Goal: Communication & Community: Answer question/provide support

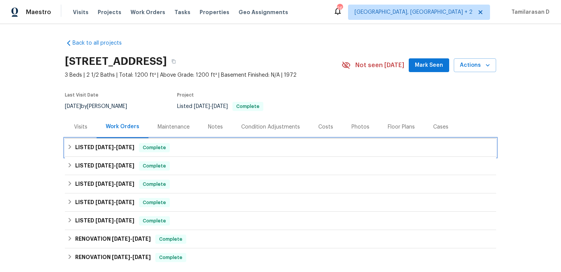
click at [76, 144] on h6 "LISTED 8/26/25 - 8/28/25" at bounding box center [104, 147] width 59 height 9
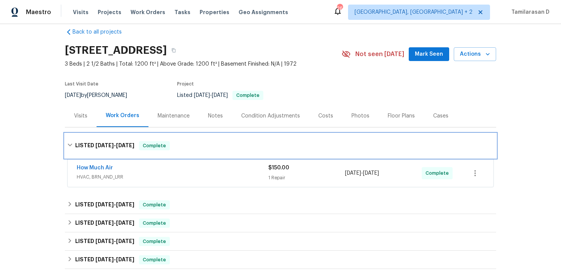
scroll to position [17, 0]
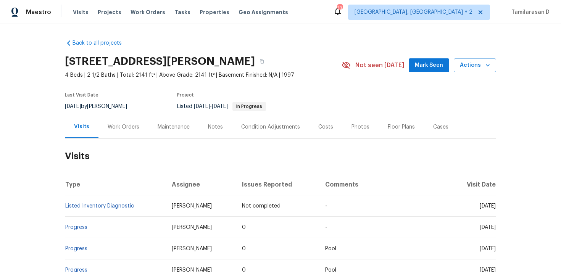
click at [113, 132] on div "Work Orders" at bounding box center [123, 127] width 50 height 23
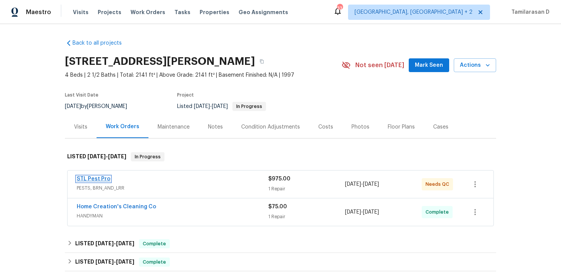
click at [105, 178] on link "STL Pest Pro" at bounding box center [94, 178] width 34 height 5
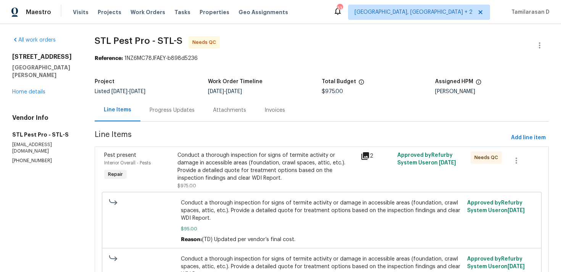
click at [181, 108] on div "Progress Updates" at bounding box center [172, 110] width 45 height 8
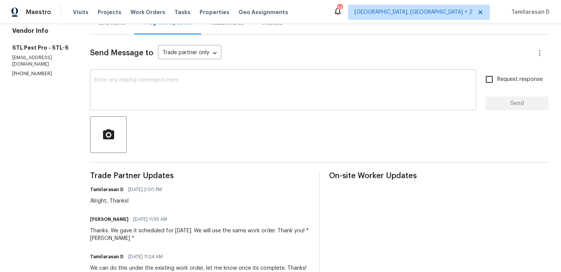
scroll to position [73, 0]
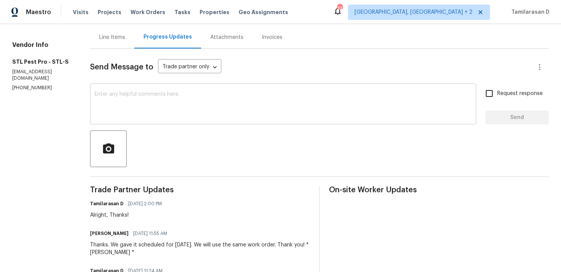
click at [146, 111] on textarea at bounding box center [283, 105] width 377 height 27
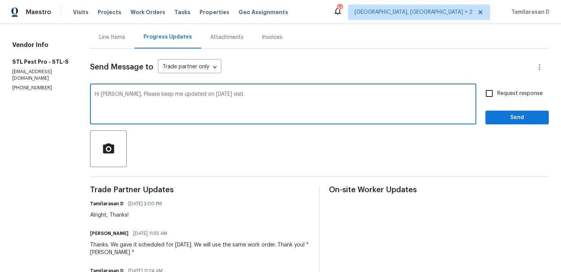
type textarea "Hi Zach, Please keep me updated on today's visit."
click at [492, 100] on input "Request response" at bounding box center [489, 93] width 16 height 16
checkbox input "true"
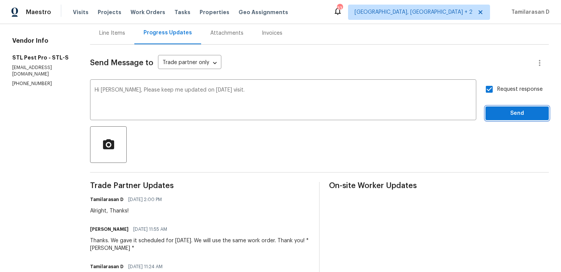
click at [520, 110] on span "Send" at bounding box center [517, 114] width 51 height 10
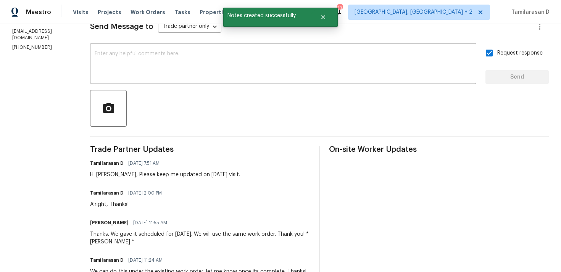
scroll to position [0, 0]
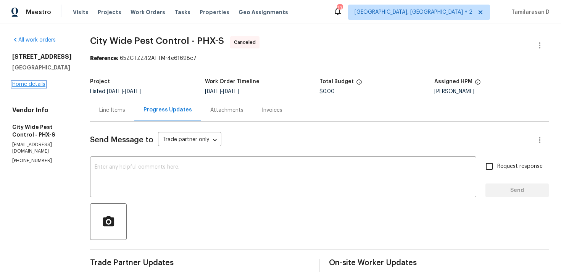
click at [32, 87] on link "Home details" at bounding box center [28, 84] width 33 height 5
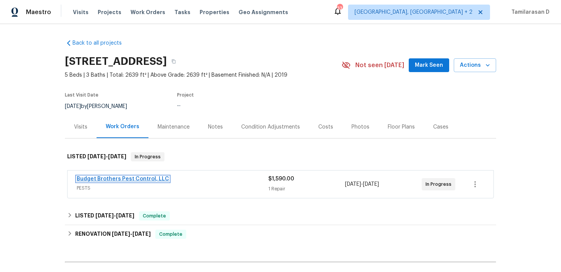
click at [115, 179] on link "Budget Brothers Pest Control, LLC" at bounding box center [123, 178] width 92 height 5
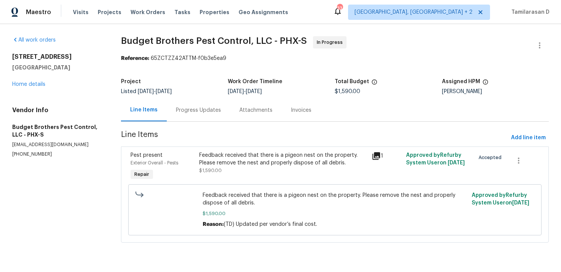
click at [179, 110] on div "Progress Updates" at bounding box center [198, 110] width 45 height 8
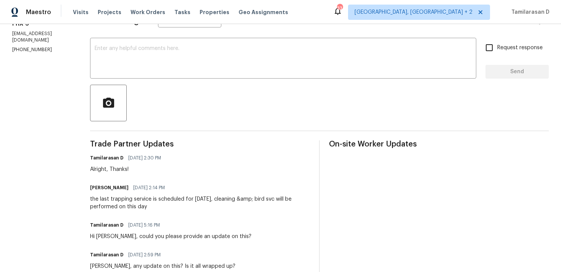
scroll to position [121, 0]
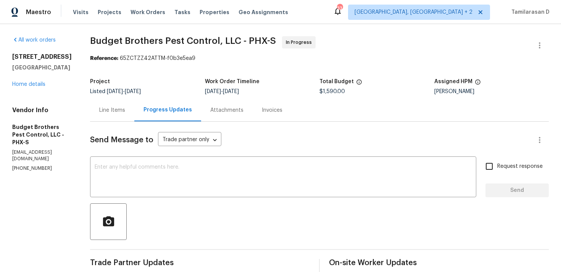
click at [257, 134] on div "Send Message to Trade partner only Trade partner only ​" at bounding box center [310, 140] width 440 height 18
click at [224, 225] on div at bounding box center [319, 221] width 459 height 37
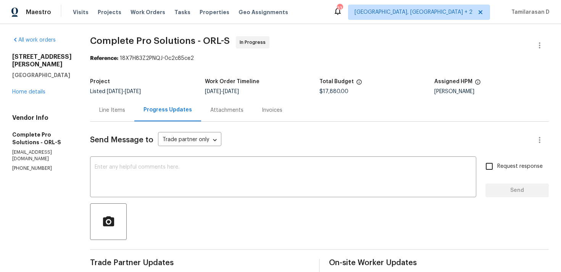
click at [252, 214] on div at bounding box center [319, 221] width 459 height 37
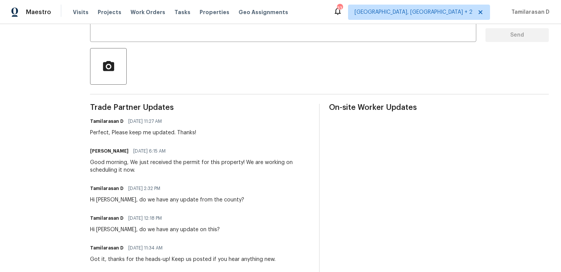
scroll to position [131, 0]
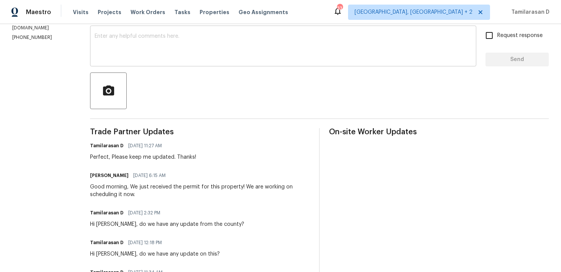
click at [138, 59] on textarea at bounding box center [283, 47] width 377 height 27
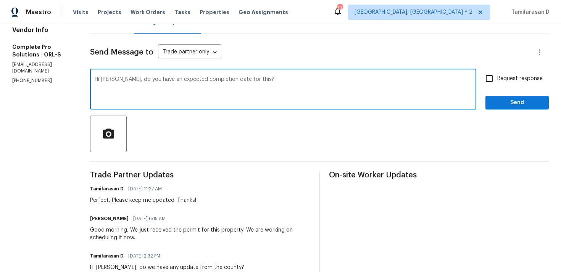
scroll to position [74, 0]
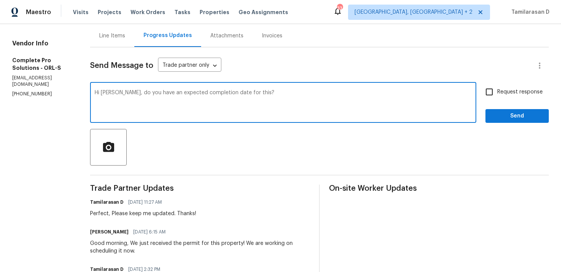
type textarea "Hi [PERSON_NAME], do you have an expected completion date for this?"
click at [489, 91] on input "Request response" at bounding box center [489, 92] width 16 height 16
checkbox input "true"
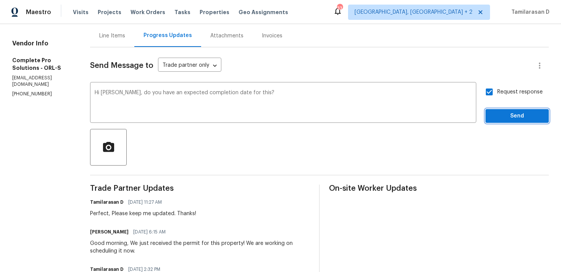
click at [499, 114] on span "Send" at bounding box center [517, 116] width 51 height 10
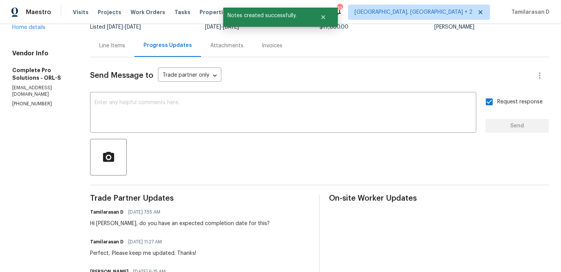
scroll to position [0, 0]
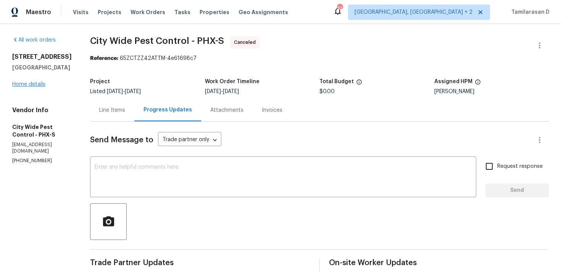
click at [27, 83] on div "[STREET_ADDRESS] Home details" at bounding box center [42, 70] width 60 height 35
click at [29, 87] on link "Home details" at bounding box center [28, 84] width 33 height 5
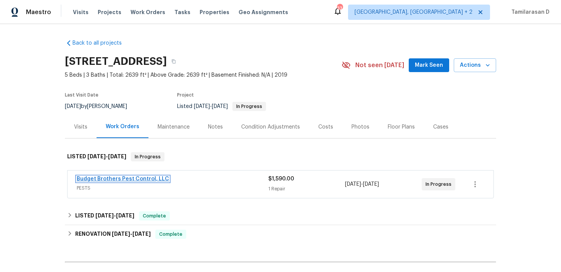
click at [101, 178] on link "Budget Brothers Pest Control, LLC" at bounding box center [123, 178] width 92 height 5
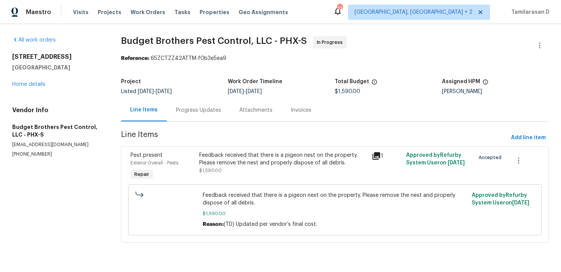
click at [201, 110] on div "Progress Updates" at bounding box center [198, 110] width 45 height 8
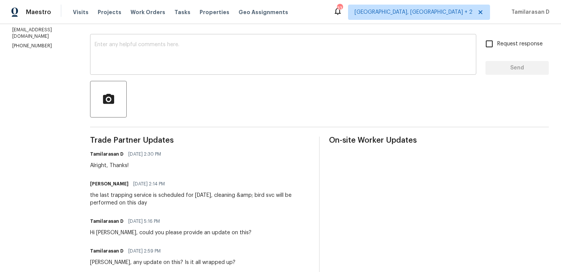
scroll to position [123, 0]
click at [190, 202] on div "the last trapping service is scheduled for 9-12-25, cleaning &amp; bird svc wil…" at bounding box center [200, 198] width 220 height 15
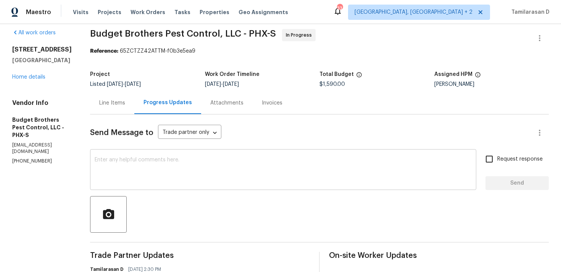
scroll to position [0, 0]
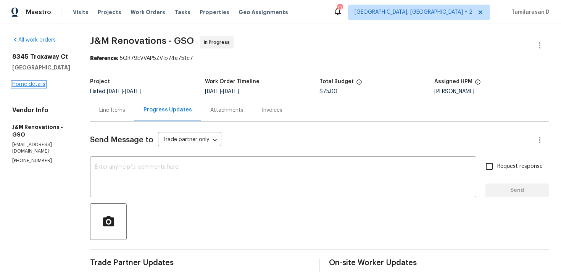
click at [27, 85] on link "Home details" at bounding box center [28, 84] width 33 height 5
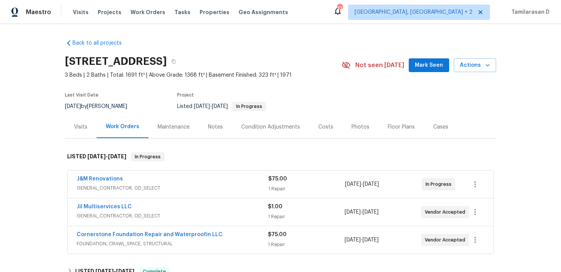
click at [115, 238] on span "Cornerstone Foundation Repair and Waterproofin LLC" at bounding box center [150, 235] width 146 height 8
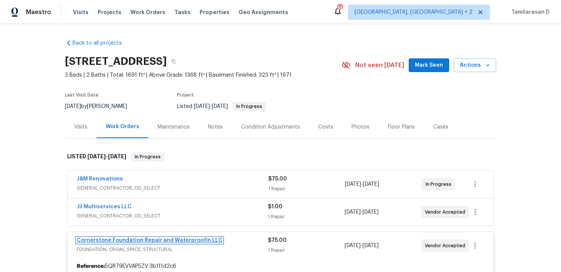
click at [116, 239] on link "Cornerstone Foundation Repair and Waterproofin LLC" at bounding box center [150, 240] width 146 height 5
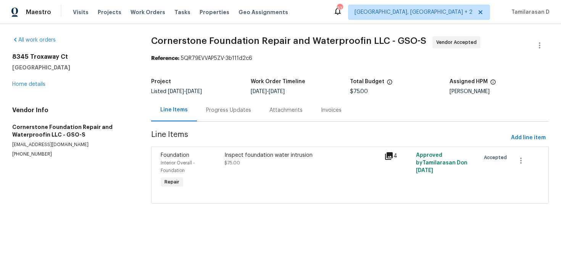
click at [201, 115] on div "Progress Updates" at bounding box center [228, 110] width 63 height 23
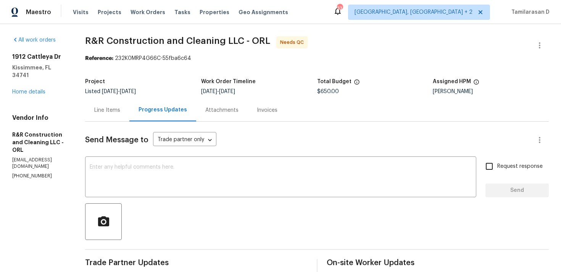
click at [120, 114] on div "Line Items" at bounding box center [107, 110] width 26 height 8
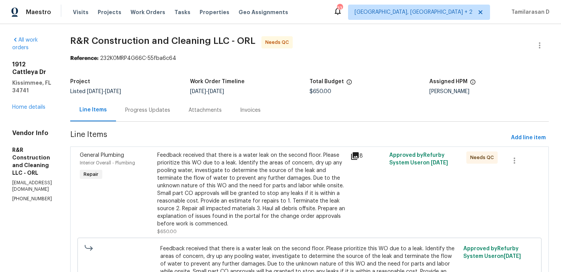
click at [164, 107] on div "Progress Updates" at bounding box center [147, 110] width 45 height 8
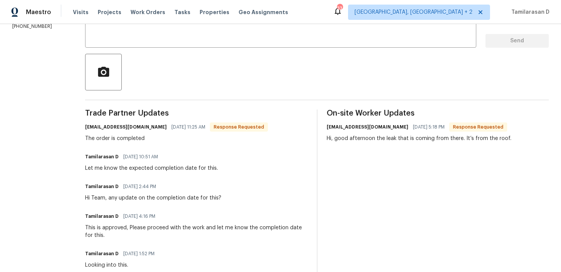
scroll to position [137, 0]
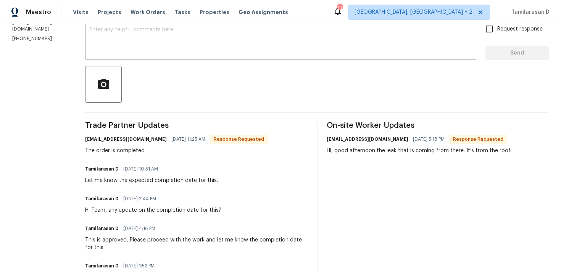
click at [142, 152] on div "The order is completed" at bounding box center [176, 151] width 183 height 8
click at [161, 151] on div "The order is completed" at bounding box center [176, 151] width 183 height 8
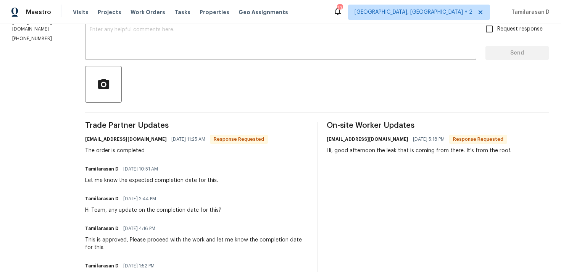
click at [161, 151] on div "The order is completed" at bounding box center [176, 151] width 183 height 8
click at [148, 152] on div "The order is completed" at bounding box center [176, 151] width 183 height 8
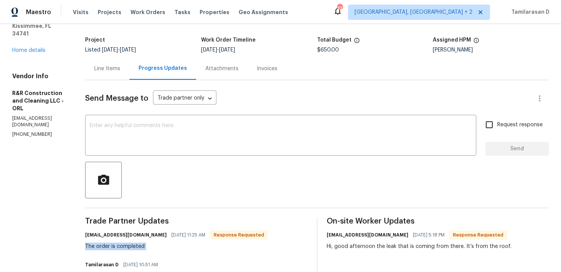
scroll to position [0, 0]
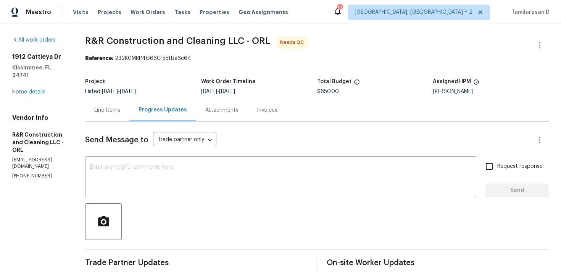
click at [120, 114] on div "Line Items" at bounding box center [107, 110] width 26 height 8
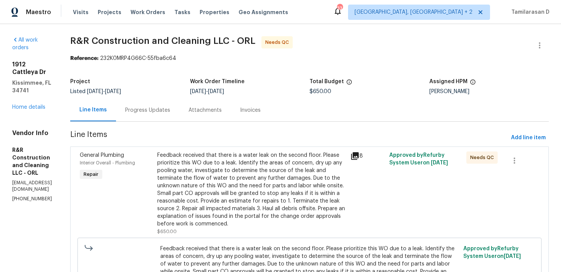
click at [163, 113] on div "Progress Updates" at bounding box center [147, 110] width 45 height 8
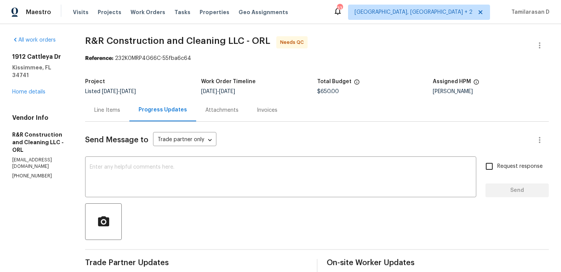
click at [122, 116] on div "Line Items" at bounding box center [107, 110] width 44 height 23
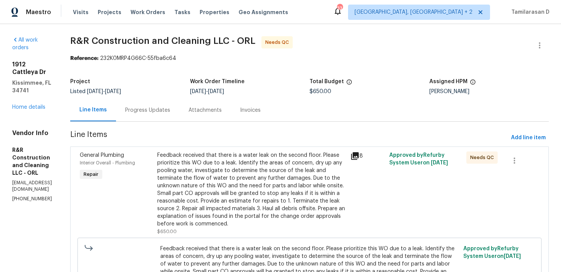
click at [221, 201] on div "Feedback received that there is a water leak on the second floor. Please priori…" at bounding box center [251, 190] width 189 height 76
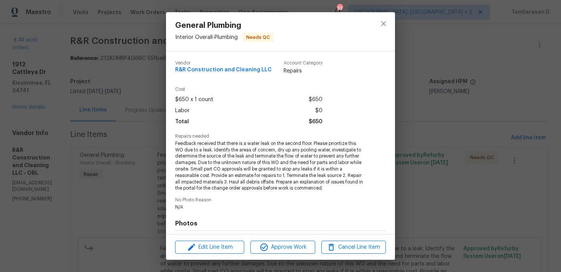
scroll to position [105, 0]
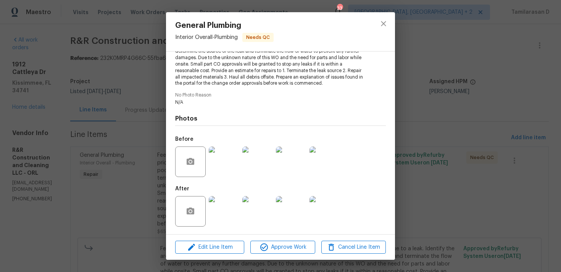
click at [222, 219] on img at bounding box center [224, 211] width 31 height 31
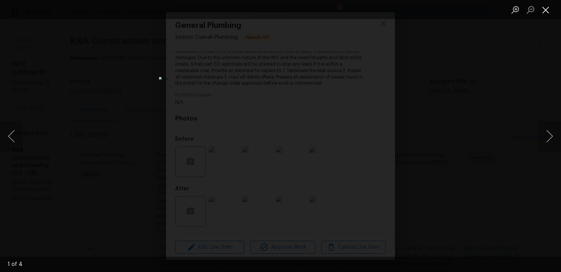
click at [542, 12] on button "Close lightbox" at bounding box center [545, 9] width 15 height 13
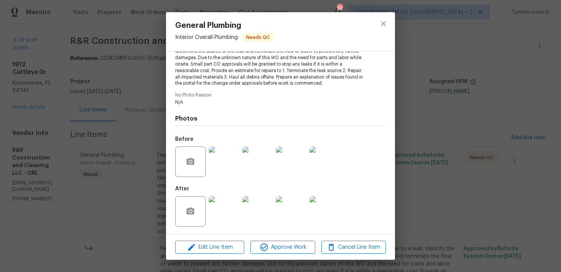
scroll to position [0, 0]
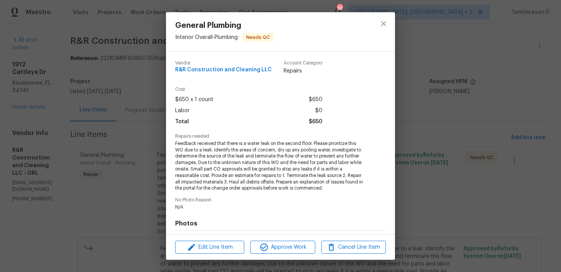
click at [136, 65] on div "General Plumbing Interior Overall - Plumbing Needs QC Vendor R&R Construction a…" at bounding box center [280, 136] width 561 height 272
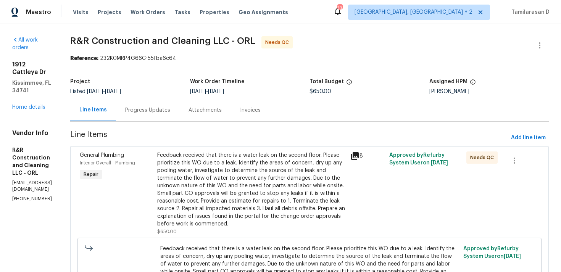
click at [163, 102] on div "Progress Updates" at bounding box center [147, 110] width 63 height 23
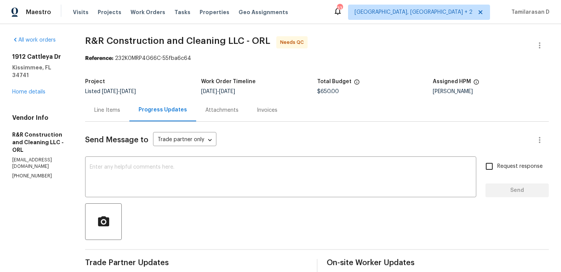
click at [120, 108] on div "Line Items" at bounding box center [107, 110] width 26 height 8
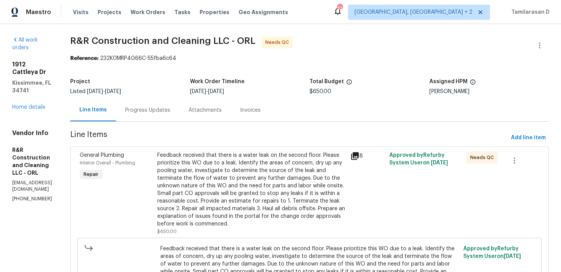
click at [248, 182] on div "Feedback received that there is a water leak on the second floor. Please priori…" at bounding box center [251, 190] width 189 height 76
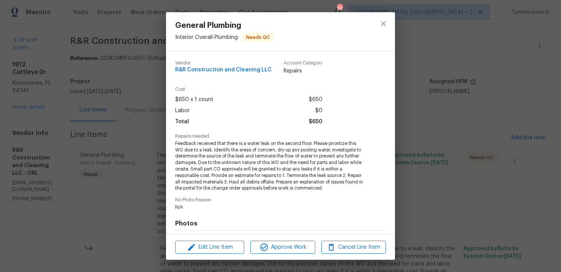
scroll to position [105, 0]
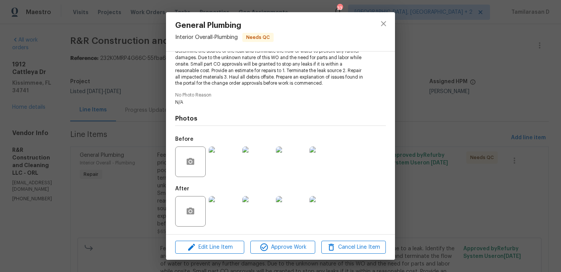
click at [223, 208] on img at bounding box center [224, 211] width 31 height 31
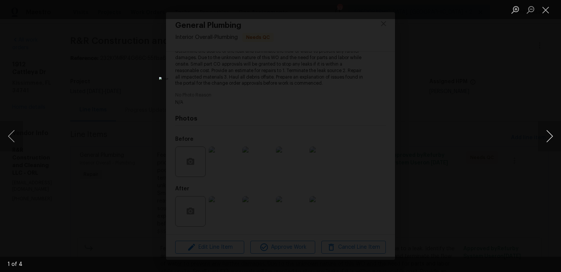
click at [551, 135] on button "Next image" at bounding box center [549, 136] width 23 height 31
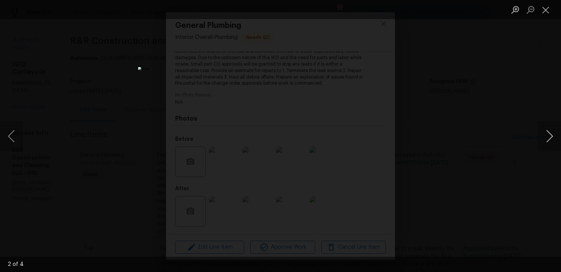
click at [551, 135] on button "Next image" at bounding box center [549, 136] width 23 height 31
click at [549, 136] on button "Next image" at bounding box center [549, 136] width 23 height 31
click at [550, 131] on button "Next image" at bounding box center [549, 136] width 23 height 31
click at [550, 138] on button "Next image" at bounding box center [549, 136] width 23 height 31
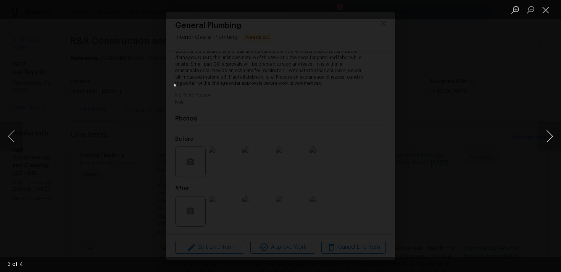
click at [550, 138] on button "Next image" at bounding box center [549, 136] width 23 height 31
click at [549, 128] on button "Next image" at bounding box center [549, 136] width 23 height 31
click at [549, 126] on button "Next image" at bounding box center [549, 136] width 23 height 31
click at [551, 136] on button "Next image" at bounding box center [549, 136] width 23 height 31
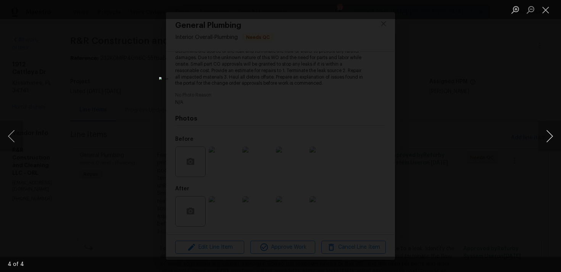
click at [554, 141] on button "Next image" at bounding box center [549, 136] width 23 height 31
click at [553, 141] on button "Next image" at bounding box center [549, 136] width 23 height 31
click at [547, 134] on button "Next image" at bounding box center [549, 136] width 23 height 31
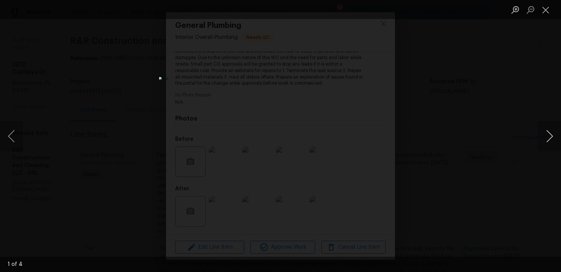
click at [547, 134] on button "Next image" at bounding box center [549, 136] width 23 height 31
click at [550, 134] on button "Next image" at bounding box center [549, 136] width 23 height 31
click at [550, 133] on button "Next image" at bounding box center [549, 136] width 23 height 31
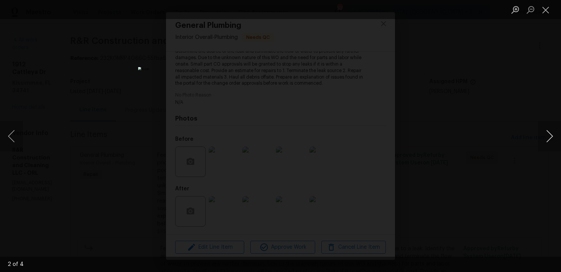
click at [550, 142] on button "Next image" at bounding box center [549, 136] width 23 height 31
click at [549, 139] on button "Next image" at bounding box center [549, 136] width 23 height 31
click at [546, 6] on button "Close lightbox" at bounding box center [545, 9] width 15 height 13
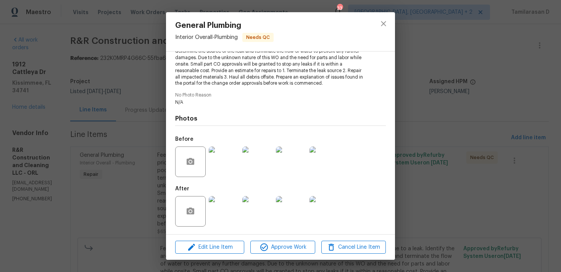
scroll to position [0, 0]
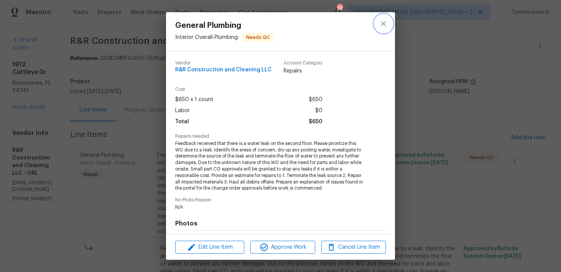
click at [380, 19] on icon "close" at bounding box center [383, 23] width 9 height 9
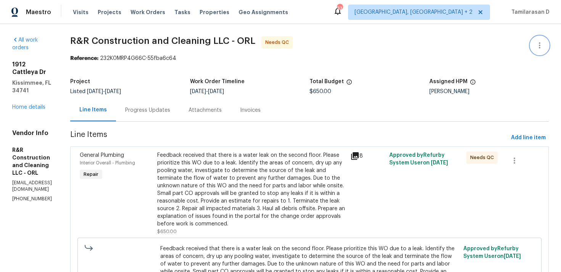
click at [539, 42] on icon "button" at bounding box center [539, 45] width 9 height 9
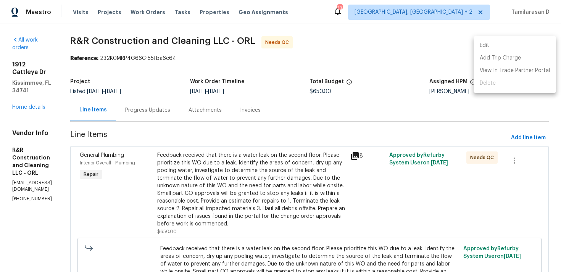
click at [500, 42] on li "Edit" at bounding box center [515, 45] width 82 height 13
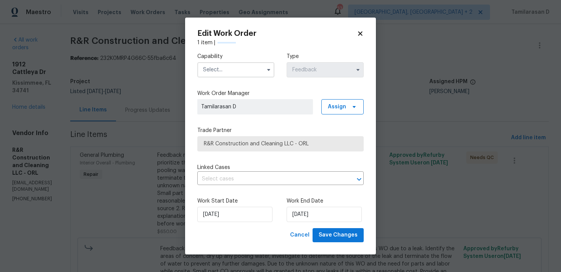
click at [264, 64] on span at bounding box center [268, 69] width 11 height 11
click at [250, 76] on input "text" at bounding box center [235, 69] width 77 height 15
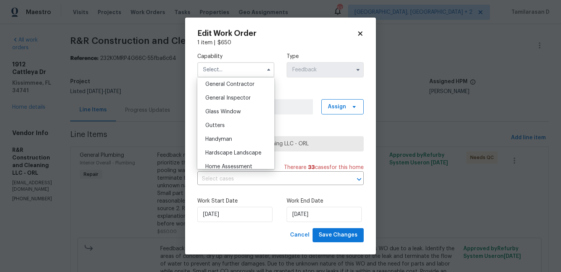
scroll to position [365, 0]
click at [227, 139] on span "Handyman" at bounding box center [218, 140] width 27 height 5
type input "Handyman"
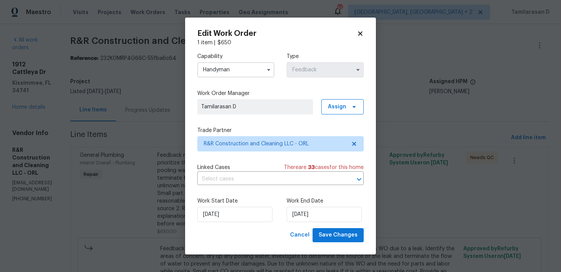
click at [236, 206] on div "Work Start Date 26/08/2025" at bounding box center [235, 209] width 77 height 25
click at [237, 214] on input "26/08/2025" at bounding box center [234, 214] width 75 height 15
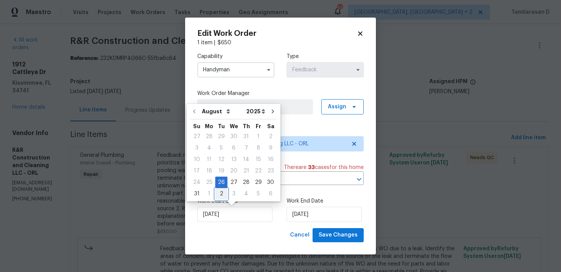
click at [223, 192] on div "2" at bounding box center [221, 194] width 12 height 11
type input "02/09/2025"
select select "8"
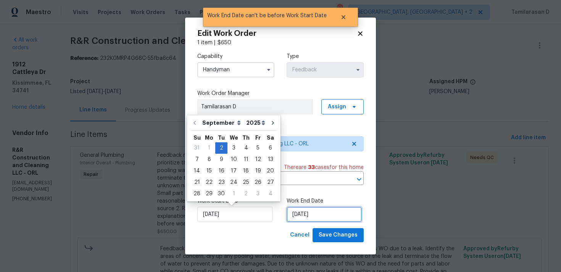
click at [330, 214] on input "02/09/2025" at bounding box center [324, 214] width 75 height 15
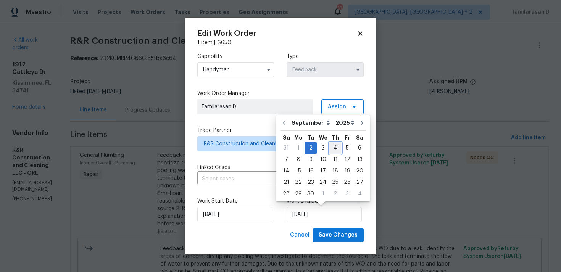
click at [331, 145] on div "4" at bounding box center [335, 148] width 12 height 11
type input "04/09/2025"
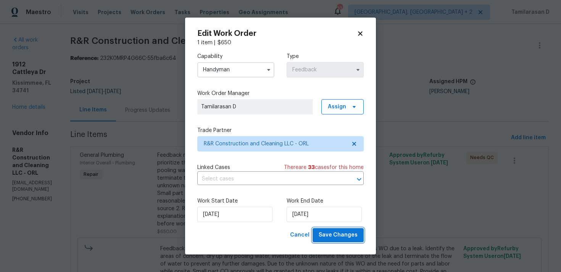
click at [328, 230] on button "Save Changes" at bounding box center [338, 235] width 51 height 14
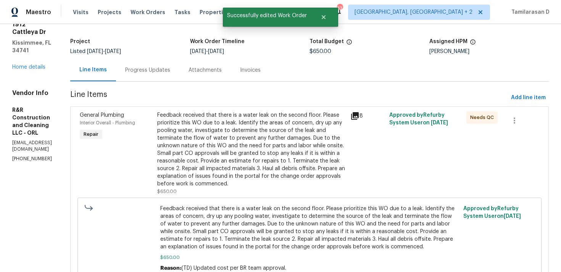
scroll to position [10, 0]
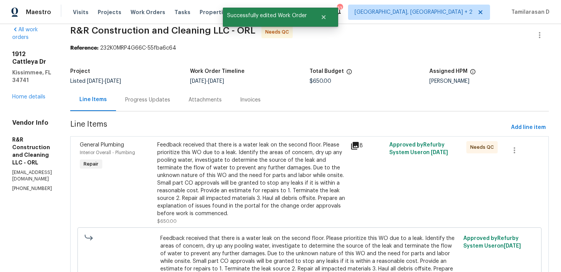
click at [170, 96] on div "Progress Updates" at bounding box center [147, 100] width 45 height 8
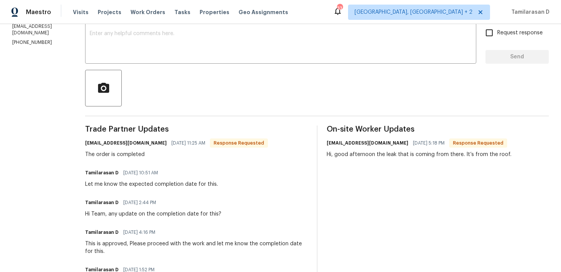
scroll to position [66, 0]
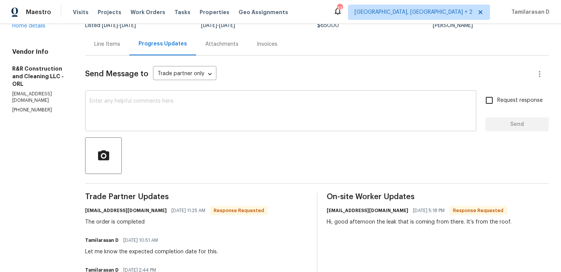
click at [150, 121] on textarea at bounding box center [281, 111] width 382 height 27
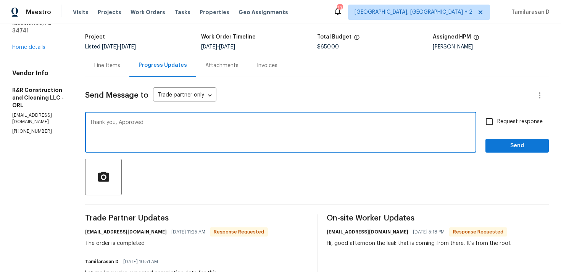
scroll to position [43, 0]
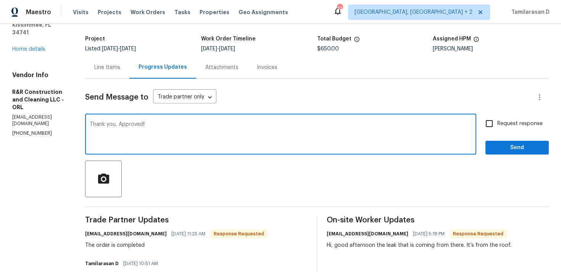
type textarea "Thank you, Approved!"
click at [513, 144] on span "Send" at bounding box center [517, 148] width 51 height 10
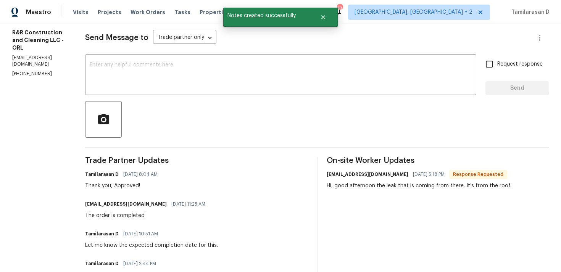
scroll to position [116, 0]
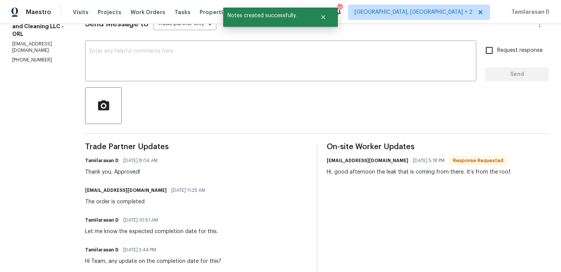
click at [131, 202] on div "The order is completed" at bounding box center [147, 202] width 125 height 8
copy div "The order is completed"
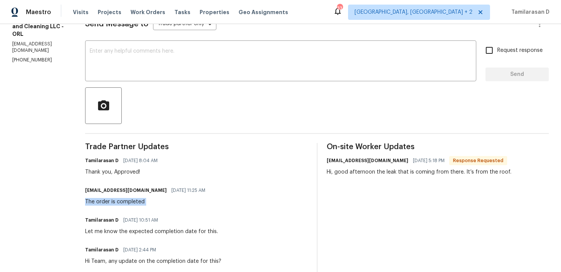
scroll to position [0, 0]
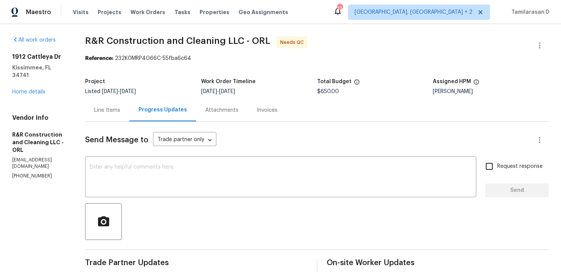
click at [120, 114] on div "Line Items" at bounding box center [107, 110] width 26 height 8
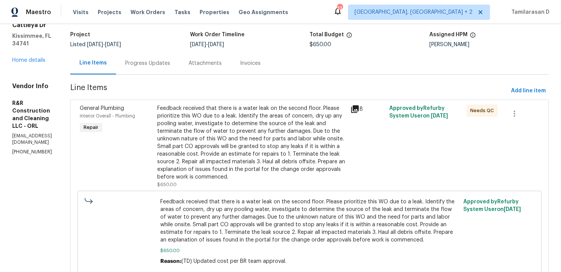
scroll to position [47, 0]
click at [209, 150] on div "Feedback received that there is a water leak on the second floor. Please priori…" at bounding box center [251, 142] width 189 height 76
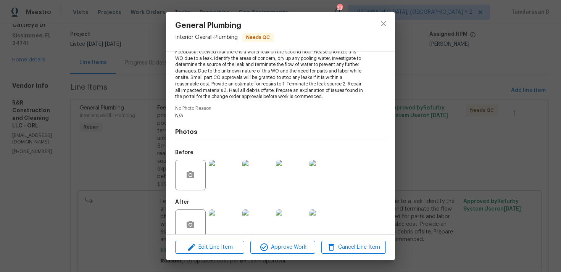
scroll to position [105, 0]
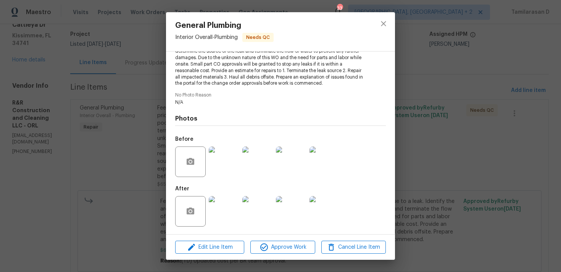
click at [232, 168] on img at bounding box center [224, 162] width 31 height 31
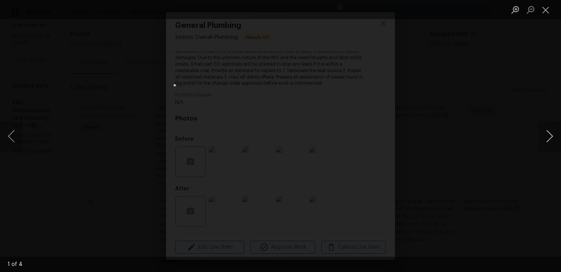
click at [551, 127] on button "Next image" at bounding box center [549, 136] width 23 height 31
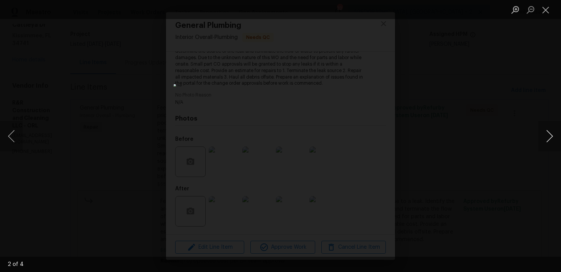
click at [551, 127] on button "Next image" at bounding box center [549, 136] width 23 height 31
click at [546, 11] on button "Close lightbox" at bounding box center [545, 9] width 15 height 13
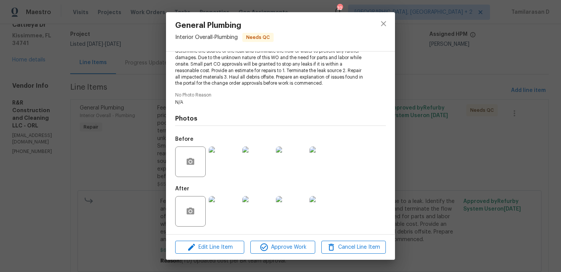
click at [220, 210] on img at bounding box center [224, 211] width 31 height 31
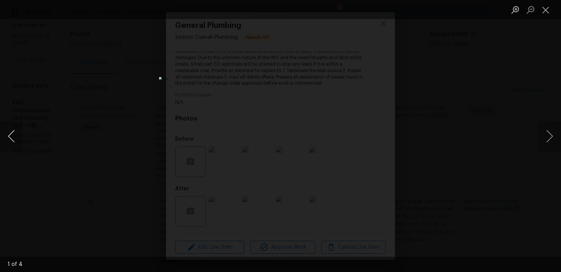
click at [6, 135] on button "Previous image" at bounding box center [11, 136] width 23 height 31
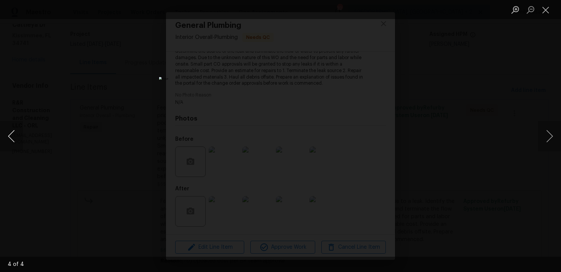
click at [13, 135] on button "Previous image" at bounding box center [11, 136] width 23 height 31
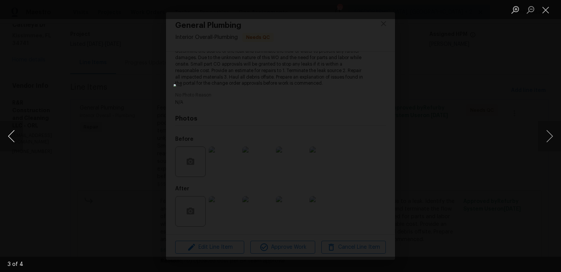
click at [13, 135] on button "Previous image" at bounding box center [11, 136] width 23 height 31
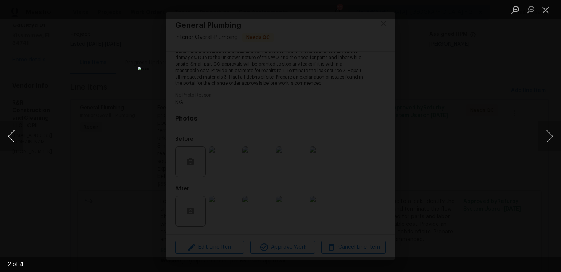
click at [13, 135] on button "Previous image" at bounding box center [11, 136] width 23 height 31
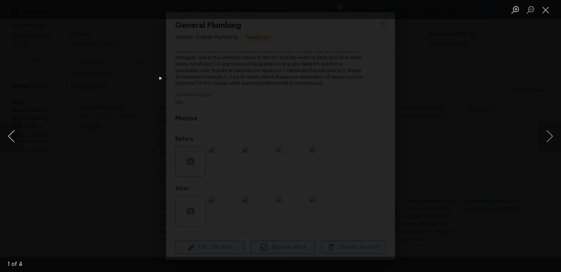
click at [13, 135] on button "Previous image" at bounding box center [11, 136] width 23 height 31
click at [553, 134] on button "Next image" at bounding box center [549, 136] width 23 height 31
click at [545, 9] on button "Close lightbox" at bounding box center [545, 9] width 15 height 13
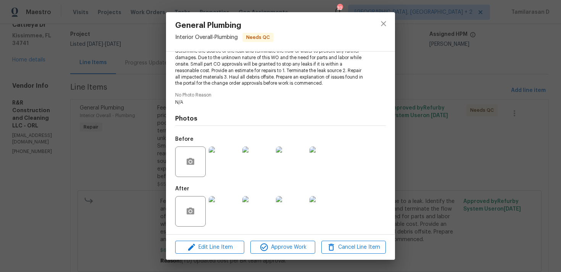
click at [129, 63] on div "General Plumbing Interior Overall - Plumbing Needs QC Vendor R&R Construction a…" at bounding box center [280, 136] width 561 height 272
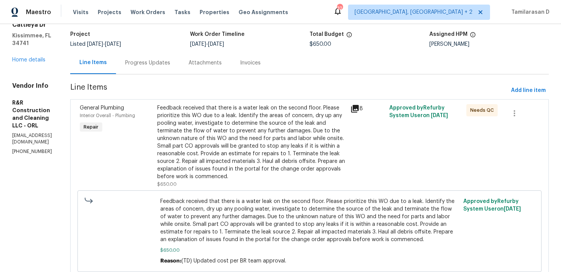
scroll to position [0, 0]
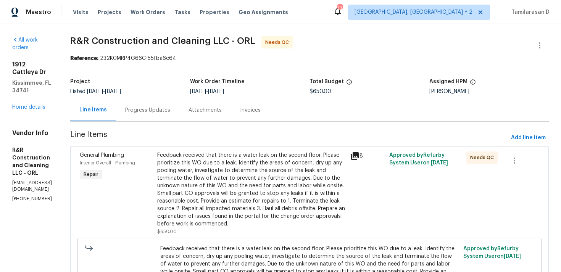
scroll to position [84, 0]
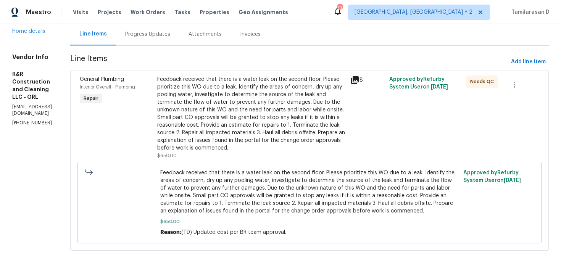
click at [228, 100] on div "Feedback received that there is a water leak on the second floor. Please priori…" at bounding box center [251, 114] width 189 height 76
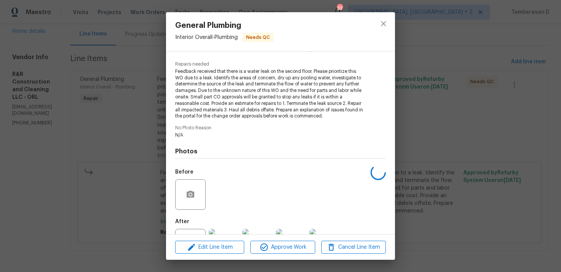
scroll to position [105, 0]
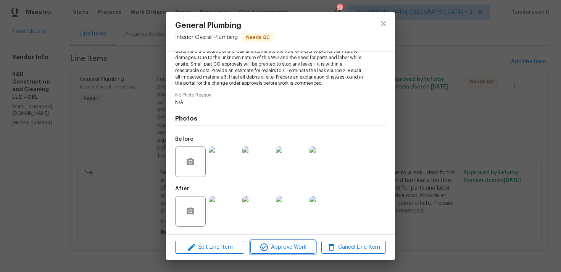
click at [277, 248] on span "Approve Work" at bounding box center [283, 248] width 60 height 10
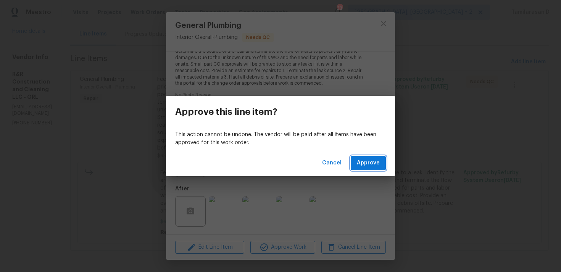
click at [369, 162] on span "Approve" at bounding box center [368, 163] width 23 height 10
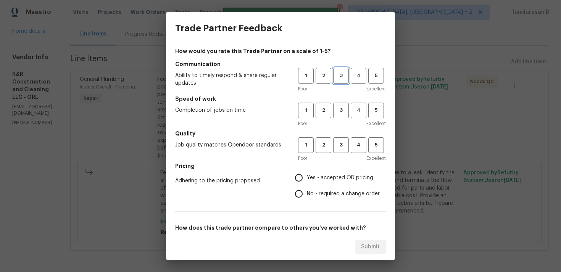
click at [340, 76] on span "3" at bounding box center [341, 75] width 14 height 9
click at [340, 108] on span "3" at bounding box center [341, 110] width 14 height 9
click at [342, 148] on span "3" at bounding box center [341, 145] width 14 height 9
click at [297, 177] on input "Yes - accepted OD pricing" at bounding box center [299, 178] width 16 height 16
radio input "true"
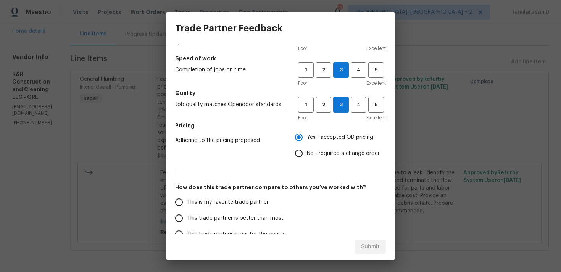
scroll to position [115, 0]
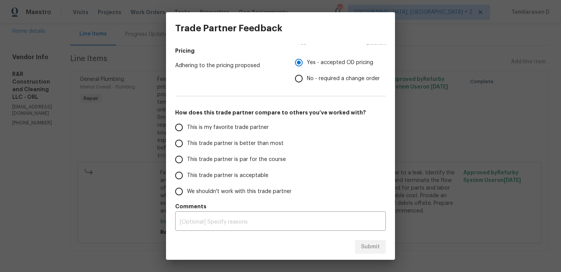
click at [194, 162] on span "This trade partner is par for the course" at bounding box center [236, 160] width 99 height 8
click at [187, 162] on input "This trade partner is par for the course" at bounding box center [179, 160] width 16 height 16
click at [367, 246] on span "Submit" at bounding box center [370, 247] width 19 height 10
radio input "true"
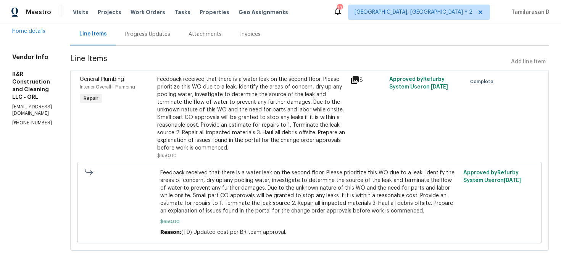
scroll to position [0, 0]
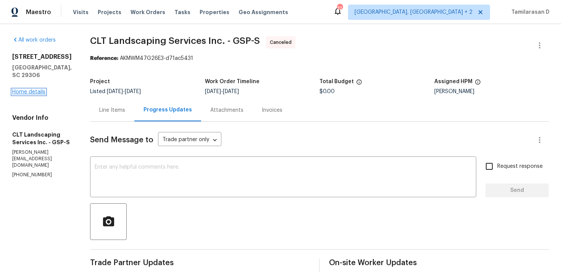
click at [35, 95] on link "Home details" at bounding box center [28, 91] width 33 height 5
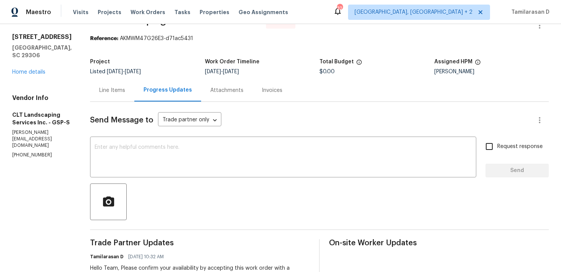
scroll to position [22, 0]
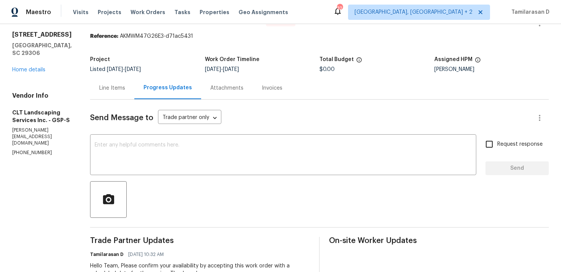
click at [21, 73] on div "1024 Longstone Way Spartanburg, SC 29306 Home details" at bounding box center [42, 52] width 60 height 43
click at [20, 73] on link "Home details" at bounding box center [28, 69] width 33 height 5
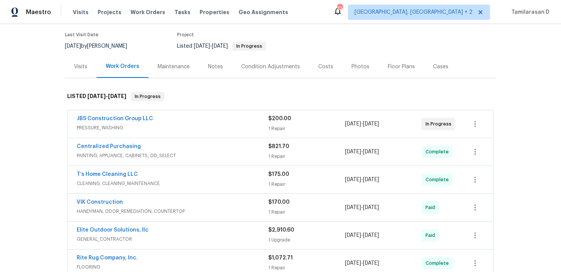
scroll to position [66, 0]
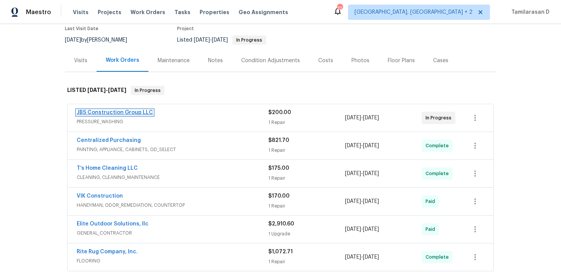
click at [117, 113] on link "JBS Construction Group LLC" at bounding box center [115, 112] width 76 height 5
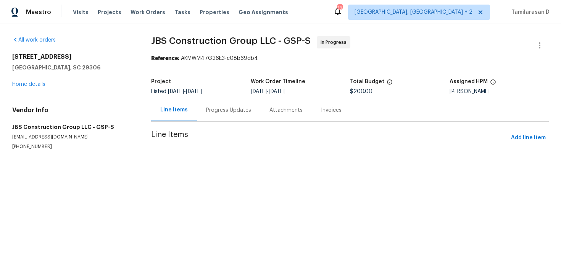
click at [197, 113] on div "Progress Updates" at bounding box center [228, 110] width 63 height 23
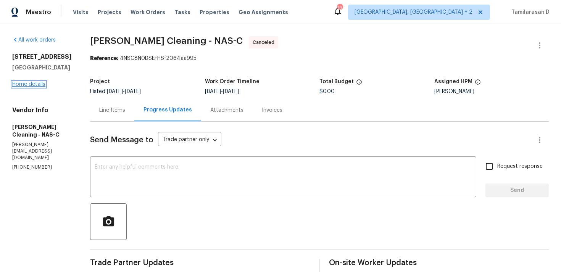
click at [38, 84] on link "Home details" at bounding box center [28, 84] width 33 height 5
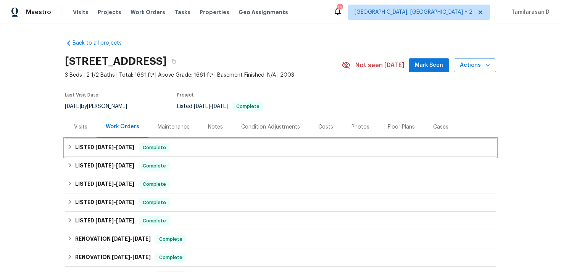
click at [66, 143] on div "LISTED [DATE] - [DATE] Complete" at bounding box center [280, 148] width 431 height 18
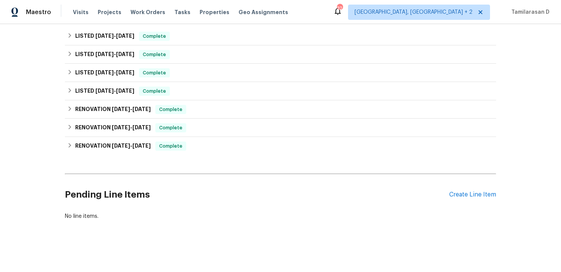
scroll to position [53, 0]
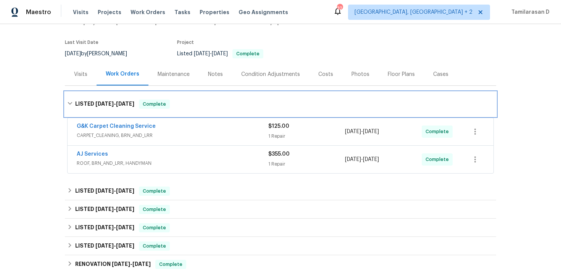
click at [68, 112] on div "LISTED [DATE] - [DATE] Complete" at bounding box center [280, 104] width 431 height 24
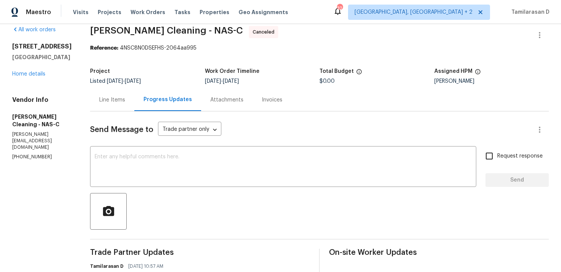
scroll to position [7, 0]
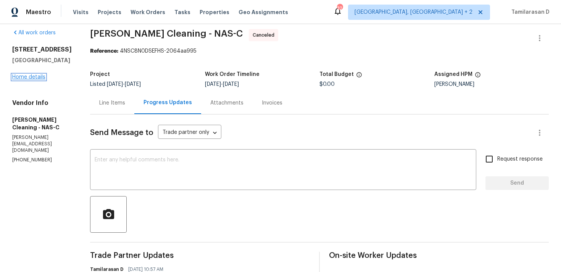
click at [28, 77] on link "Home details" at bounding box center [28, 76] width 33 height 5
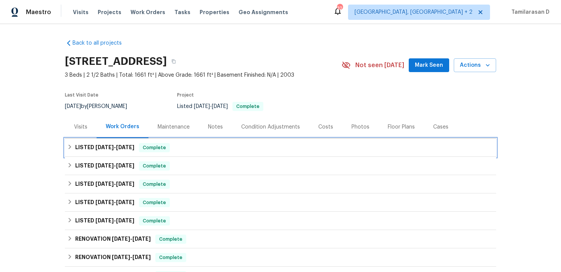
click at [102, 146] on span "8/24/25" at bounding box center [104, 147] width 18 height 5
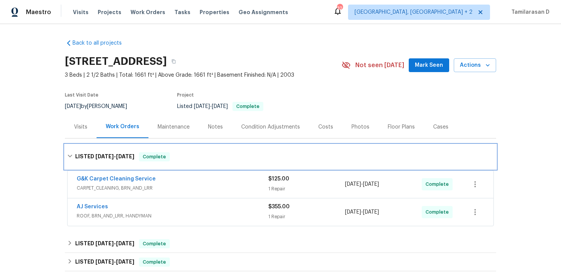
scroll to position [25, 0]
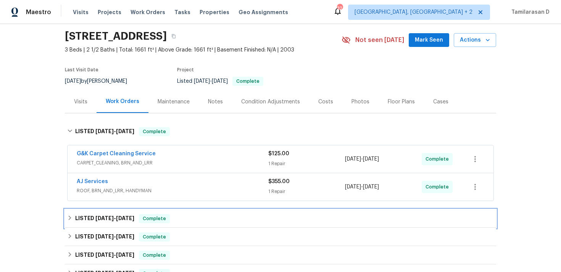
click at [80, 218] on h6 "LISTED 7/14/25 - 7/25/25" at bounding box center [104, 218] width 59 height 9
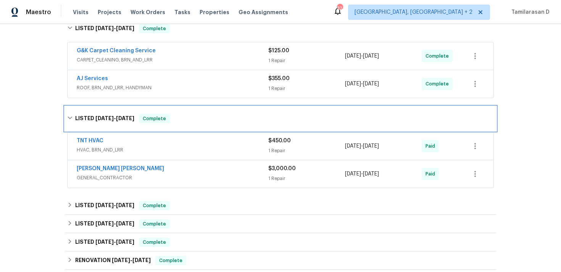
scroll to position [134, 0]
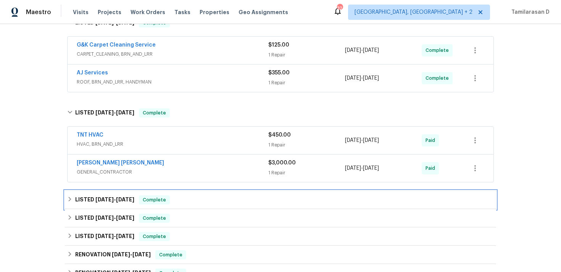
click at [79, 196] on h6 "LISTED 5/7/25 - 5/8/25" at bounding box center [104, 199] width 59 height 9
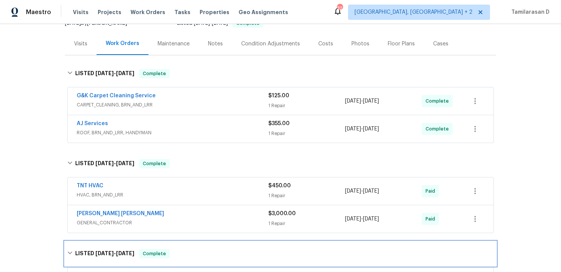
scroll to position [55, 0]
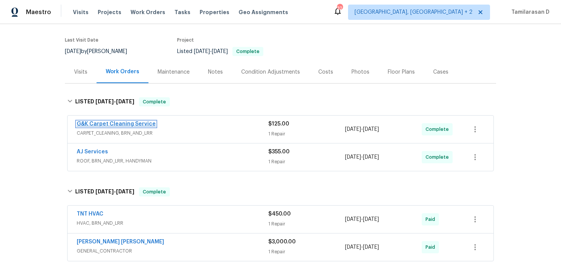
click at [132, 123] on link "G&K Carpet Cleaning Service" at bounding box center [116, 123] width 79 height 5
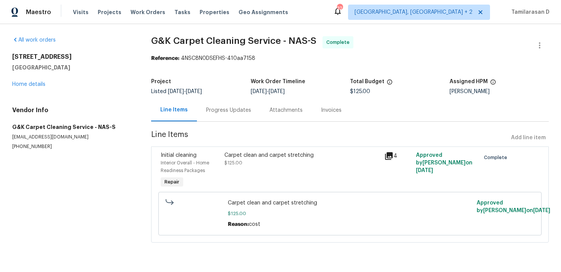
click at [218, 118] on div "Progress Updates" at bounding box center [228, 110] width 63 height 23
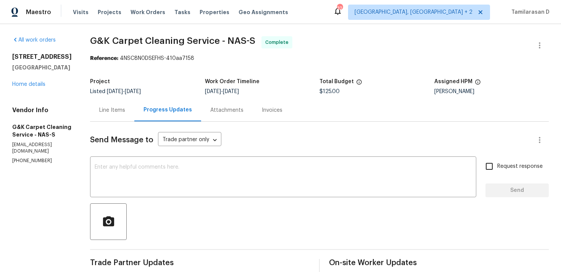
click at [114, 95] on div "Project Listed 8/24/2025 - 9/4/2025 Work Order Timeline 9/2/2025 - 9/4/2025 Tot…" at bounding box center [319, 86] width 459 height 24
click at [119, 108] on div "Line Items" at bounding box center [112, 110] width 26 height 8
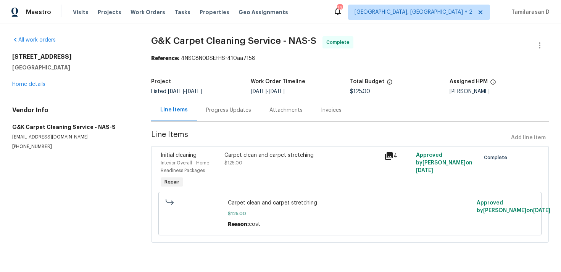
click at [276, 167] on div "Carpet clean and carpet stretching $125.00" at bounding box center [302, 170] width 160 height 43
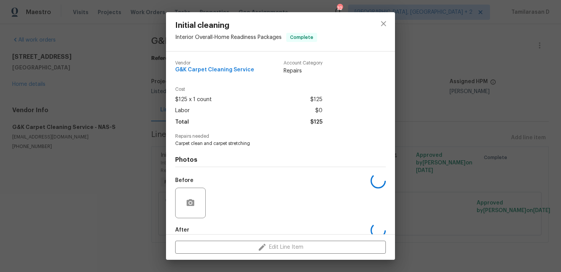
scroll to position [41, 0]
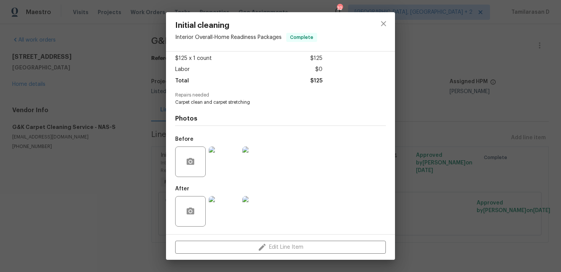
click at [227, 210] on img at bounding box center [224, 211] width 31 height 31
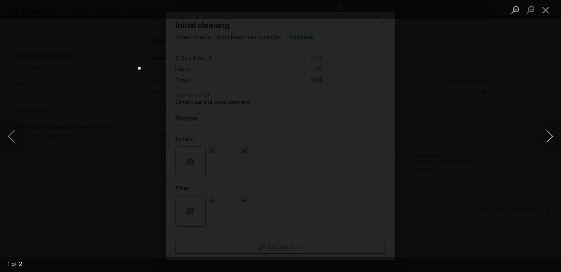
click at [547, 138] on button "Next image" at bounding box center [549, 136] width 23 height 31
click at [470, 144] on div "Lightbox" at bounding box center [280, 136] width 561 height 272
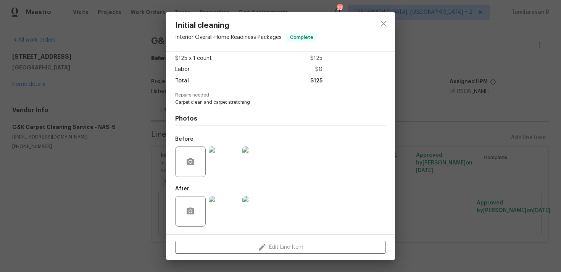
click at [111, 106] on div "Initial cleaning Interior Overall - Home Readiness Packages Complete Vendor G&K…" at bounding box center [280, 136] width 561 height 272
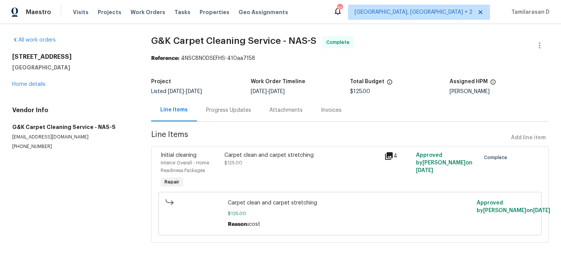
click at [208, 110] on div "Progress Updates" at bounding box center [228, 110] width 45 height 8
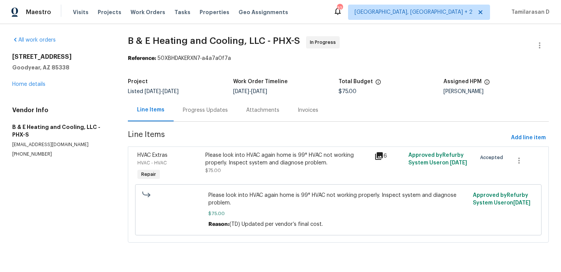
click at [199, 113] on div "Progress Updates" at bounding box center [205, 110] width 45 height 8
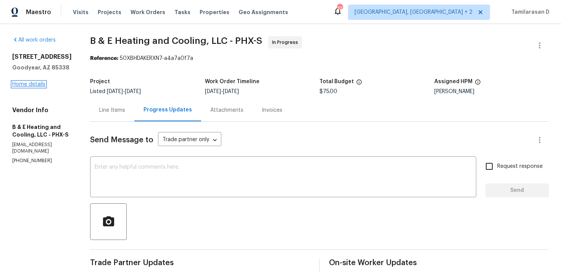
click at [29, 84] on link "Home details" at bounding box center [28, 84] width 33 height 5
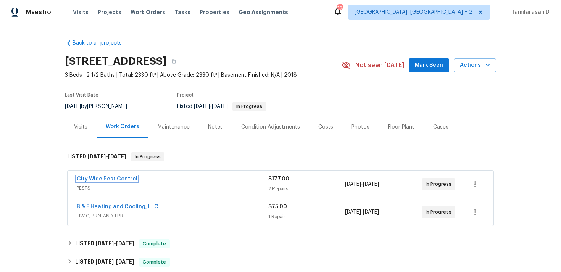
click at [110, 177] on link "City Wide Pest Control" at bounding box center [107, 178] width 61 height 5
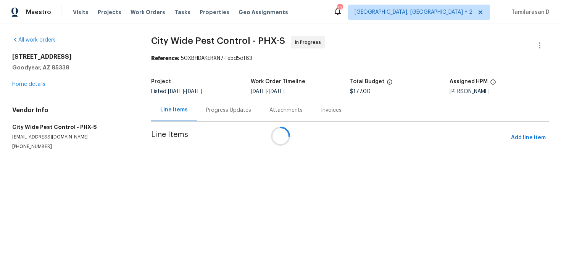
click at [206, 106] on div "Progress Updates" at bounding box center [228, 110] width 45 height 8
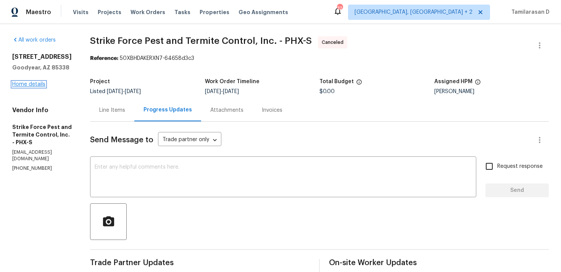
click at [34, 84] on link "Home details" at bounding box center [28, 84] width 33 height 5
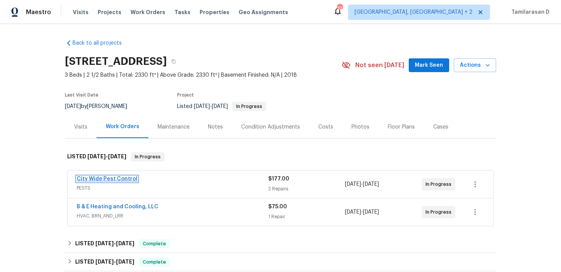
click at [111, 178] on link "City Wide Pest Control" at bounding box center [107, 178] width 61 height 5
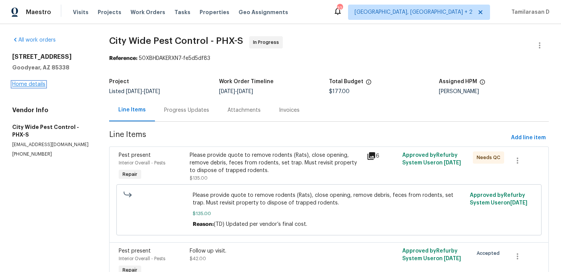
click at [29, 83] on link "Home details" at bounding box center [28, 84] width 33 height 5
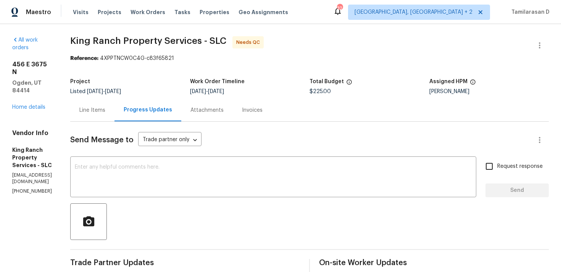
click at [105, 107] on div "Line Items" at bounding box center [92, 110] width 26 height 8
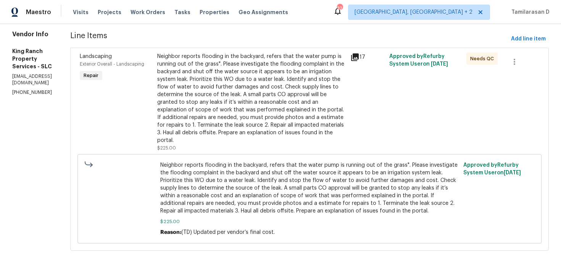
scroll to position [8, 0]
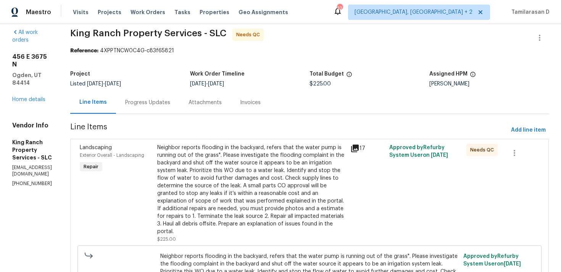
click at [150, 102] on div "Progress Updates" at bounding box center [147, 103] width 45 height 8
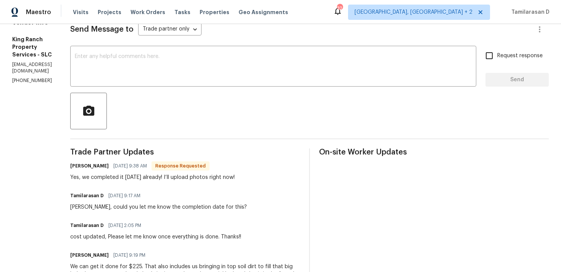
scroll to position [112, 0]
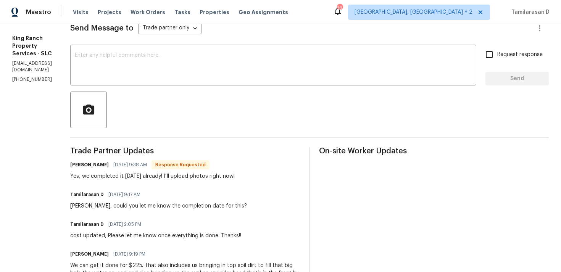
click at [126, 177] on div "Yes, we completed it yesterday already! I’ll upload photos right now!" at bounding box center [152, 176] width 164 height 8
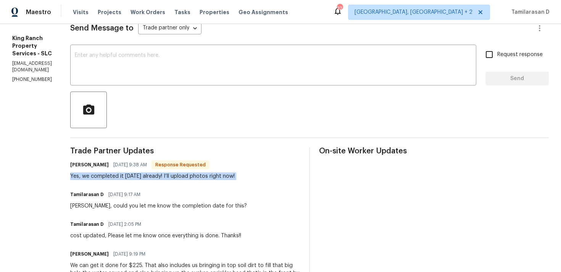
copy div "Yes, we completed it yesterday already! I’ll upload photos right now!"
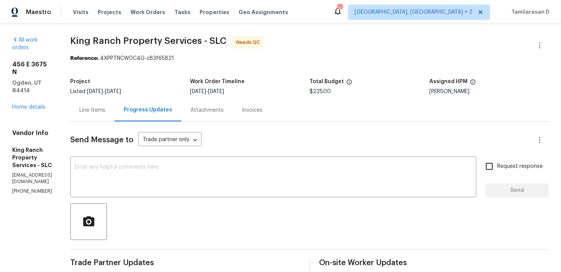
click at [102, 118] on div "Line Items" at bounding box center [92, 110] width 44 height 23
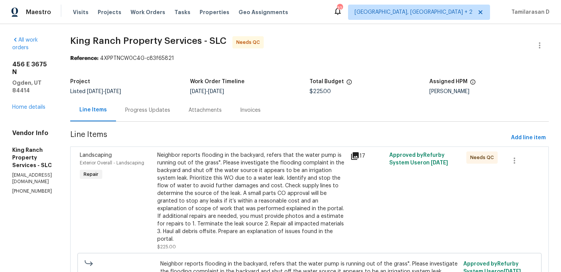
click at [193, 174] on div "Neighbor reports flooding in the backyard, refers that the water pump is runnin…" at bounding box center [251, 198] width 189 height 92
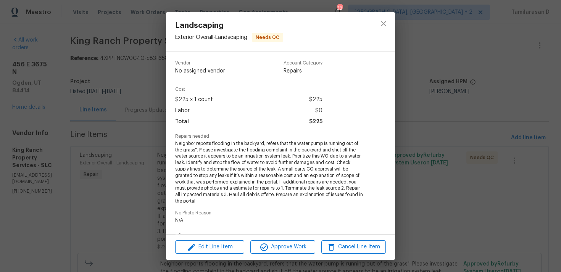
scroll to position [118, 0]
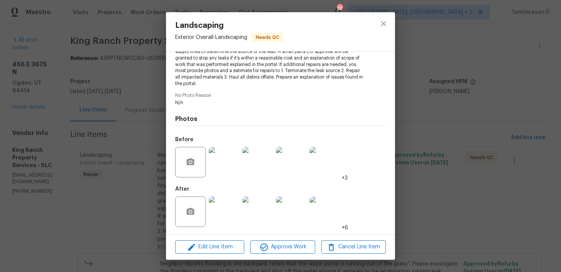
click at [222, 211] on img at bounding box center [224, 212] width 31 height 31
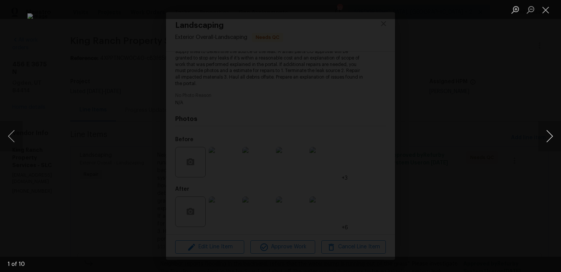
click at [551, 137] on button "Next image" at bounding box center [549, 136] width 23 height 31
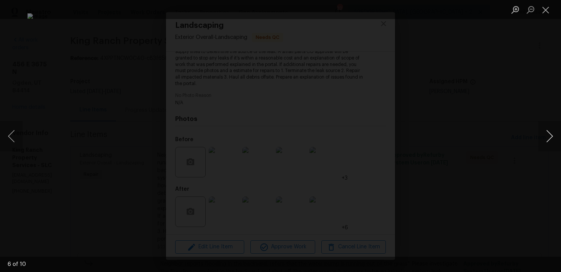
click at [549, 133] on button "Next image" at bounding box center [549, 136] width 23 height 31
click at [545, 9] on button "Close lightbox" at bounding box center [545, 9] width 15 height 13
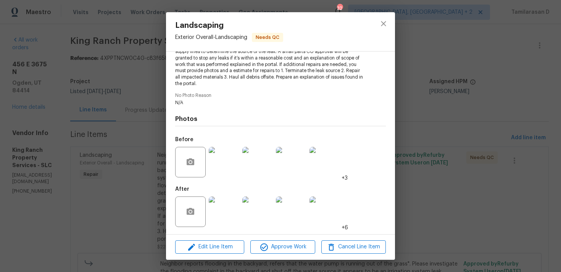
click at [141, 138] on div "Landscaping Exterior Overall - Landscaping Needs QC Vendor King Ranch Property …" at bounding box center [280, 136] width 561 height 272
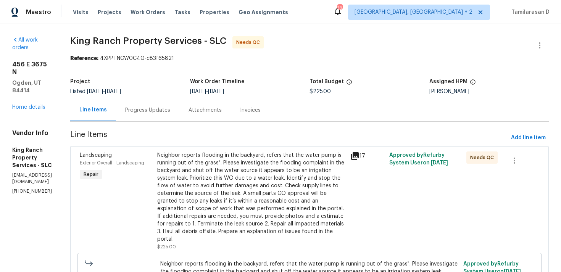
click at [162, 102] on div "Progress Updates" at bounding box center [147, 110] width 63 height 23
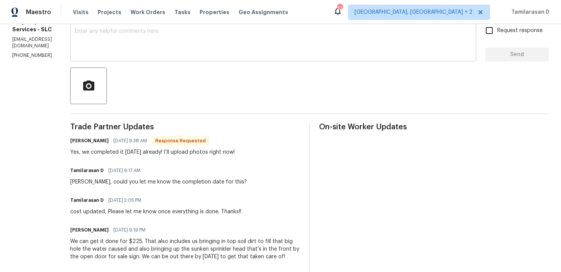
scroll to position [135, 0]
click at [132, 152] on div "Yes, we completed it [DATE] already! I’ll upload photos right now!" at bounding box center [152, 153] width 164 height 8
click at [132, 152] on div "Yes, we completed it yesterday already! I’ll upload photos right now!" at bounding box center [152, 153] width 164 height 8
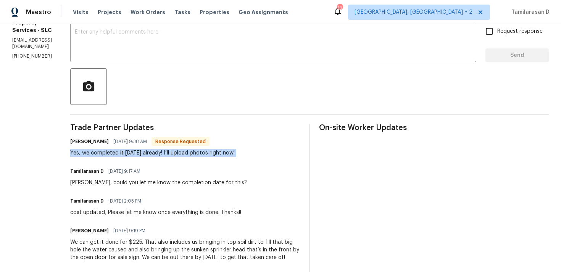
scroll to position [0, 0]
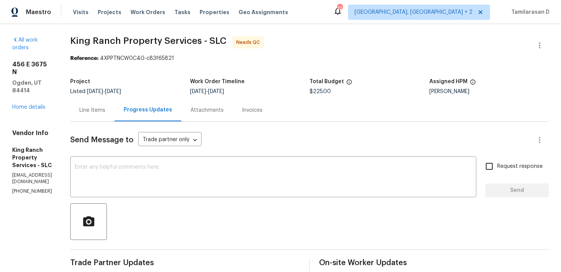
click at [102, 117] on div "Line Items" at bounding box center [92, 110] width 44 height 23
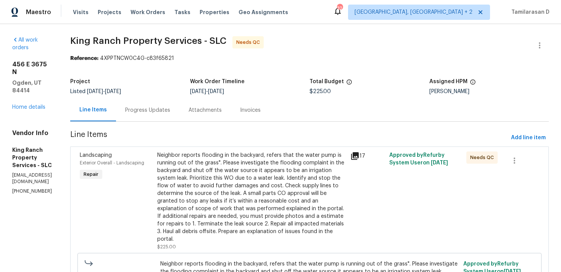
click at [152, 103] on div "Progress Updates" at bounding box center [147, 110] width 63 height 23
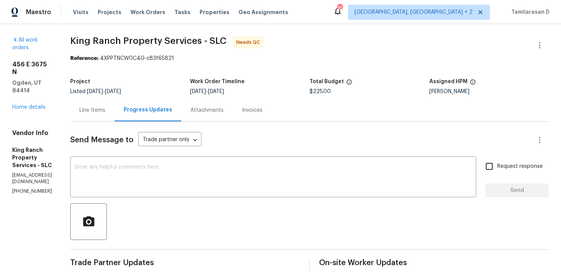
click at [105, 113] on div "Line Items" at bounding box center [92, 110] width 26 height 8
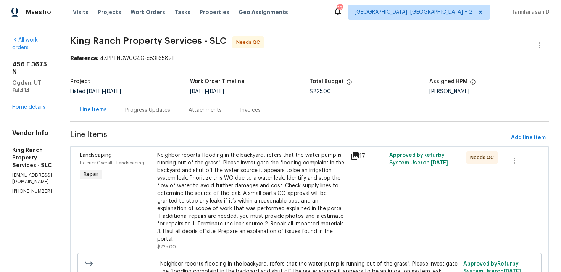
click at [163, 112] on div "Progress Updates" at bounding box center [147, 110] width 45 height 8
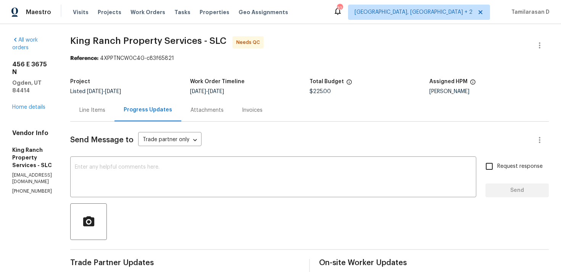
click at [150, 218] on div at bounding box center [309, 221] width 479 height 37
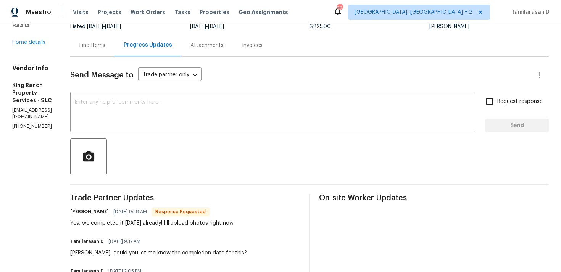
scroll to position [10, 0]
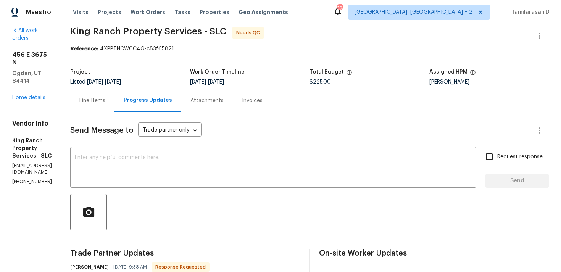
click at [248, 124] on div "Send Message to Trade partner only Trade partner only ​" at bounding box center [300, 130] width 460 height 18
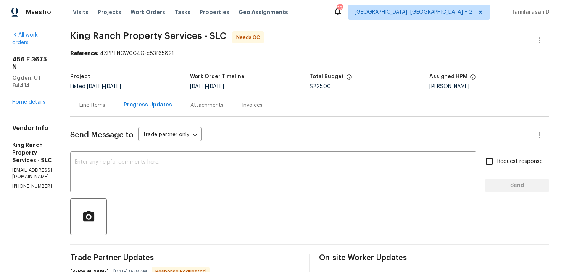
scroll to position [0, 0]
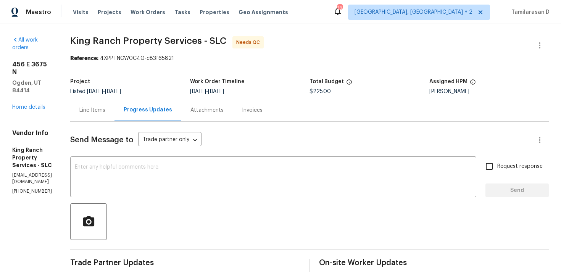
click at [104, 108] on div "Line Items" at bounding box center [92, 110] width 26 height 8
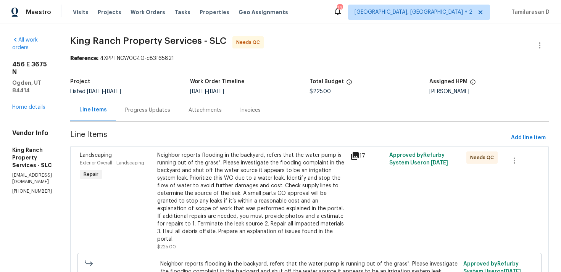
click at [209, 151] on div "Neighbor reports flooding in the backyard, refers that the water pump is runnin…" at bounding box center [251, 201] width 193 height 104
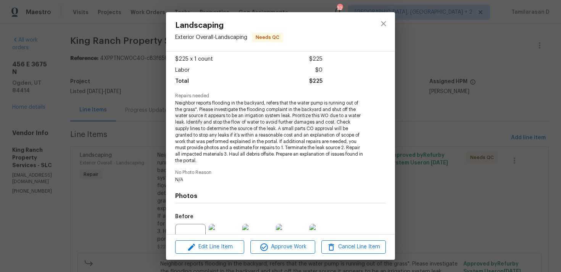
scroll to position [117, 0]
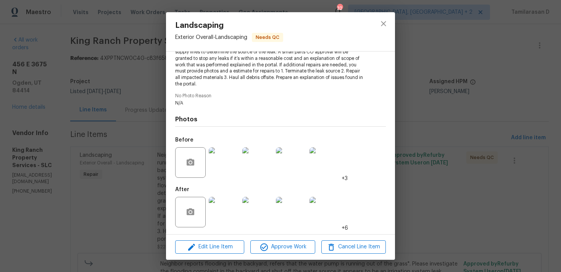
click at [221, 163] on img at bounding box center [224, 162] width 31 height 31
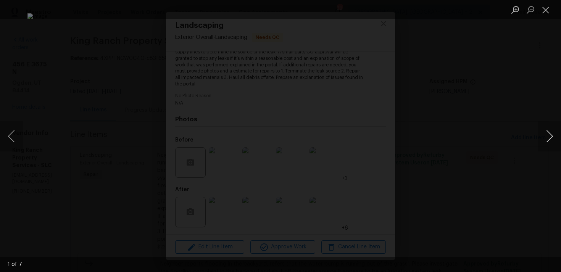
click at [549, 132] on button "Next image" at bounding box center [549, 136] width 23 height 31
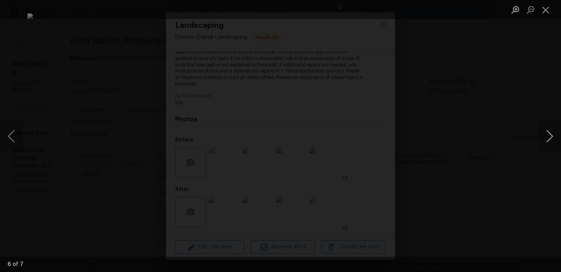
click at [549, 132] on button "Next image" at bounding box center [549, 136] width 23 height 31
click at [544, 13] on button "Close lightbox" at bounding box center [545, 9] width 15 height 13
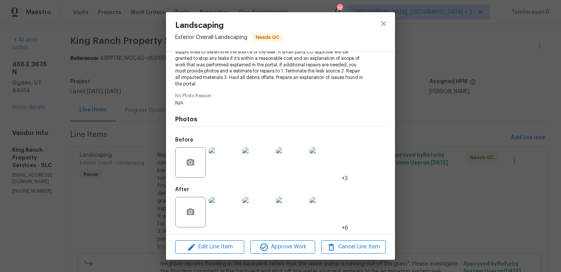
click at [226, 216] on img at bounding box center [224, 212] width 31 height 31
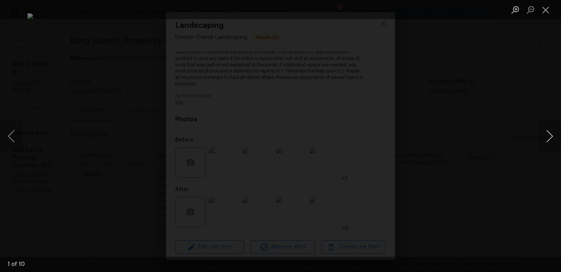
click at [548, 133] on button "Next image" at bounding box center [549, 136] width 23 height 31
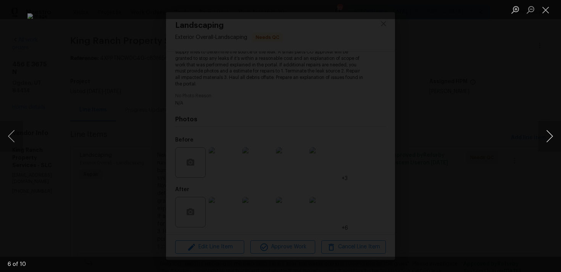
click at [548, 133] on button "Next image" at bounding box center [549, 136] width 23 height 31
click at [549, 134] on button "Next image" at bounding box center [549, 136] width 23 height 31
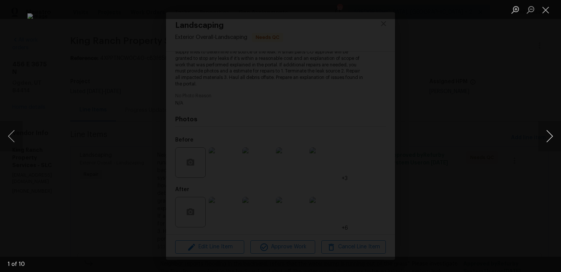
click at [549, 134] on button "Next image" at bounding box center [549, 136] width 23 height 31
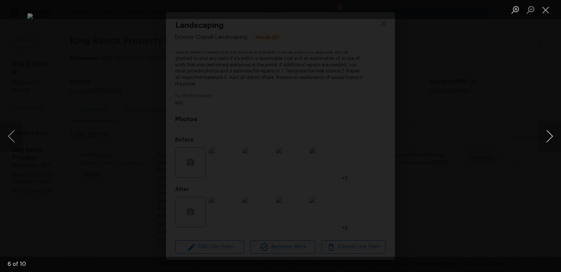
click at [549, 134] on button "Next image" at bounding box center [549, 136] width 23 height 31
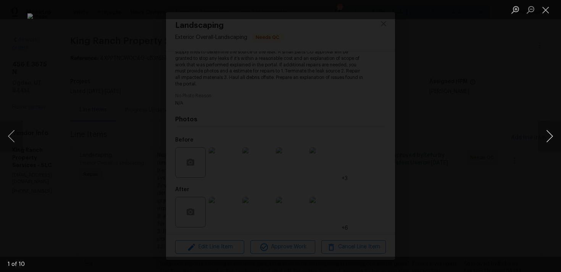
click at [549, 134] on button "Next image" at bounding box center [549, 136] width 23 height 31
click at [545, 14] on button "Close lightbox" at bounding box center [545, 9] width 15 height 13
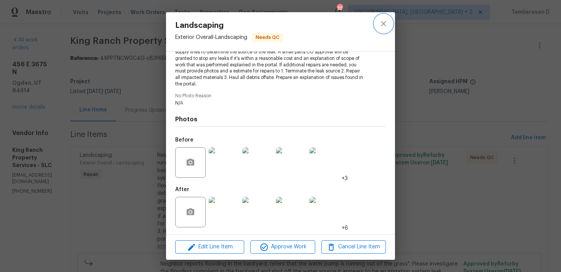
click at [379, 25] on icon "close" at bounding box center [383, 23] width 9 height 9
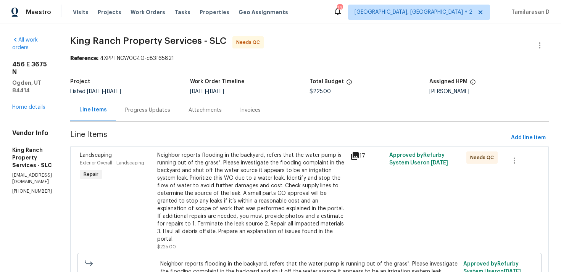
click at [164, 107] on div "Progress Updates" at bounding box center [147, 110] width 45 height 8
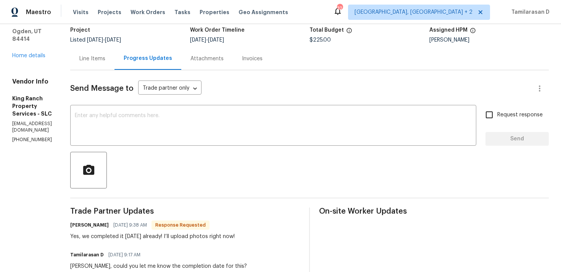
scroll to position [11, 0]
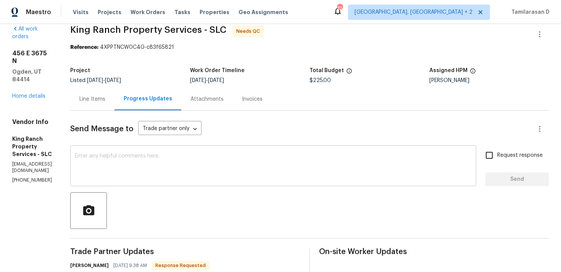
click at [126, 180] on div "x ​" at bounding box center [273, 166] width 406 height 39
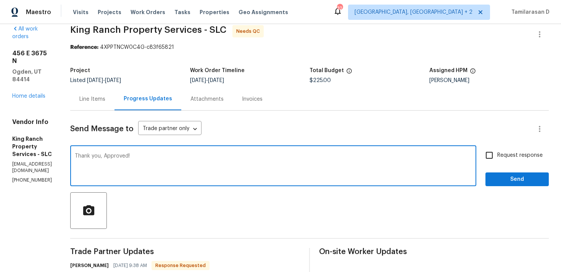
type textarea "Thank you, Approved!"
click at [509, 175] on span "Send" at bounding box center [517, 180] width 51 height 10
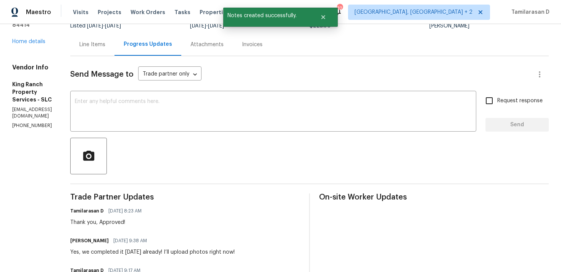
scroll to position [97, 0]
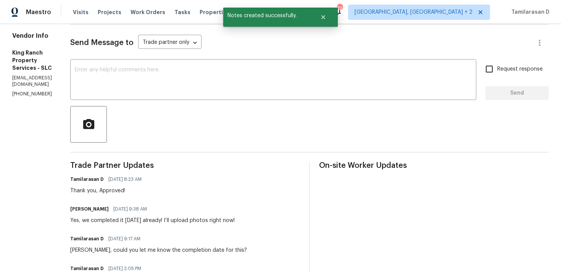
click at [144, 220] on div "Yes, we completed it yesterday already! I’ll upload photos right now!" at bounding box center [152, 221] width 164 height 8
copy div "Yes, we completed it yesterday already! I’ll upload photos right now!"
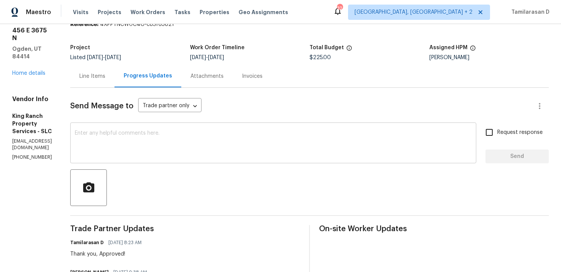
scroll to position [0, 0]
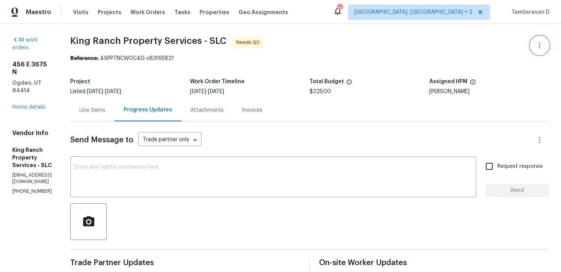
click at [535, 46] on icon "button" at bounding box center [539, 45] width 9 height 9
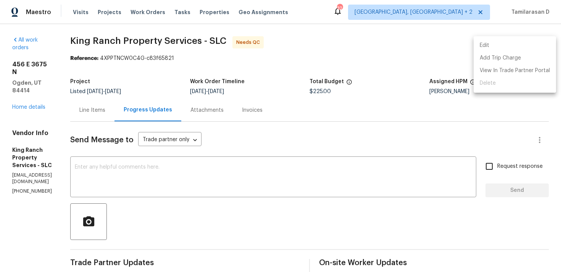
click at [486, 48] on li "Edit" at bounding box center [515, 45] width 82 height 13
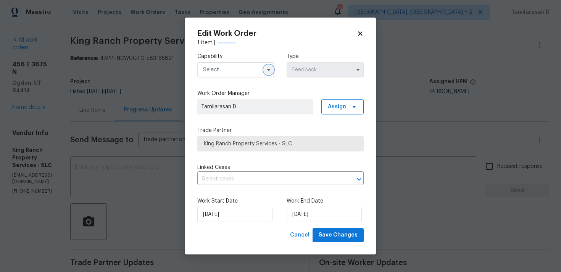
click at [266, 69] on icon "button" at bounding box center [269, 70] width 6 height 6
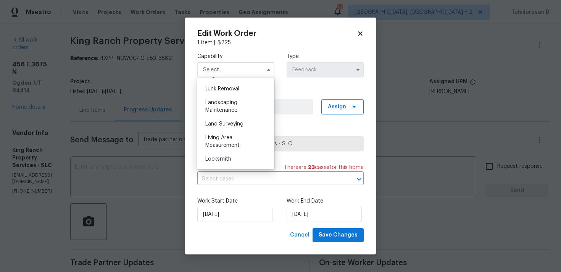
scroll to position [474, 0]
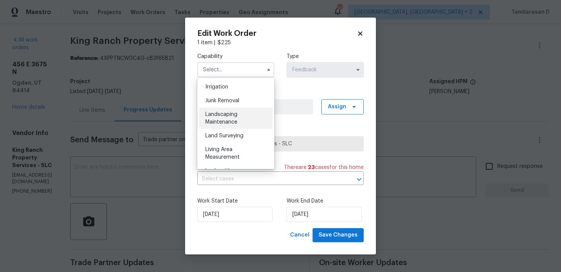
click at [218, 118] on div "Landscaping Maintenance" at bounding box center [235, 118] width 73 height 21
type input "Landscaping Maintenance"
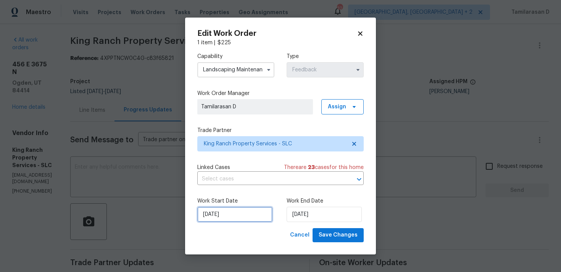
click at [227, 211] on input "28/08/2025" at bounding box center [234, 214] width 75 height 15
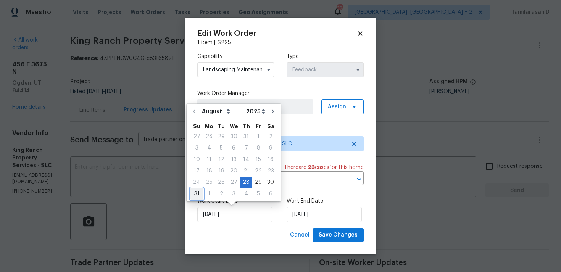
click at [201, 193] on div "31" at bounding box center [196, 194] width 13 height 11
type input "31/08/2025"
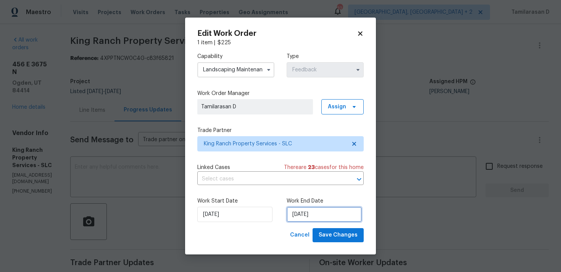
click at [308, 218] on input "02/09/2025" at bounding box center [324, 214] width 75 height 15
select select "8"
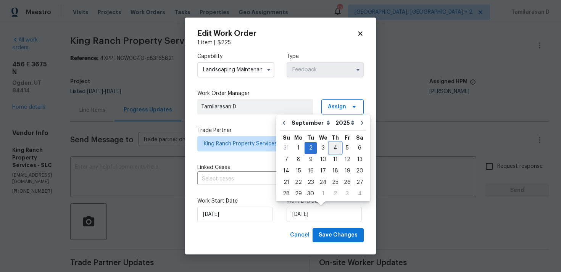
click at [333, 147] on div "4" at bounding box center [335, 148] width 12 height 11
type input "04/09/2025"
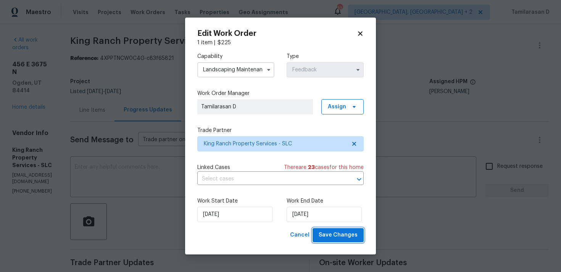
click at [329, 230] on button "Save Changes" at bounding box center [338, 235] width 51 height 14
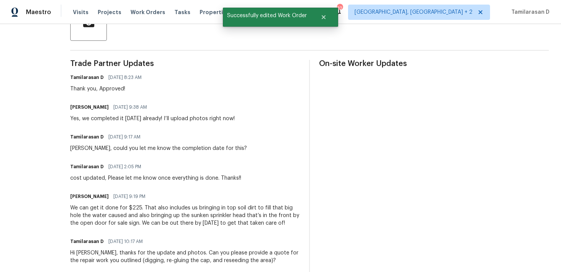
scroll to position [0, 0]
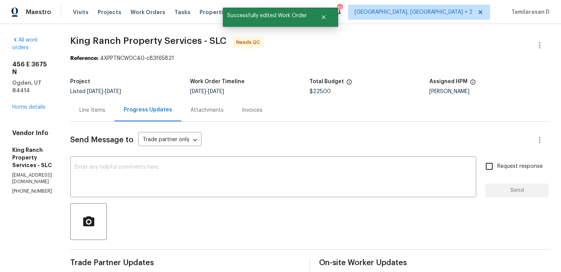
click at [114, 116] on div "Line Items" at bounding box center [92, 110] width 44 height 23
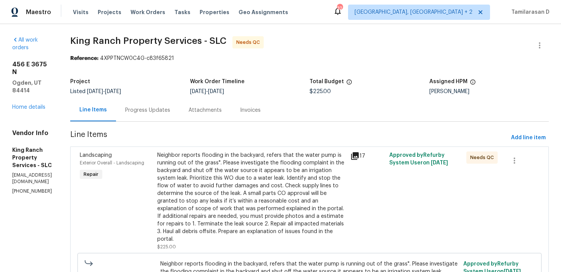
click at [163, 108] on div "Progress Updates" at bounding box center [147, 110] width 45 height 8
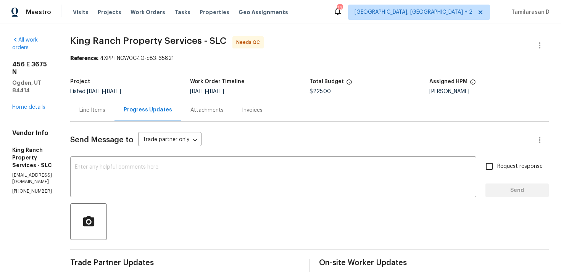
click at [105, 108] on div "Line Items" at bounding box center [92, 110] width 26 height 8
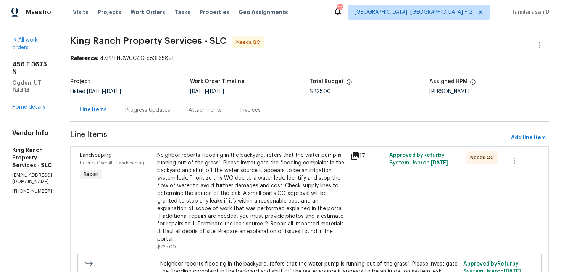
click at [255, 184] on div "Neighbor reports flooding in the backyard, refers that the water pump is runnin…" at bounding box center [251, 198] width 189 height 92
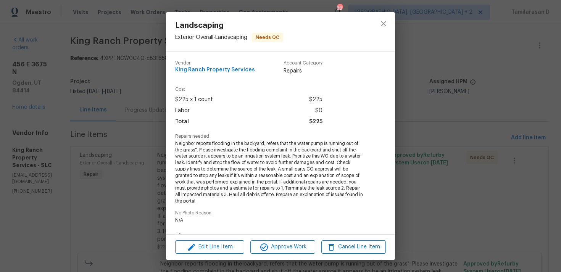
scroll to position [118, 0]
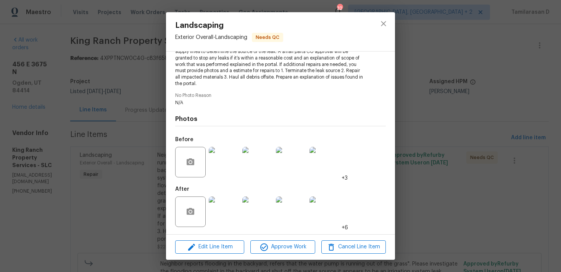
click at [157, 172] on div "Landscaping Exterior Overall - Landscaping Needs QC Vendor King Ranch Property …" at bounding box center [280, 136] width 561 height 272
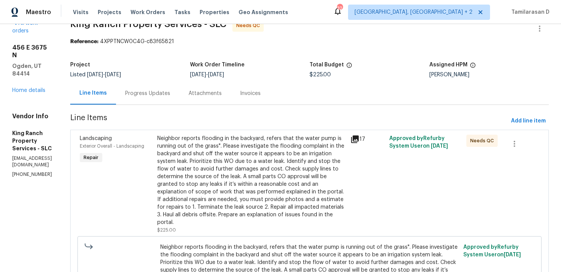
scroll to position [8, 0]
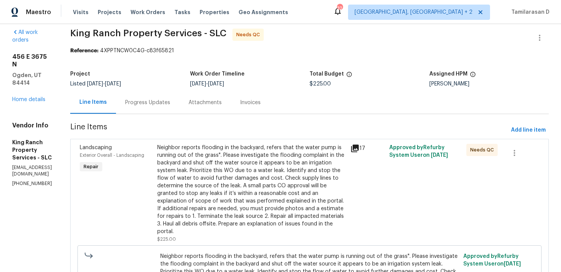
click at [213, 177] on div "Neighbor reports flooding in the backyard, refers that the water pump is runnin…" at bounding box center [251, 190] width 189 height 92
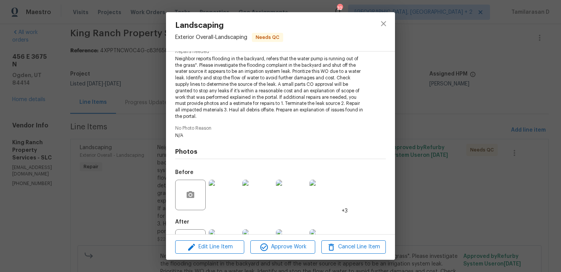
scroll to position [118, 0]
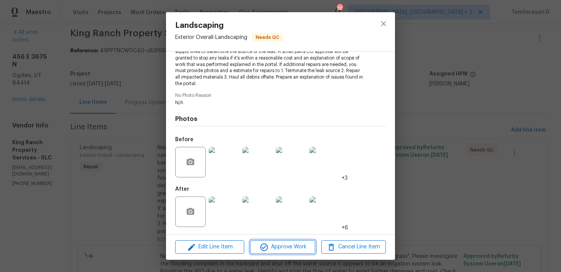
click at [274, 247] on span "Approve Work" at bounding box center [283, 247] width 60 height 10
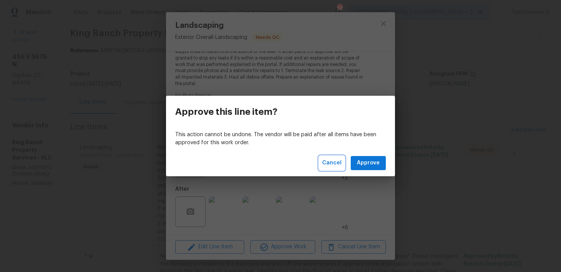
click at [327, 163] on span "Cancel" at bounding box center [331, 163] width 19 height 10
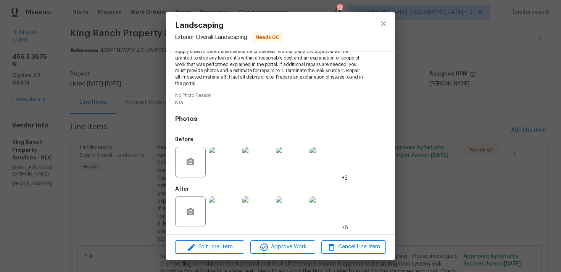
click at [100, 154] on div "Landscaping Exterior Overall - Landscaping Needs QC Vendor King Ranch Property …" at bounding box center [280, 136] width 561 height 272
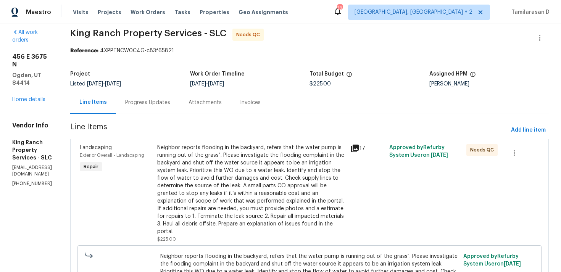
scroll to position [0, 0]
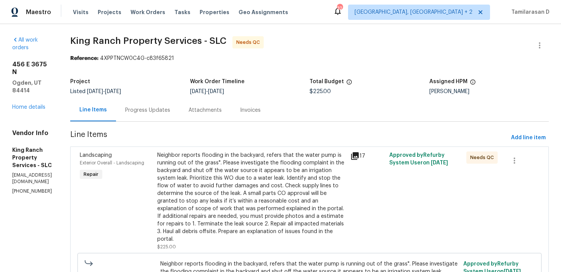
click at [223, 180] on div "Neighbor reports flooding in the backyard, refers that the water pump is runnin…" at bounding box center [251, 198] width 189 height 92
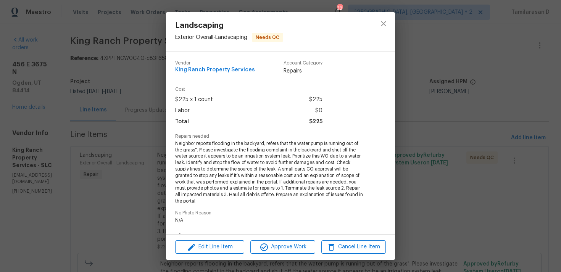
scroll to position [118, 0]
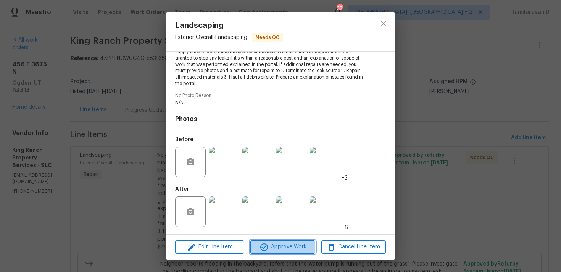
click at [276, 248] on span "Approve Work" at bounding box center [283, 247] width 60 height 10
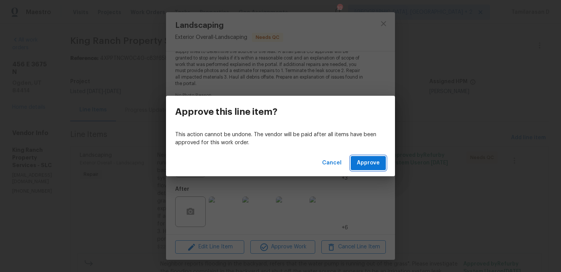
click at [367, 164] on span "Approve" at bounding box center [368, 163] width 23 height 10
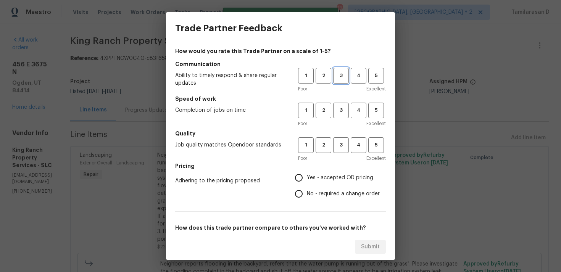
click at [339, 80] on button "3" at bounding box center [341, 76] width 16 height 16
click at [340, 110] on span "3" at bounding box center [341, 110] width 14 height 9
click at [340, 142] on span "3" at bounding box center [341, 145] width 14 height 9
click at [303, 183] on input "Yes - accepted OD pricing" at bounding box center [299, 178] width 16 height 16
radio input "true"
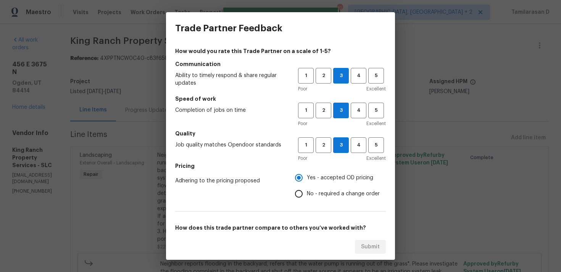
click at [299, 196] on input "No - required a change order" at bounding box center [299, 194] width 16 height 16
radio input "true"
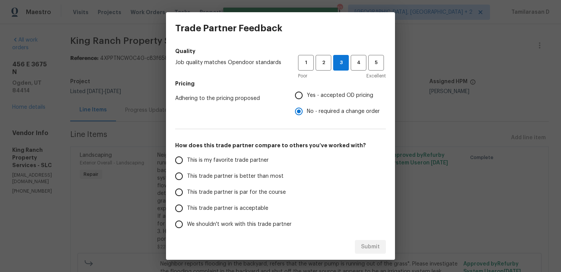
scroll to position [115, 0]
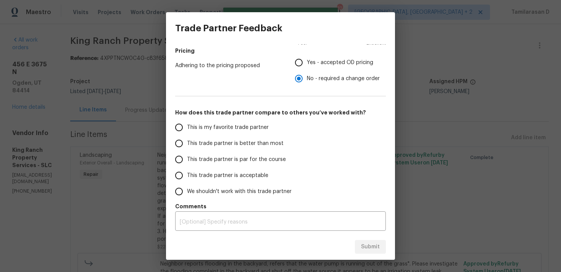
click at [177, 155] on input "This trade partner is par for the course" at bounding box center [179, 160] width 16 height 16
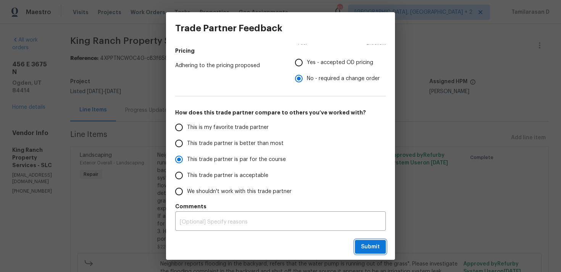
click at [369, 243] on span "Submit" at bounding box center [370, 247] width 19 height 10
radio input "true"
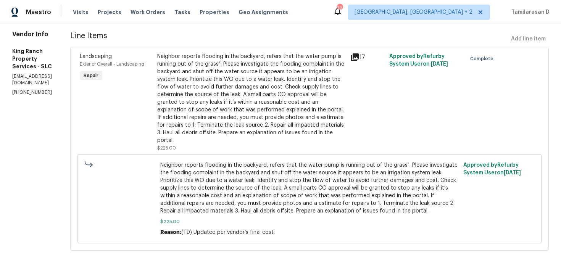
scroll to position [0, 0]
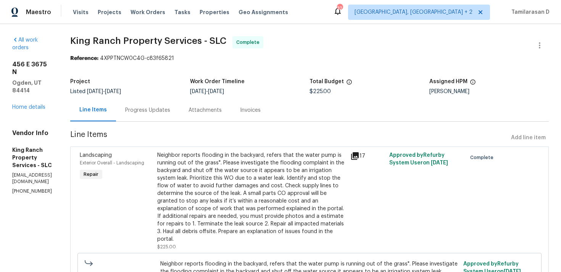
click at [158, 116] on div "Progress Updates" at bounding box center [147, 110] width 63 height 23
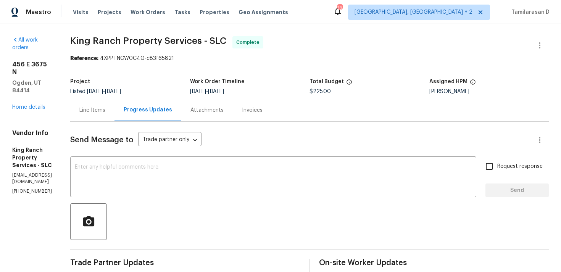
click at [105, 107] on div "Line Items" at bounding box center [92, 110] width 26 height 8
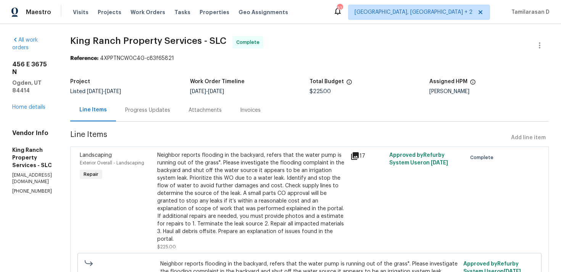
click at [170, 113] on div "Progress Updates" at bounding box center [147, 110] width 45 height 8
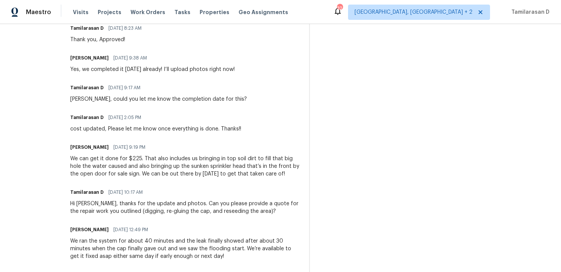
scroll to position [251, 0]
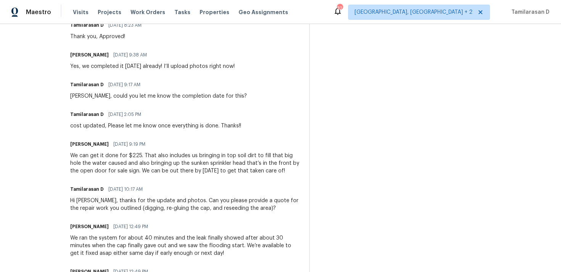
click at [114, 60] on div "Bryan Monreal Lopez 09/04/2025 9:38 AM Yes, we completed it yesterday already! …" at bounding box center [152, 60] width 164 height 21
click at [119, 68] on div "Yes, we completed it yesterday already! I’ll upload photos right now!" at bounding box center [152, 67] width 164 height 8
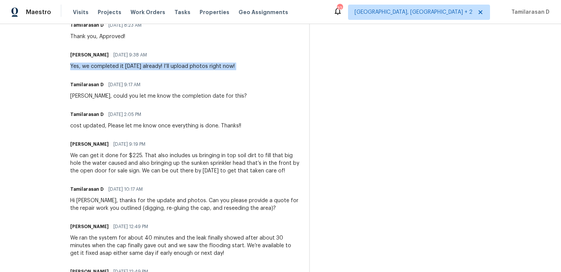
copy div "Yes, we completed it yesterday already! I’ll upload photos right now!"
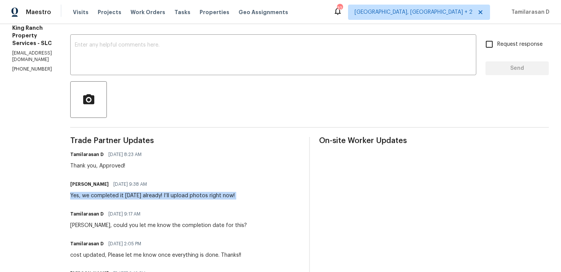
scroll to position [0, 0]
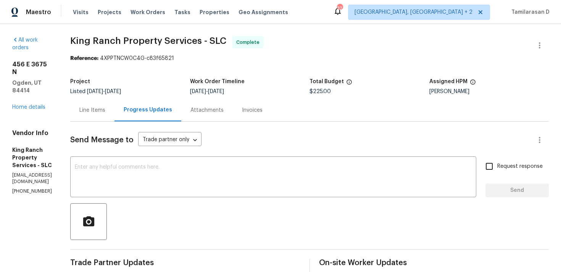
click at [190, 97] on div "Project Listed 8/28/2025 - 9/5/2025 Work Order Timeline 8/31/2025 - 9/4/2025 To…" at bounding box center [309, 86] width 479 height 24
click at [173, 90] on div "Listed 8/28/2025 - 9/5/2025" at bounding box center [130, 91] width 120 height 5
click at [185, 88] on div "Project" at bounding box center [130, 84] width 120 height 10
click at [177, 90] on div "Listed 8/28/2025 - 9/5/2025" at bounding box center [130, 91] width 120 height 5
click at [178, 90] on div "Listed 8/28/2025 - 9/5/2025" at bounding box center [130, 91] width 120 height 5
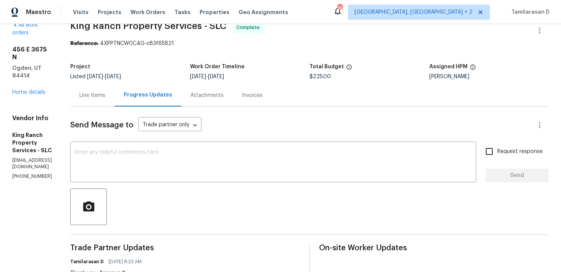
scroll to position [20, 0]
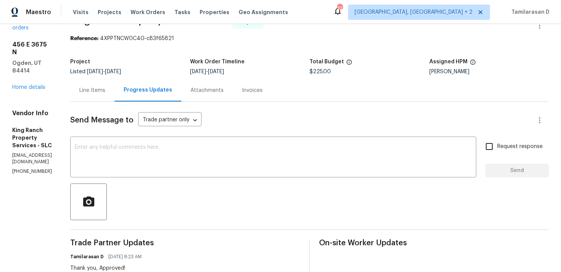
click at [174, 68] on div "Project" at bounding box center [130, 64] width 120 height 10
click at [175, 68] on div "Project" at bounding box center [130, 64] width 120 height 10
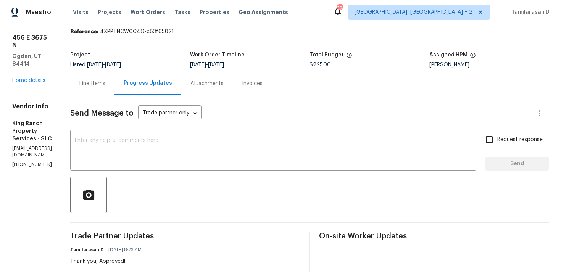
scroll to position [21, 0]
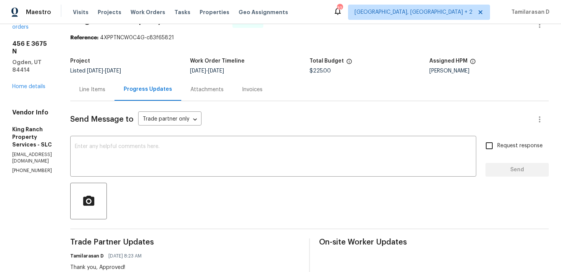
click at [178, 68] on div "Project" at bounding box center [130, 63] width 120 height 10
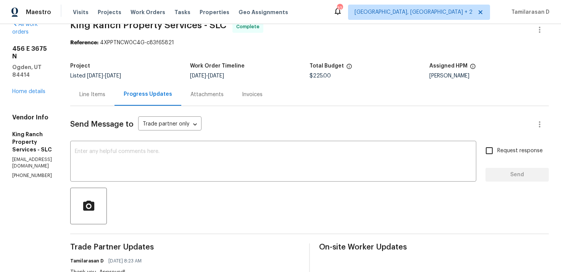
click at [179, 73] on div "Project" at bounding box center [130, 68] width 120 height 10
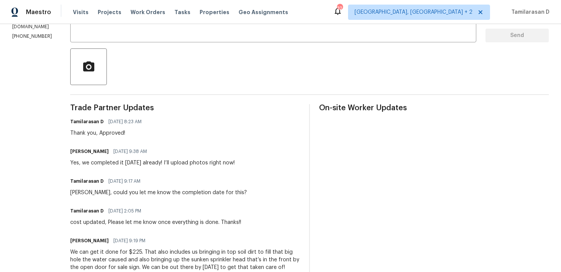
scroll to position [197, 0]
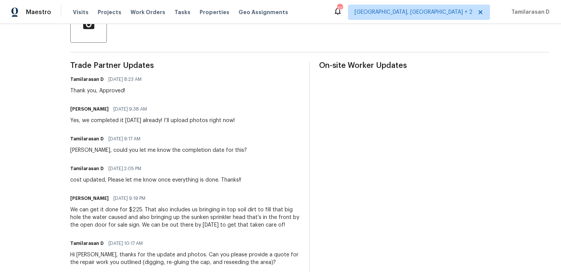
drag, startPoint x: 168, startPoint y: 137, endPoint x: 203, endPoint y: 140, distance: 35.6
click at [203, 140] on div "Tamilarasan D 09/04/2025 9:17 AM" at bounding box center [158, 139] width 177 height 11
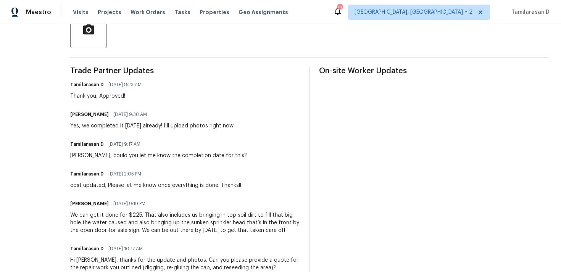
scroll to position [190, 0]
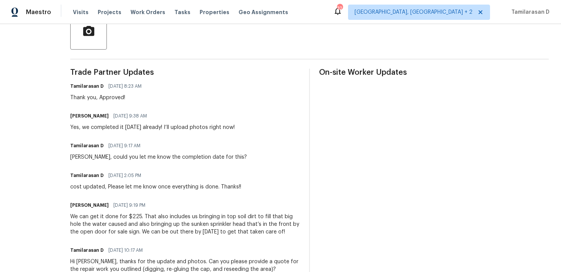
click at [146, 97] on div "Thank you, Approved!" at bounding box center [108, 98] width 76 height 8
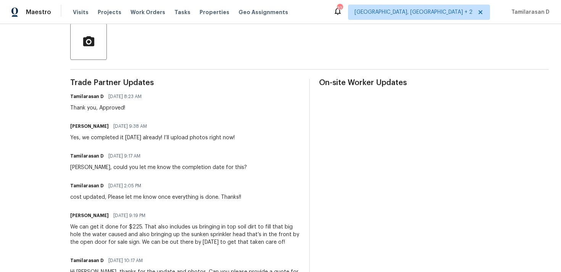
click at [144, 106] on div "Thank you, Approved!" at bounding box center [108, 108] width 76 height 8
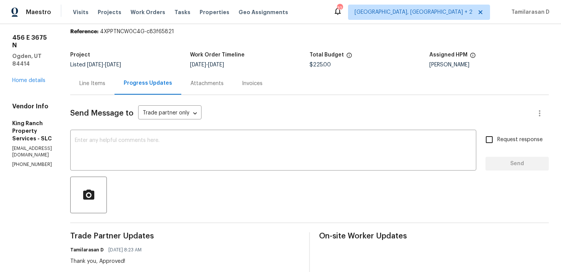
scroll to position [0, 0]
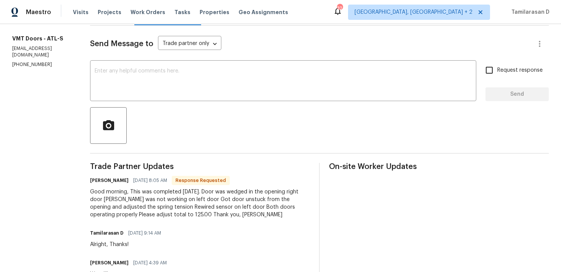
scroll to position [100, 0]
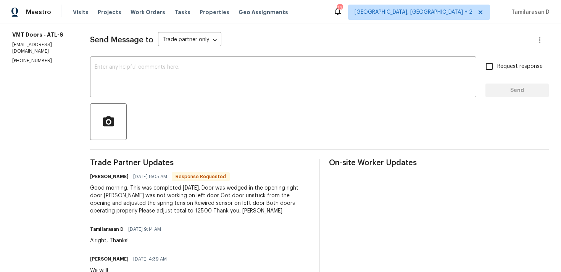
click at [149, 201] on div "Good morning, This was completed [DATE]. Door was wedged in the opening right d…" at bounding box center [200, 199] width 220 height 31
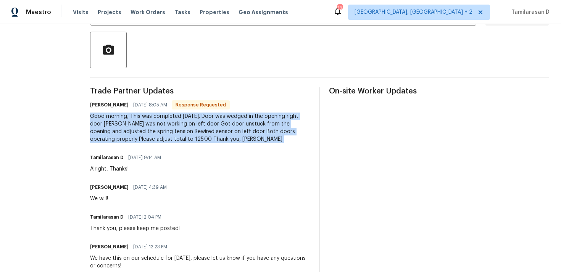
scroll to position [176, 0]
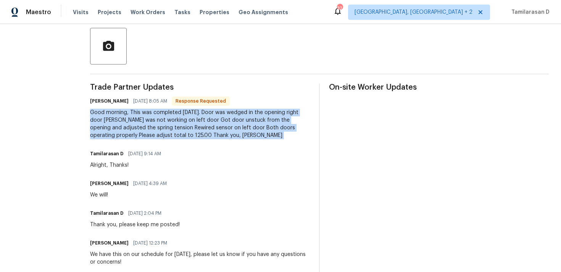
click at [140, 125] on div "Good morning, This was completed [DATE]. Door was wedged in the opening right d…" at bounding box center [200, 124] width 220 height 31
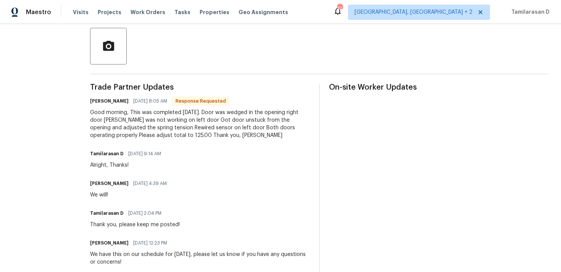
click at [140, 125] on div "Good morning, This was completed [DATE]. Door was wedged in the opening right d…" at bounding box center [200, 124] width 220 height 31
click at [140, 125] on div "Good morning, This was completed yesterday. Door was wedged in the opening righ…" at bounding box center [200, 124] width 220 height 31
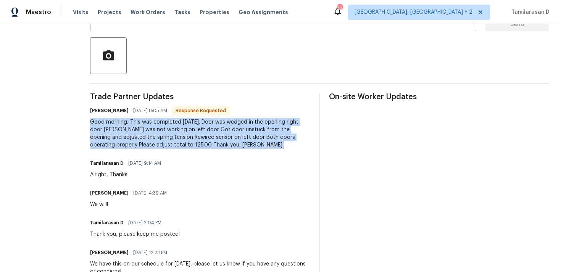
scroll to position [179, 0]
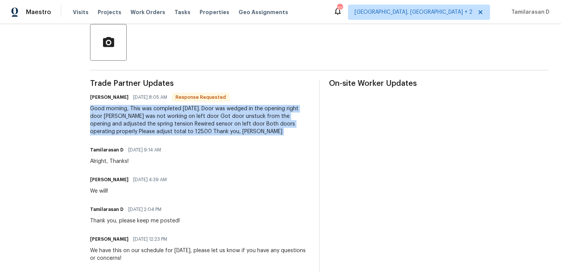
click at [221, 133] on div "Good morning, This was completed yesterday. Door was wedged in the opening righ…" at bounding box center [200, 120] width 220 height 31
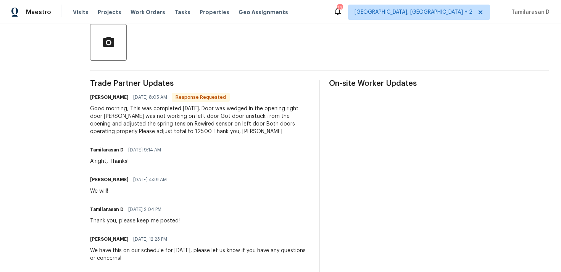
click at [182, 114] on div "Good morning, This was completed yesterday. Door was wedged in the opening righ…" at bounding box center [200, 120] width 220 height 31
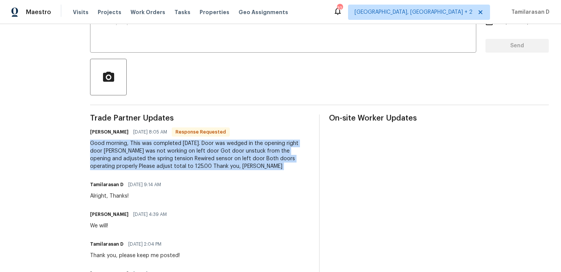
scroll to position [142, 0]
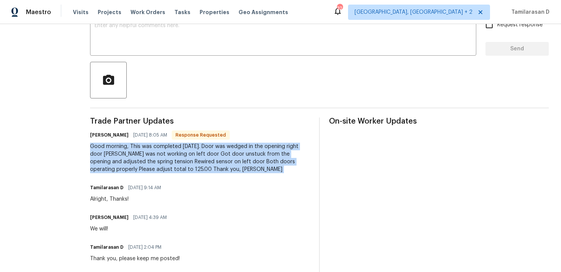
click at [150, 166] on div "Good morning, This was completed yesterday. Door was wedged in the opening righ…" at bounding box center [200, 158] width 220 height 31
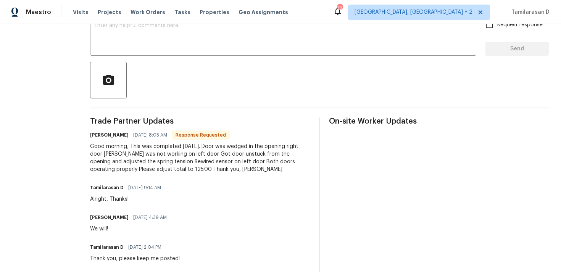
click at [150, 166] on div "Good morning, This was completed yesterday. Door was wedged in the opening righ…" at bounding box center [200, 158] width 220 height 31
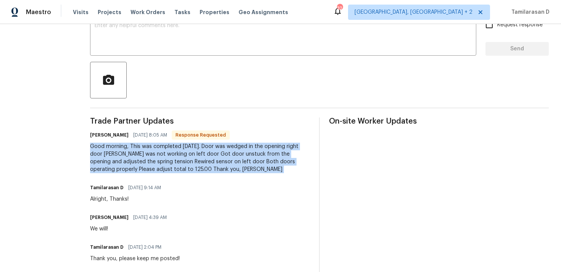
click at [129, 161] on div "Good morning, This was completed yesterday. Door was wedged in the opening righ…" at bounding box center [200, 158] width 220 height 31
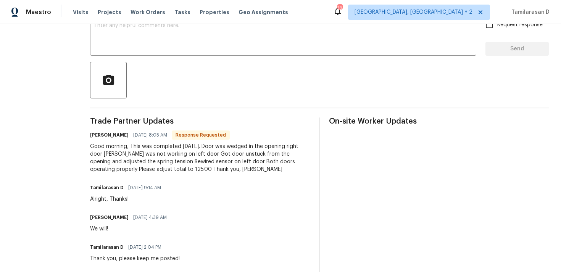
click at [129, 161] on div "Good morning, This was completed yesterday. Door was wedged in the opening righ…" at bounding box center [200, 158] width 220 height 31
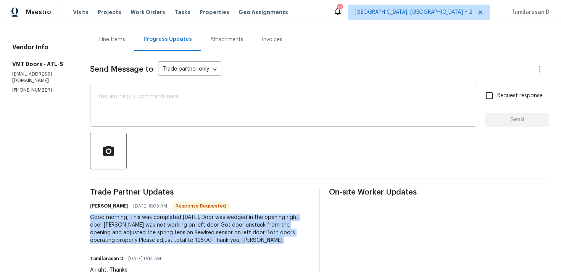
scroll to position [35, 0]
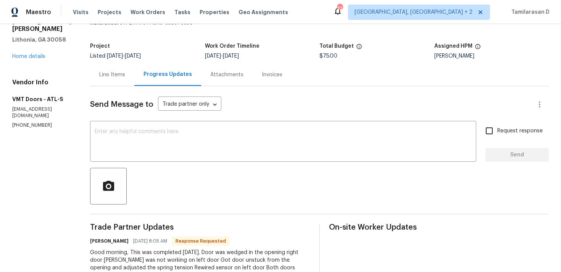
click at [112, 76] on div "Line Items" at bounding box center [112, 75] width 26 height 8
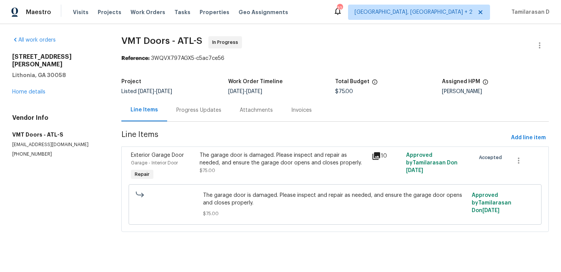
click at [263, 157] on div "The garage door is damaged. Please inspect and repair as needed, and ensure the…" at bounding box center [284, 159] width 168 height 15
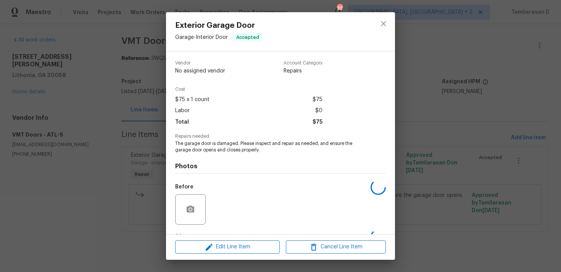
scroll to position [48, 0]
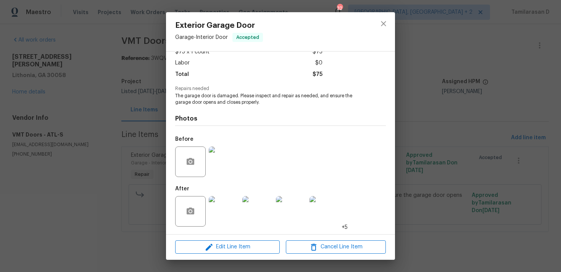
click at [223, 202] on img at bounding box center [224, 211] width 31 height 31
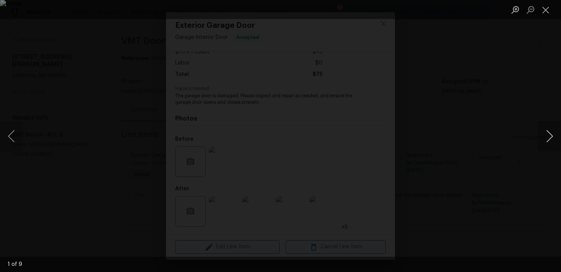
click at [545, 135] on button "Next image" at bounding box center [549, 136] width 23 height 31
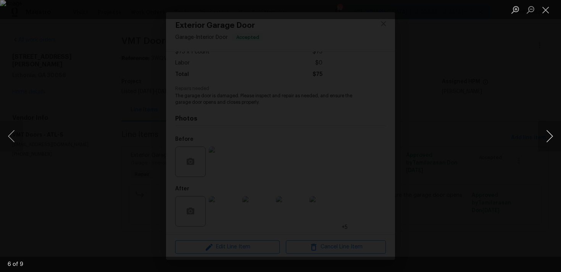
click at [545, 135] on button "Next image" at bounding box center [549, 136] width 23 height 31
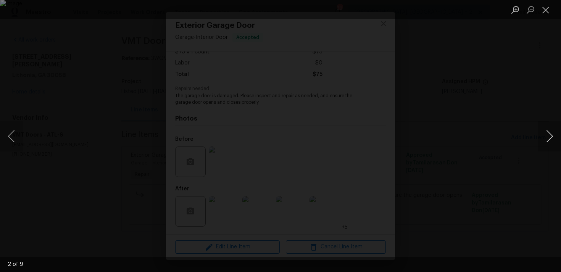
click at [545, 135] on button "Next image" at bounding box center [549, 136] width 23 height 31
click at [543, 10] on button "Close lightbox" at bounding box center [545, 9] width 15 height 13
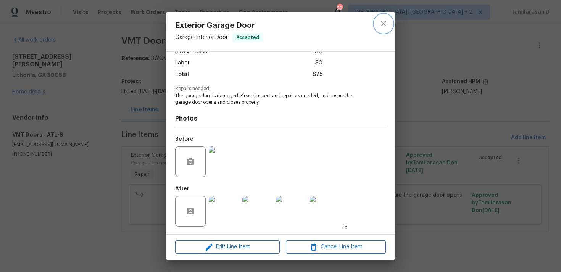
click at [380, 22] on icon "close" at bounding box center [383, 23] width 9 height 9
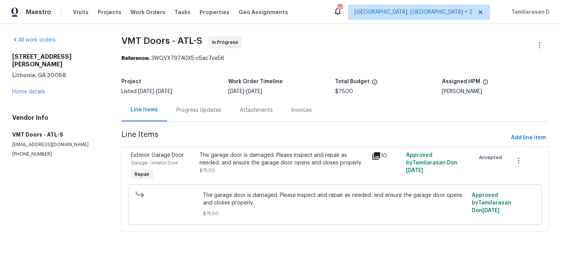
click at [222, 165] on div "The garage door is damaged. Please inspect and repair as needed, and ensure the…" at bounding box center [284, 159] width 168 height 15
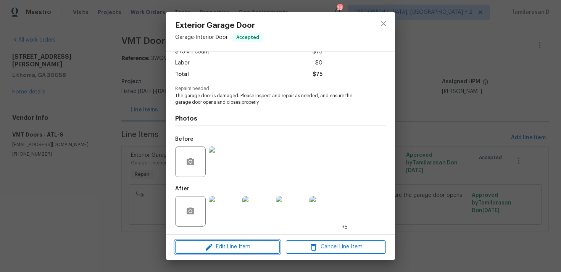
click at [213, 245] on icon "button" at bounding box center [209, 247] width 9 height 9
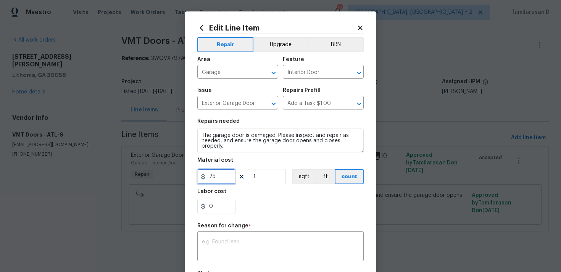
click at [218, 176] on input "75" at bounding box center [216, 176] width 38 height 15
type input "125"
click at [245, 258] on div "x ​" at bounding box center [280, 247] width 166 height 28
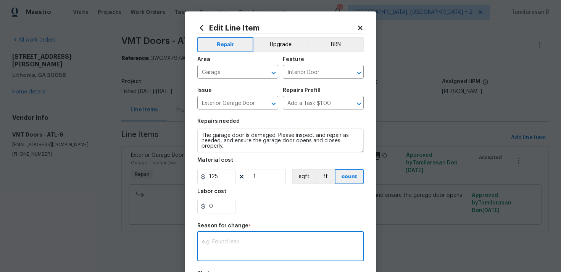
paste textarea "(TD) Updated per vendor’s final cost."
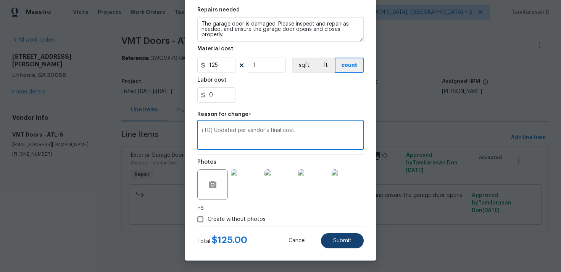
type textarea "(TD) Updated per vendor’s final cost."
click at [345, 243] on span "Submit" at bounding box center [342, 241] width 18 height 6
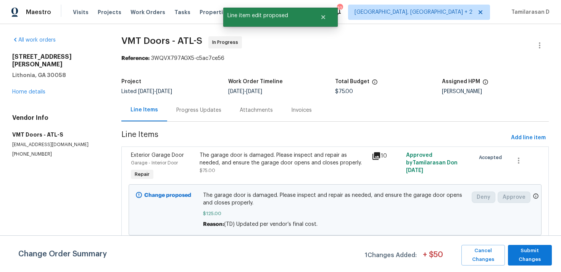
scroll to position [0, 0]
click at [517, 243] on div "Change Order Summary 1 Changes Added: + $ 50 Cancel Changes Submit Changes" at bounding box center [280, 253] width 561 height 37
click at [519, 253] on span "Submit Changes" at bounding box center [530, 256] width 36 height 18
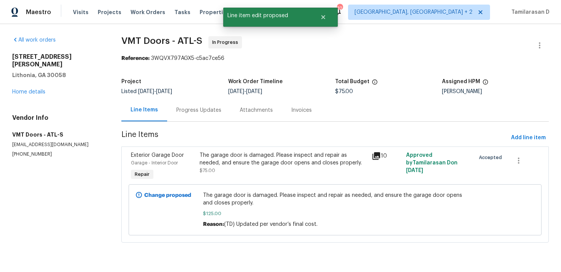
click at [198, 112] on div "Progress Updates" at bounding box center [198, 110] width 45 height 8
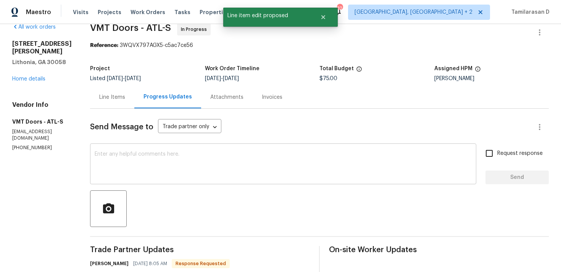
scroll to position [22, 0]
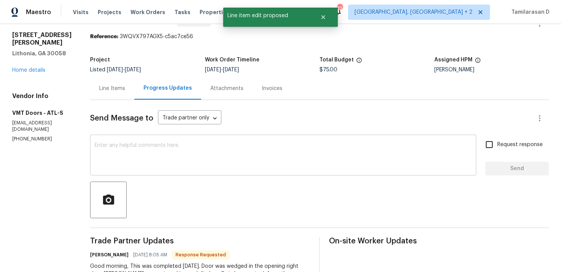
click at [190, 151] on textarea at bounding box center [283, 156] width 377 height 27
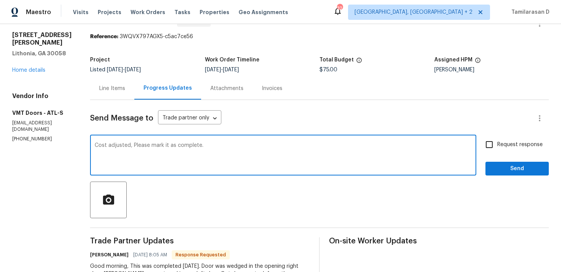
type textarea "Cost adjusted, Please mark it as complete."
click at [501, 145] on span "Request response" at bounding box center [519, 145] width 45 height 8
click at [497, 145] on input "Request response" at bounding box center [489, 145] width 16 height 16
checkbox input "true"
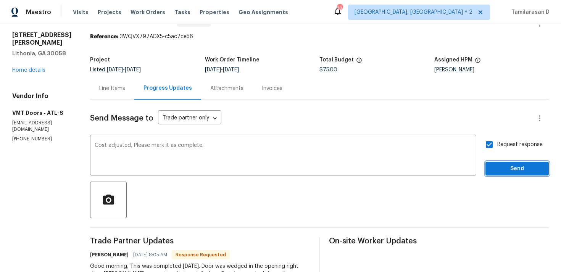
click at [504, 164] on span "Send" at bounding box center [517, 169] width 51 height 10
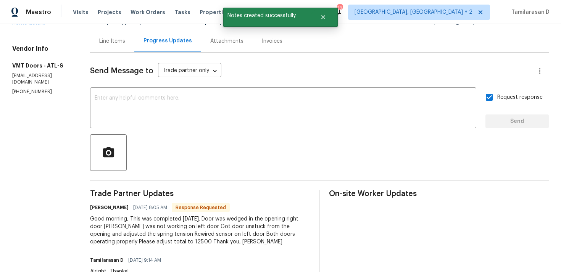
scroll to position [72, 0]
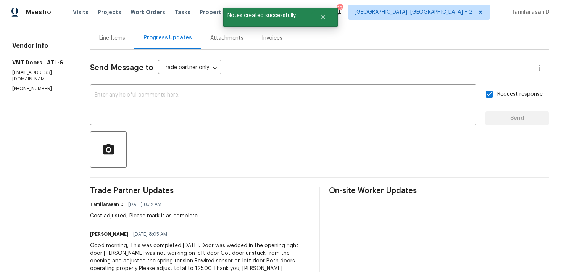
click at [150, 264] on div "Good morning, This was completed yesterday. Door was wedged in the opening righ…" at bounding box center [200, 257] width 220 height 31
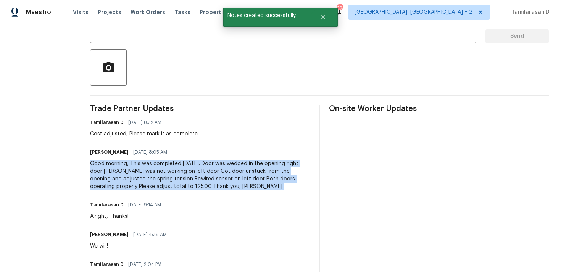
scroll to position [179, 0]
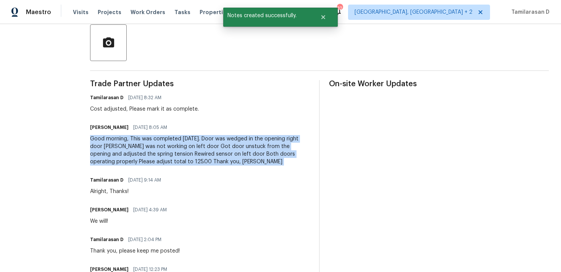
click at [143, 153] on div "Good morning, This was completed yesterday. Door was wedged in the opening righ…" at bounding box center [200, 150] width 220 height 31
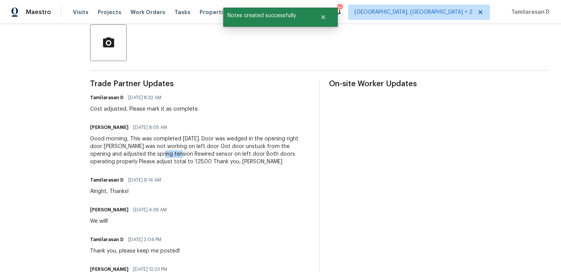
click at [143, 153] on div "Good morning, This was completed yesterday. Door was wedged in the opening righ…" at bounding box center [200, 150] width 220 height 31
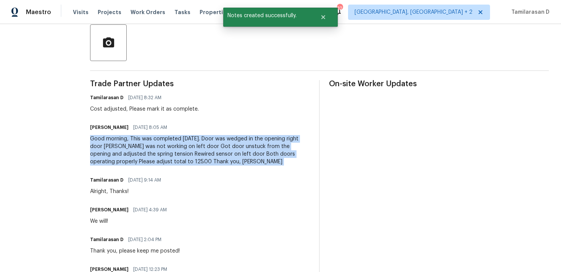
copy div "Good morning, This was completed yesterday. Door was wedged in the opening righ…"
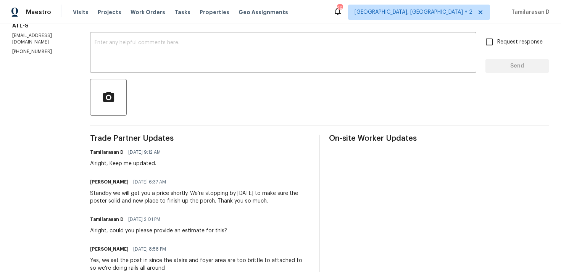
scroll to position [125, 0]
click at [150, 193] on div "Standby we will get you a price shortly. We’re stopping by [DATE] to make sure …" at bounding box center [200, 196] width 220 height 15
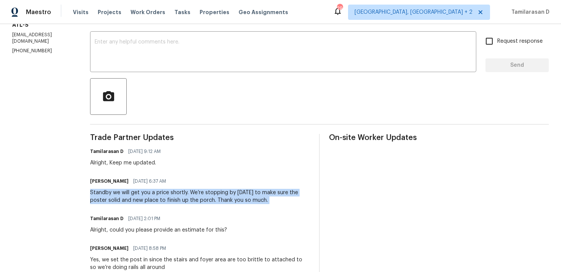
click at [138, 166] on div "Alright, Keep me updated." at bounding box center [127, 163] width 75 height 8
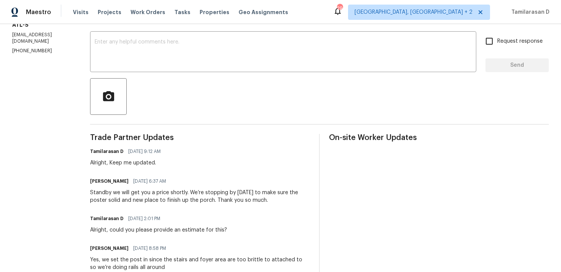
click at [138, 166] on div "Alright, Keep me updated." at bounding box center [127, 163] width 75 height 8
click at [142, 201] on div "Standby we will get you a price shortly. We’re stopping by [DATE] to make sure …" at bounding box center [200, 196] width 220 height 15
click at [142, 201] on div "Standby we will get you a price shortly. We’re stopping by today to make sure t…" at bounding box center [200, 196] width 220 height 15
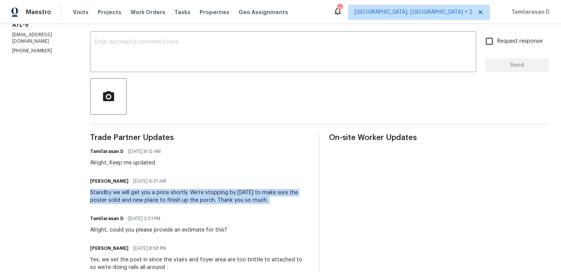
click at [167, 193] on div "Standby we will get you a price shortly. We’re stopping by today to make sure t…" at bounding box center [200, 196] width 220 height 15
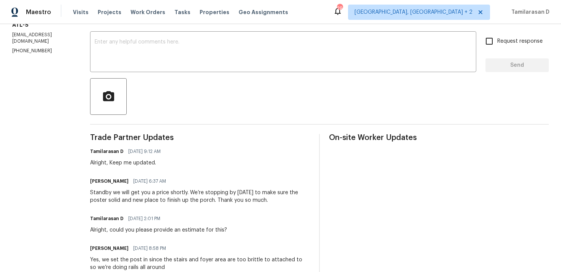
click at [167, 193] on div "Standby we will get you a price shortly. We’re stopping by today to make sure t…" at bounding box center [200, 196] width 220 height 15
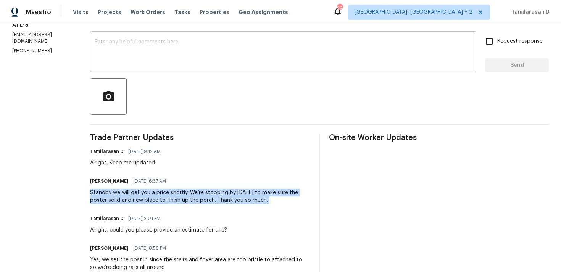
click at [127, 62] on textarea at bounding box center [283, 52] width 377 height 27
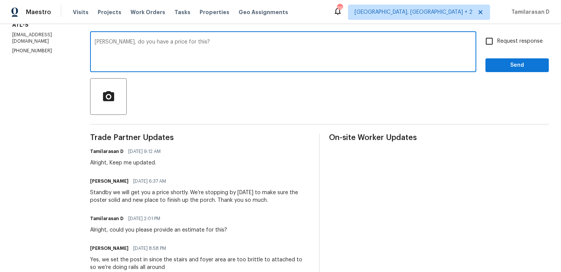
type textarea "Daniel, do you have a price for this?"
click at [488, 42] on input "Request response" at bounding box center [489, 41] width 16 height 16
checkbox input "true"
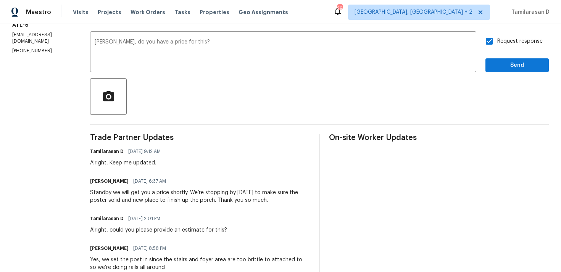
scroll to position [97, 0]
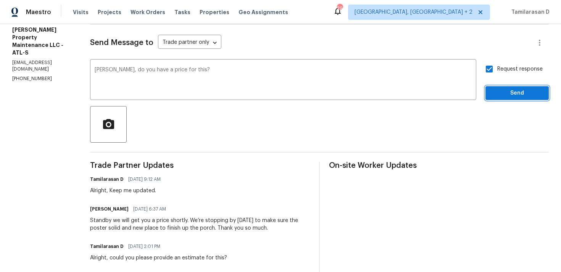
click at [505, 91] on span "Send" at bounding box center [517, 94] width 51 height 10
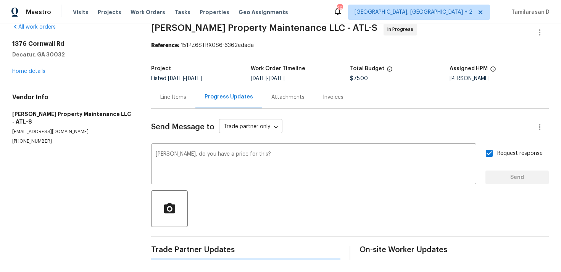
scroll to position [0, 0]
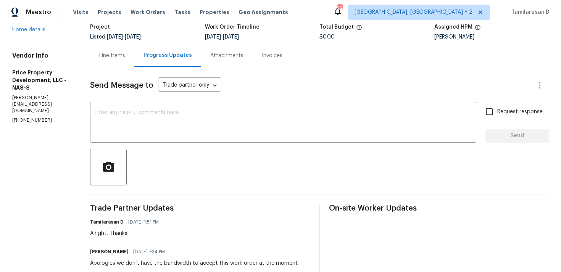
scroll to position [59, 0]
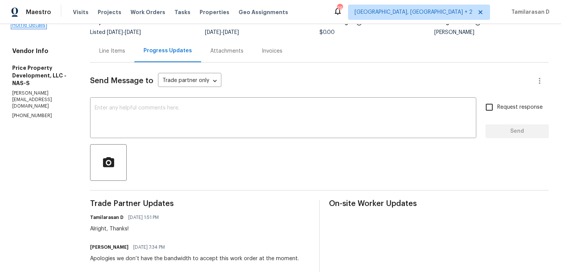
click at [35, 27] on link "Home details" at bounding box center [28, 25] width 33 height 5
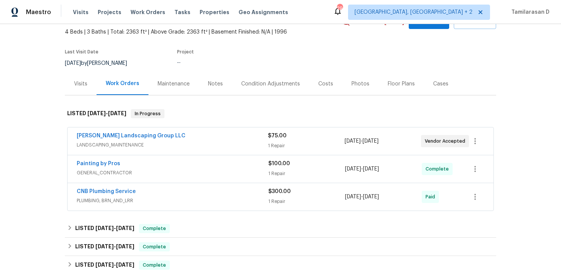
scroll to position [53, 0]
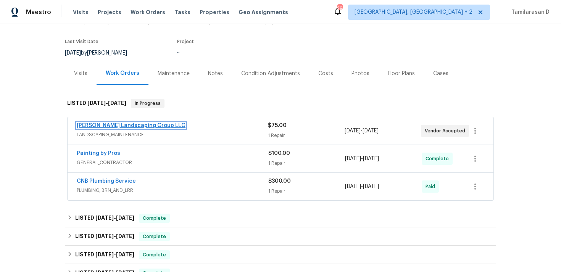
click at [109, 124] on link "[PERSON_NAME] Landscaping Group LLC" at bounding box center [131, 125] width 109 height 5
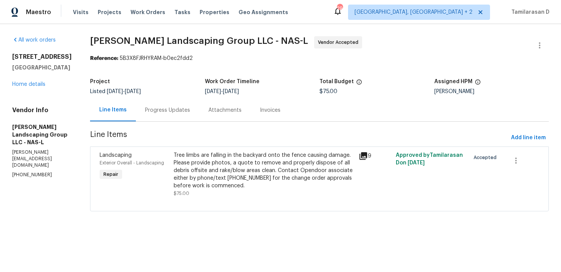
click at [182, 110] on div "Progress Updates" at bounding box center [167, 110] width 45 height 8
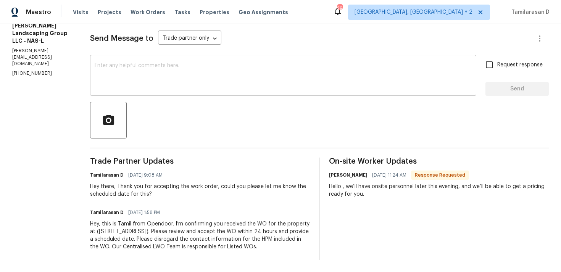
scroll to position [109, 0]
click at [381, 183] on div "Hello , we’ll have onsite personnel later this evening, and we’ll be able to ge…" at bounding box center [439, 190] width 220 height 15
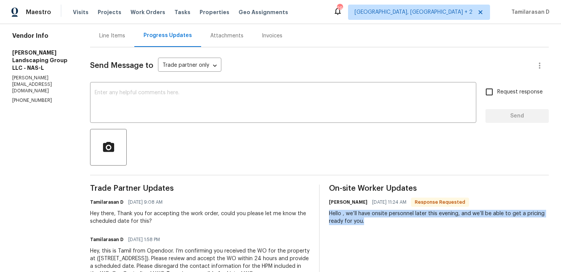
scroll to position [72, 0]
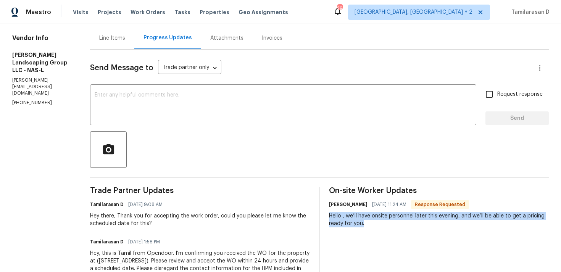
click at [251, 73] on div "Send Message to Trade partner only Trade partner only ​" at bounding box center [310, 68] width 440 height 18
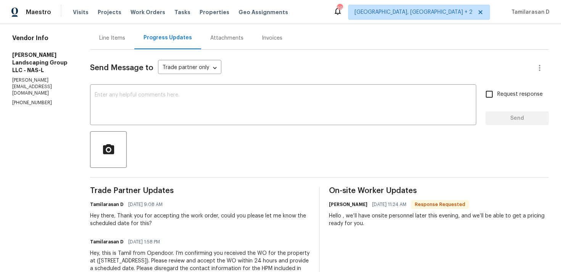
click at [232, 78] on div "Send Message to Trade partner only Trade partner only ​ x ​ Request response Se…" at bounding box center [319, 170] width 459 height 240
click at [226, 95] on textarea at bounding box center [283, 105] width 377 height 27
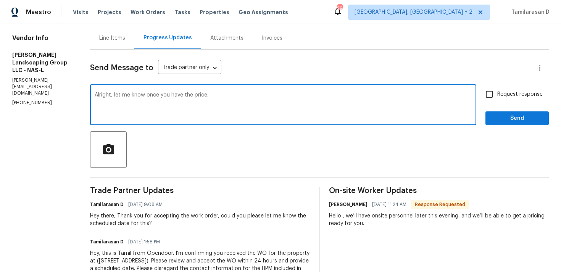
type textarea "Alright, let me know once you have the price."
click at [488, 89] on input "Request response" at bounding box center [489, 94] width 16 height 16
checkbox input "true"
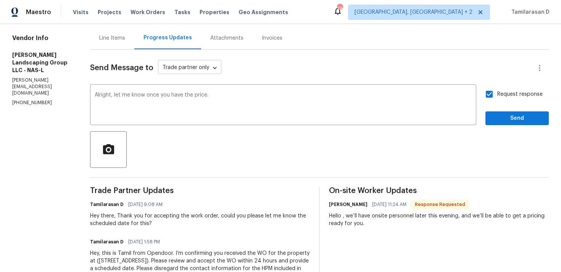
click at [193, 71] on body "Maestro Visits Projects Work Orders Tasks Properties Geo Assignments 29 [GEOGRA…" at bounding box center [280, 136] width 561 height 272
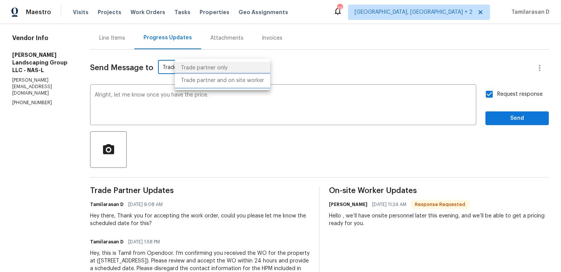
click at [215, 84] on li "Trade partner and on site worker" at bounding box center [222, 80] width 95 height 13
type input "Trade Partner and On-Site Worker"
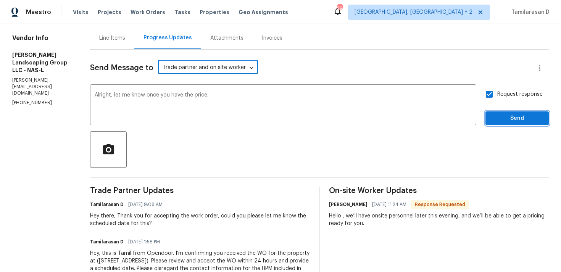
click at [506, 116] on span "Send" at bounding box center [517, 119] width 51 height 10
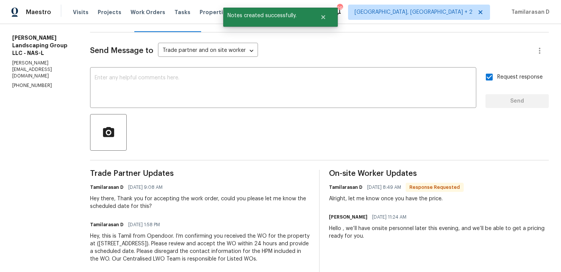
scroll to position [109, 0]
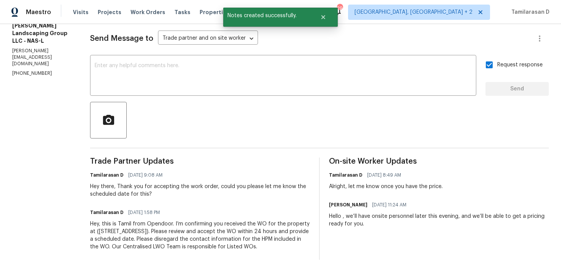
click at [361, 213] on div "Hello , we’ll have onsite personnel later this evening, and we’ll be able to ge…" at bounding box center [439, 220] width 220 height 15
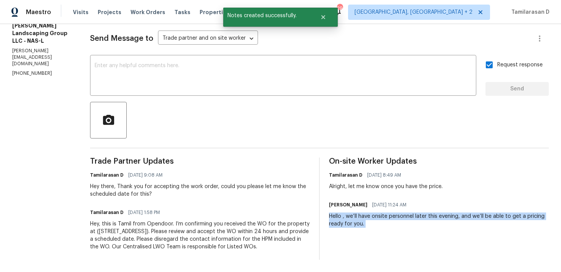
copy div "Hello , we’ll have onsite personnel later this evening, and we’ll be able to ge…"
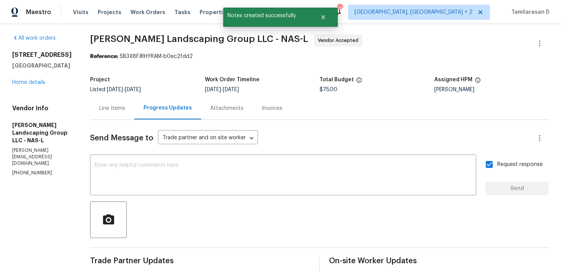
scroll to position [0, 0]
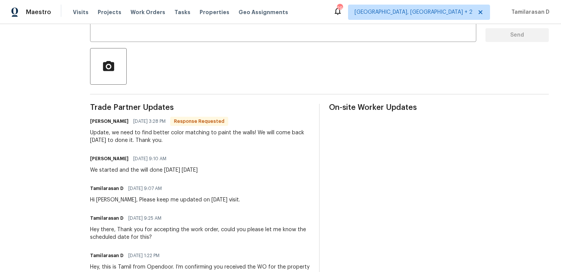
scroll to position [156, 0]
click at [127, 136] on div "Update, we need to find better color matching to paint the walls! We will come …" at bounding box center [200, 136] width 220 height 15
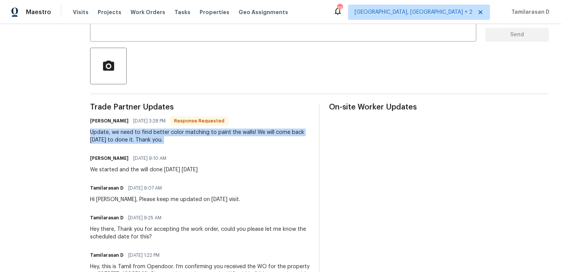
click at [151, 138] on div "Update, we need to find better color matching to paint the walls! We will come …" at bounding box center [200, 136] width 220 height 15
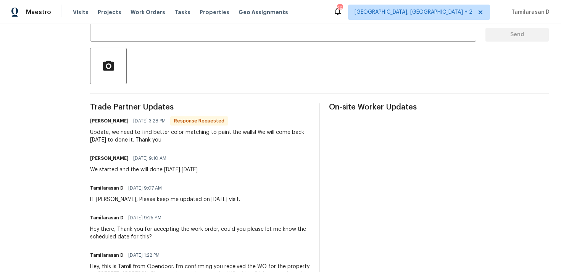
click at [151, 138] on div "Update, we need to find better color matching to paint the walls! We will come …" at bounding box center [200, 136] width 220 height 15
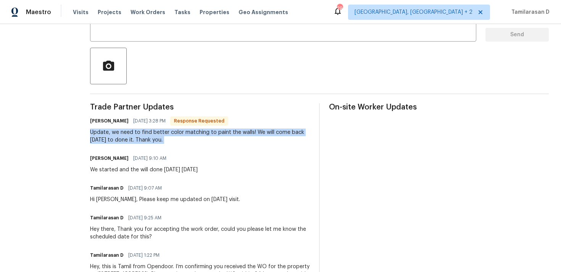
scroll to position [148, 0]
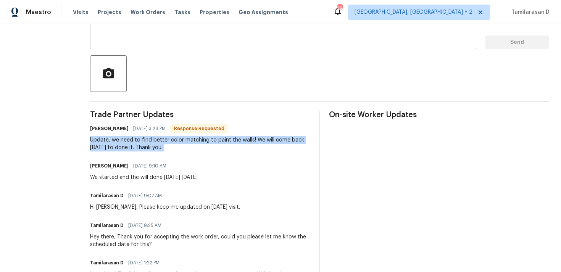
click at [146, 42] on textarea at bounding box center [283, 29] width 377 height 27
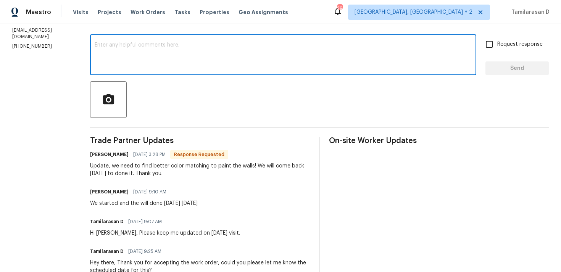
scroll to position [118, 0]
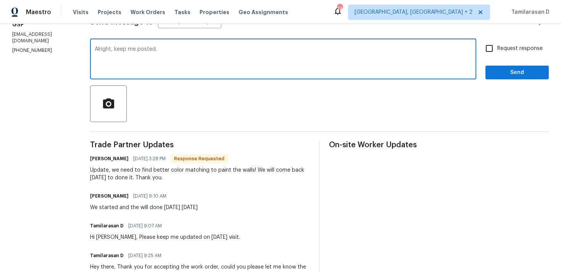
type textarea "Alright, keep me posted."
click at [482, 52] on input "Request response" at bounding box center [489, 48] width 16 height 16
checkbox input "true"
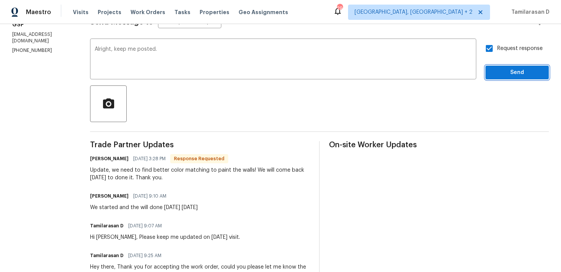
click at [510, 69] on span "Send" at bounding box center [517, 73] width 51 height 10
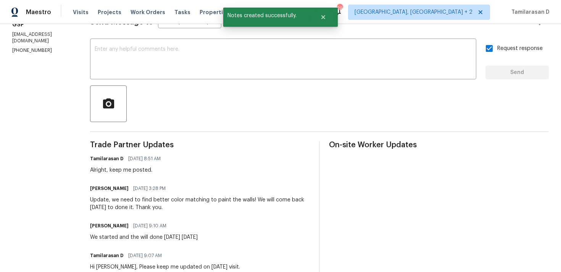
click at [137, 195] on div "Viktor Matviiv 09/04/2025 3:28 PM Update, we need to find better color matching…" at bounding box center [200, 197] width 220 height 28
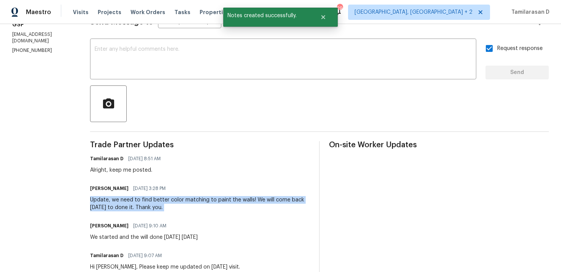
copy div "Update, we need to find better color matching to paint the walls! We will come …"
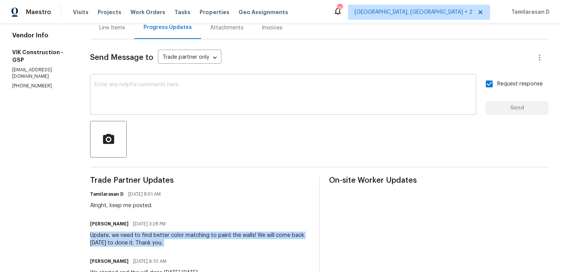
scroll to position [0, 0]
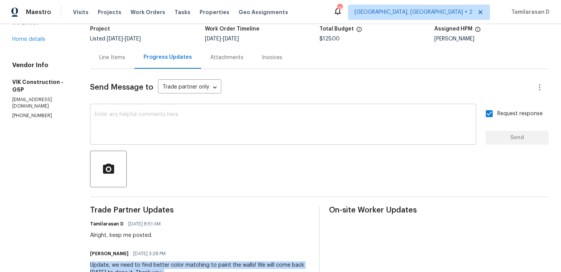
copy div "Update, we need to find better color matching to paint the walls! We will come …"
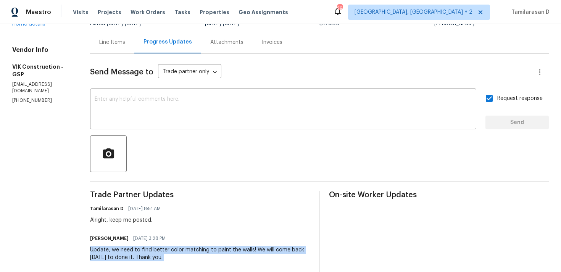
scroll to position [45, 0]
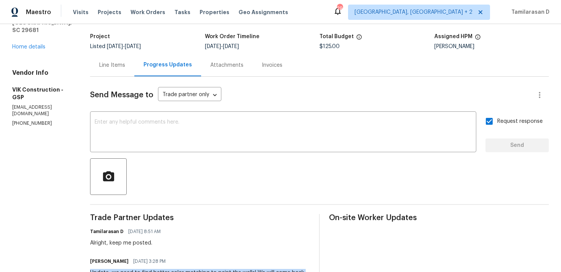
click at [142, 238] on div "Tamilarasan D 09/05/2025 8:51 AM Alright, keep me posted." at bounding box center [127, 236] width 75 height 21
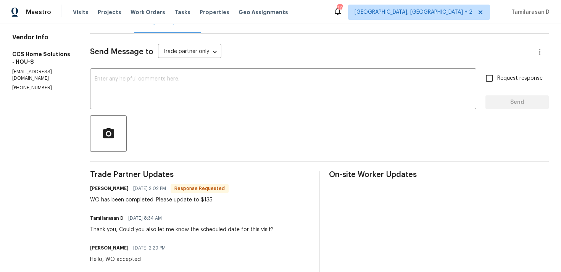
scroll to position [23, 0]
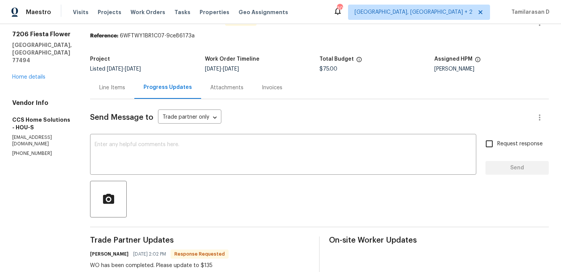
click at [119, 93] on div "Line Items" at bounding box center [112, 87] width 44 height 23
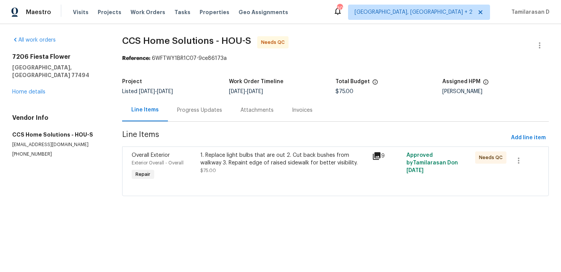
click at [231, 164] on div "1. Replace light bulbs that are out 2. Cut back bushes from walkway 3. Repaint …" at bounding box center [283, 159] width 167 height 15
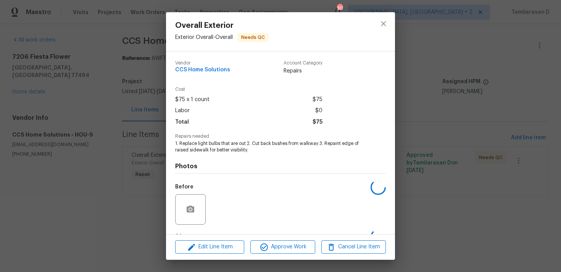
scroll to position [48, 0]
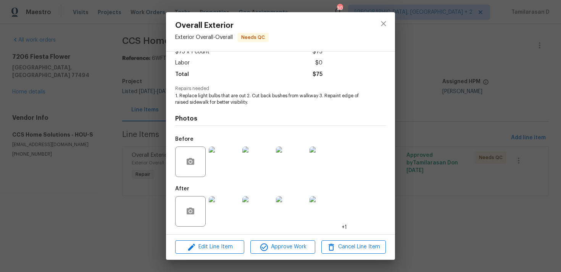
click at [224, 154] on img at bounding box center [224, 162] width 31 height 31
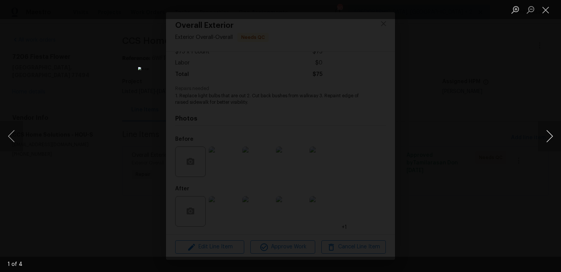
click at [548, 132] on button "Next image" at bounding box center [549, 136] width 23 height 31
click at [542, 5] on button "Close lightbox" at bounding box center [545, 9] width 15 height 13
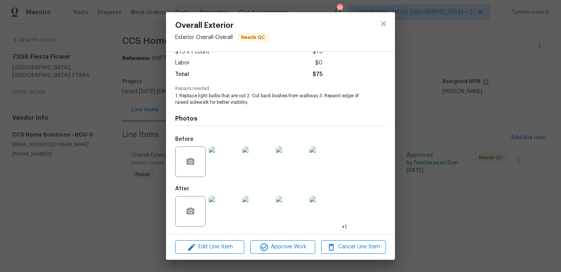
click at [216, 217] on img at bounding box center [224, 211] width 31 height 31
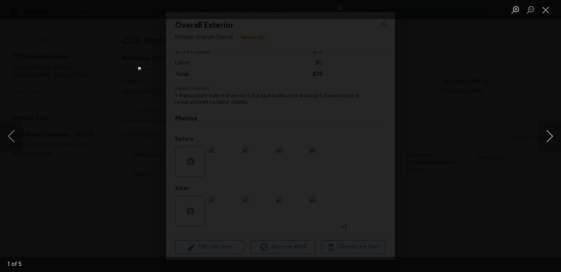
click at [548, 134] on button "Next image" at bounding box center [549, 136] width 23 height 31
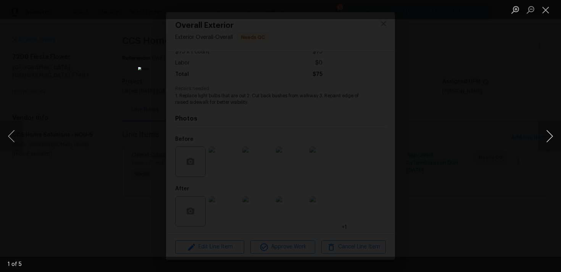
click at [548, 134] on button "Next image" at bounding box center [549, 136] width 23 height 31
click at [545, 9] on button "Close lightbox" at bounding box center [545, 9] width 15 height 13
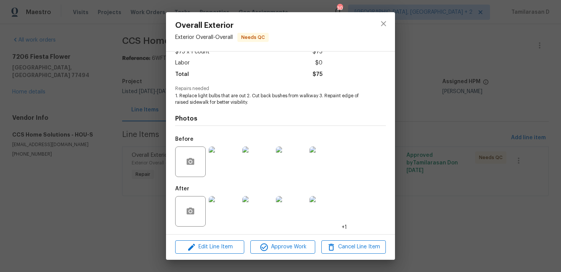
click at [319, 161] on img at bounding box center [324, 162] width 31 height 31
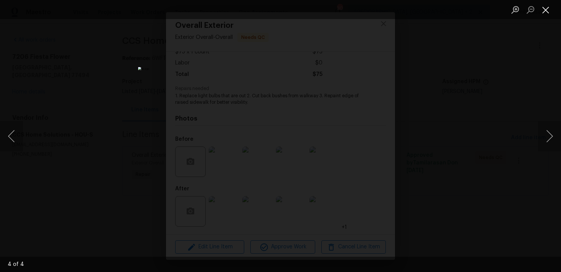
click at [550, 9] on button "Close lightbox" at bounding box center [545, 9] width 15 height 13
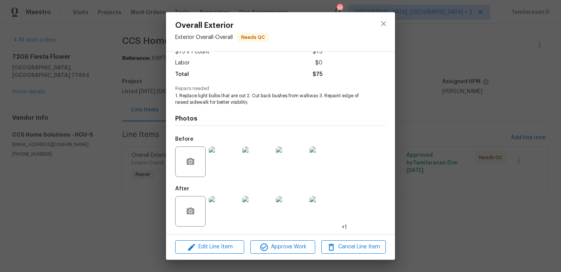
click at [289, 202] on img at bounding box center [291, 211] width 31 height 31
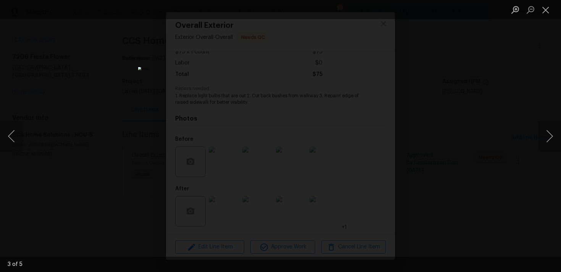
click at [300, 155] on img "Lightbox" at bounding box center [280, 136] width 285 height 138
click at [268, 150] on img "Lightbox" at bounding box center [260, 116] width 572 height 277
click at [477, 129] on div "Lightbox" at bounding box center [280, 136] width 561 height 272
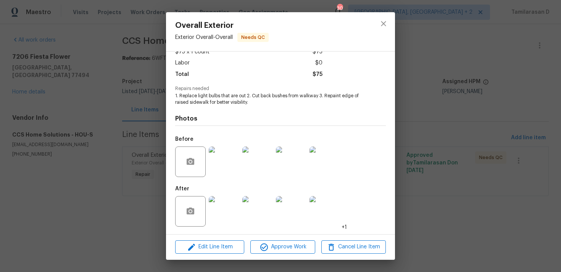
click at [219, 218] on img at bounding box center [224, 211] width 31 height 31
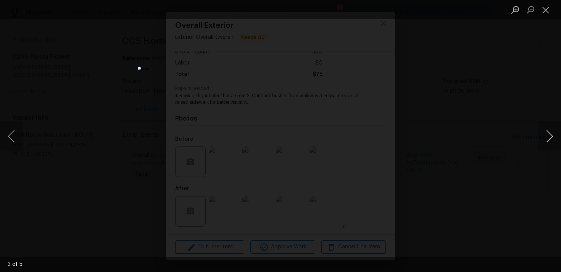
click at [552, 139] on button "Next image" at bounding box center [549, 136] width 23 height 31
click at [546, 11] on button "Close lightbox" at bounding box center [545, 9] width 15 height 13
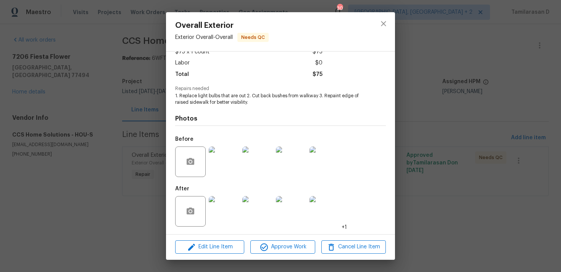
click at [214, 160] on img at bounding box center [224, 162] width 31 height 31
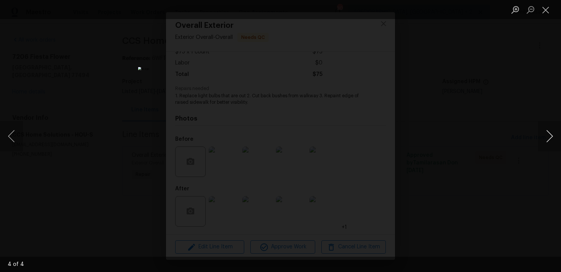
click at [554, 134] on button "Next image" at bounding box center [549, 136] width 23 height 31
click at [552, 135] on button "Next image" at bounding box center [549, 136] width 23 height 31
click at [545, 10] on button "Close lightbox" at bounding box center [545, 9] width 15 height 13
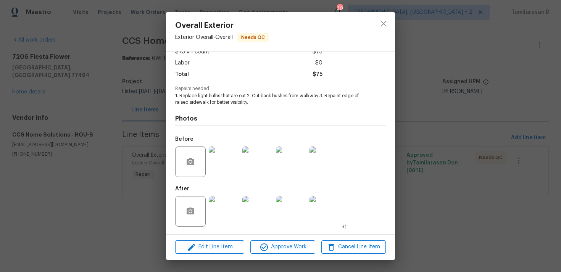
click at [254, 217] on img at bounding box center [257, 211] width 31 height 31
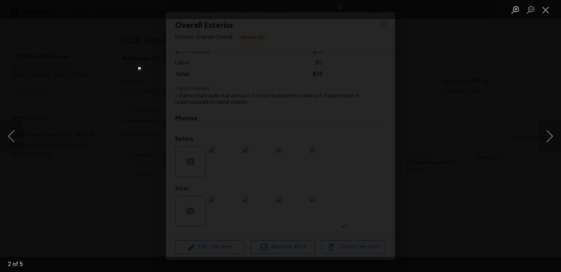
click at [266, 130] on img "Lightbox" at bounding box center [280, 136] width 285 height 138
click at [545, 8] on button "Close lightbox" at bounding box center [545, 9] width 15 height 13
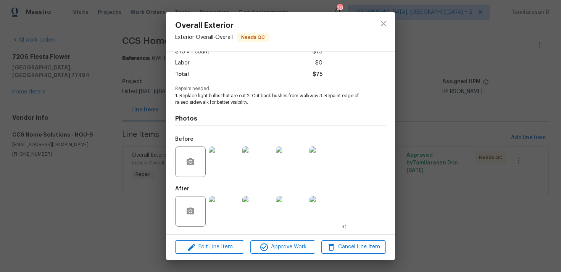
click at [115, 100] on div "Overall Exterior Exterior Overall - Overall Needs QC Vendor CCS Home Solutions …" at bounding box center [280, 136] width 561 height 272
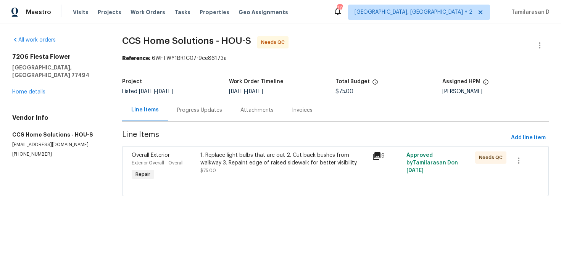
click at [202, 116] on div "Progress Updates" at bounding box center [199, 110] width 63 height 23
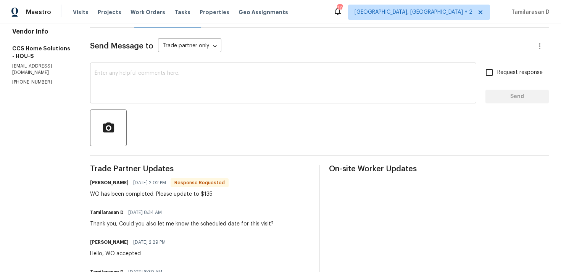
scroll to position [38, 0]
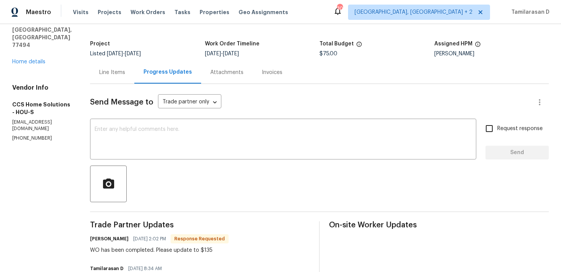
click at [110, 66] on div "Line Items" at bounding box center [112, 72] width 44 height 23
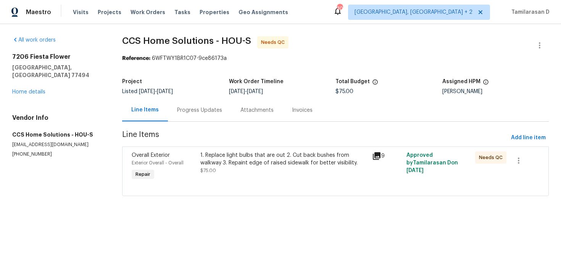
click at [261, 163] on div "1. Replace light bulbs that are out 2. Cut back bushes from walkway 3. Repaint …" at bounding box center [283, 159] width 167 height 15
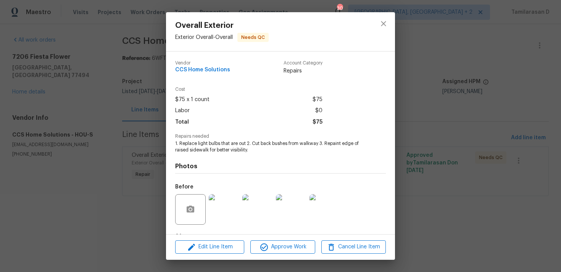
scroll to position [48, 0]
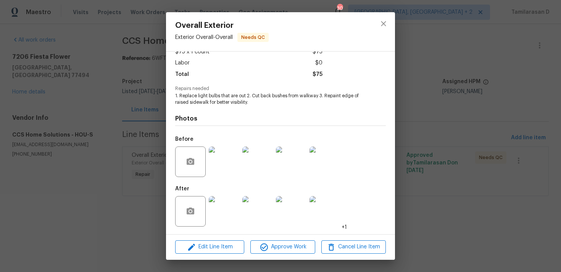
click at [323, 162] on img at bounding box center [324, 162] width 31 height 31
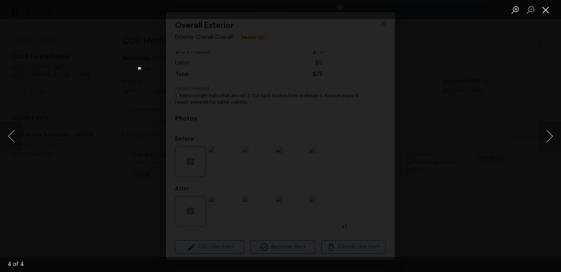
click at [544, 5] on button "Close lightbox" at bounding box center [545, 9] width 15 height 13
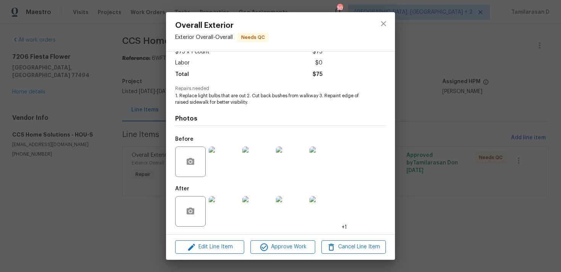
click at [301, 204] on img at bounding box center [291, 211] width 31 height 31
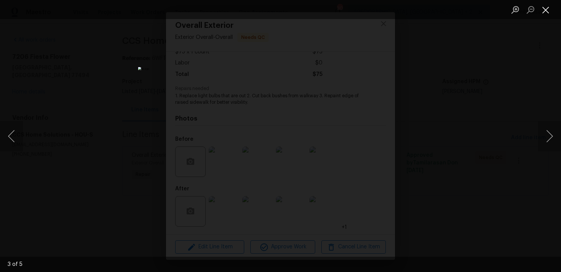
click at [546, 10] on button "Close lightbox" at bounding box center [545, 9] width 15 height 13
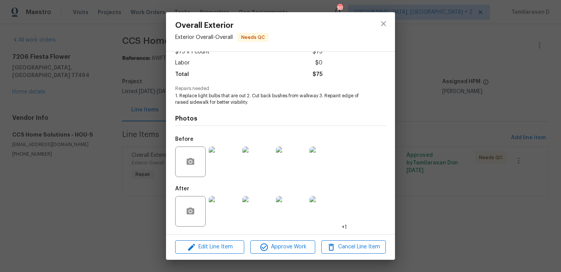
click at [323, 161] on img at bounding box center [324, 162] width 31 height 31
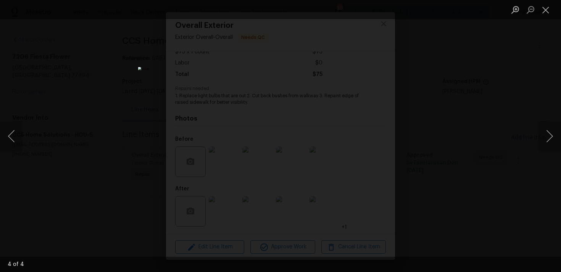
click at [412, 142] on div "Lightbox" at bounding box center [280, 136] width 561 height 272
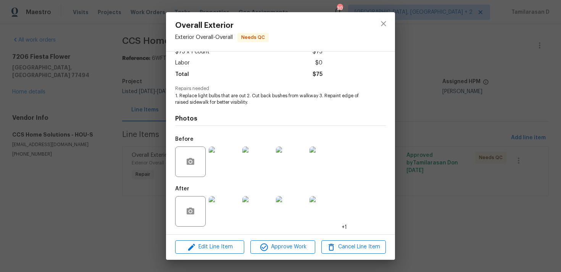
click at [289, 211] on img at bounding box center [291, 211] width 31 height 31
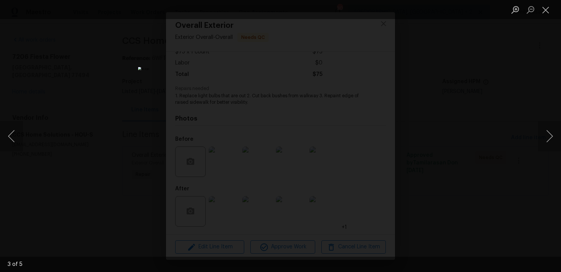
click at [448, 145] on div "Lightbox" at bounding box center [280, 136] width 561 height 272
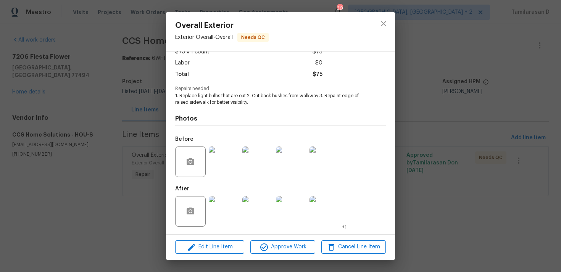
click at [319, 161] on img at bounding box center [324, 162] width 31 height 31
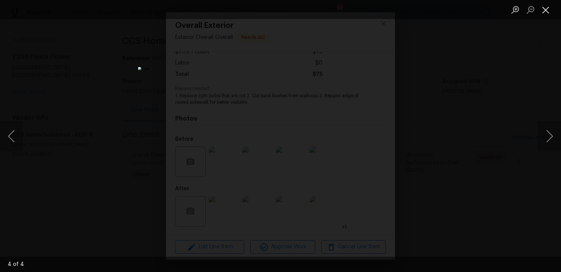
click at [543, 8] on button "Close lightbox" at bounding box center [545, 9] width 15 height 13
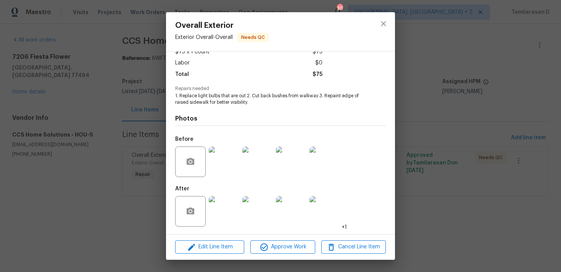
click at [289, 216] on img at bounding box center [291, 211] width 31 height 31
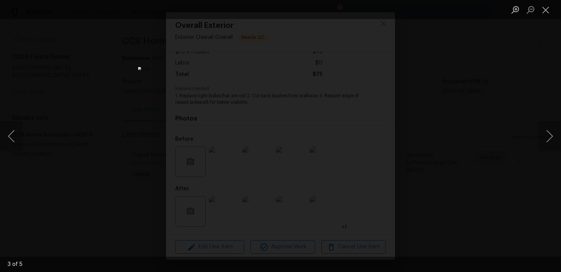
click at [383, 55] on div "Lightbox" at bounding box center [280, 136] width 561 height 272
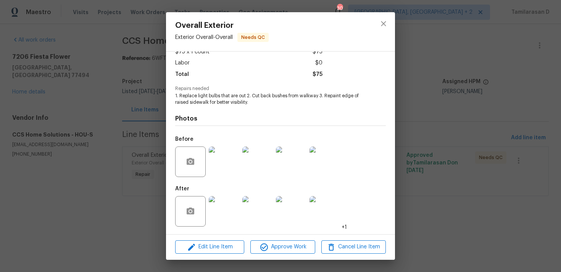
click at [383, 55] on div "Lightbox" at bounding box center [280, 136] width 561 height 272
click at [304, 221] on img at bounding box center [291, 211] width 31 height 31
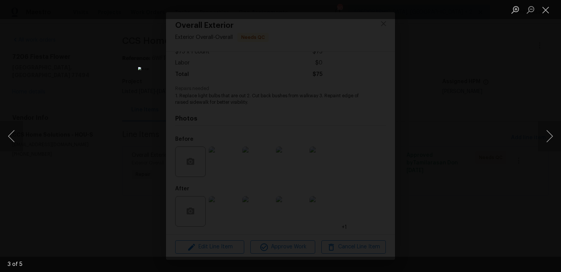
click at [305, 125] on img "Lightbox" at bounding box center [280, 136] width 285 height 138
click at [282, 117] on img "Lightbox" at bounding box center [256, 147] width 572 height 277
click at [545, 7] on button "Close lightbox" at bounding box center [545, 9] width 15 height 13
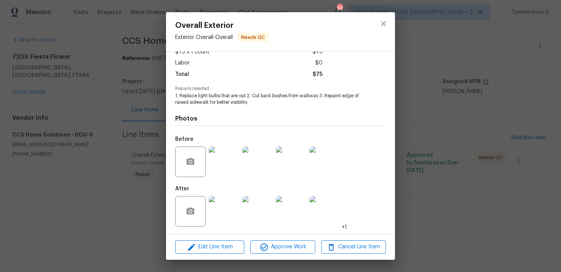
click at [327, 158] on img at bounding box center [324, 162] width 31 height 31
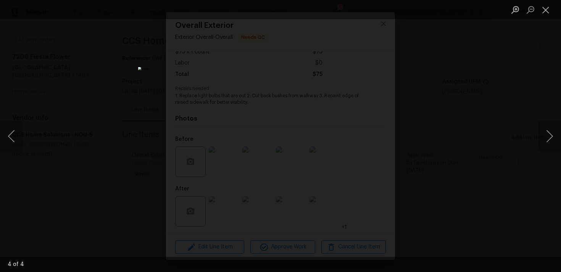
click at [466, 111] on div "Lightbox" at bounding box center [280, 136] width 561 height 272
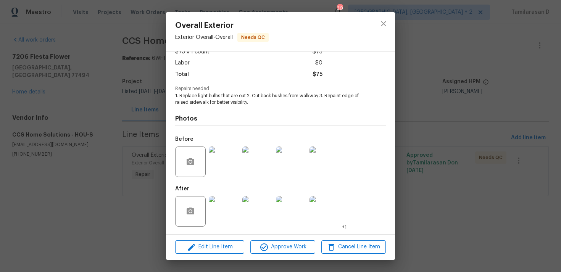
click at [106, 108] on div "Overall Exterior Exterior Overall - Overall Needs QC Vendor CCS Home Solutions …" at bounding box center [280, 136] width 561 height 272
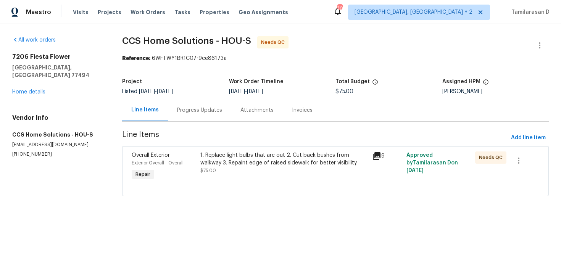
click at [27, 53] on h2 "7206 Fiesta Flower" at bounding box center [58, 57] width 92 height 8
copy h2 "7206 Fiesta Flower"
click at [227, 165] on div "1. Replace light bulbs that are out 2. Cut back bushes from walkway 3. Repaint …" at bounding box center [283, 159] width 167 height 15
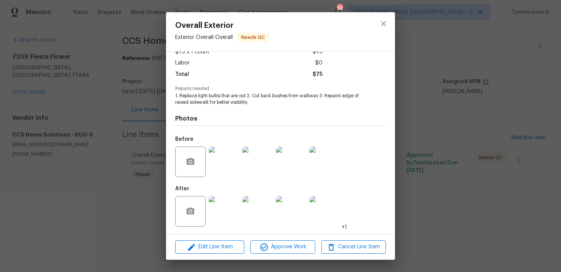
click at [289, 206] on img at bounding box center [291, 211] width 31 height 31
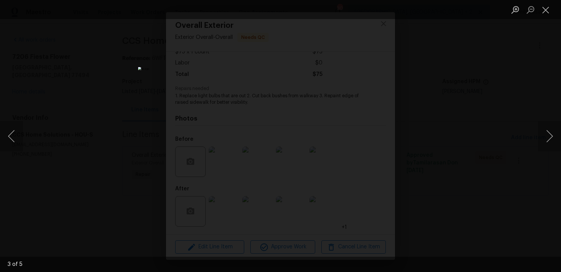
click at [322, 111] on img "Lightbox" at bounding box center [280, 136] width 285 height 138
click at [347, 129] on img "Lightbox" at bounding box center [239, 161] width 572 height 277
click at [450, 102] on div "Lightbox" at bounding box center [280, 136] width 561 height 272
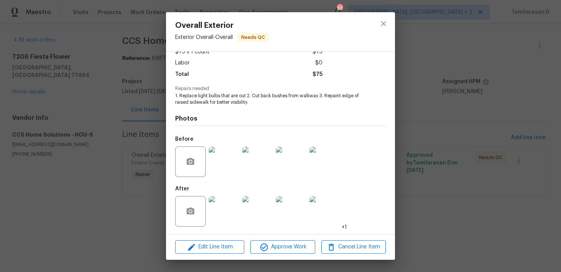
click at [311, 169] on img at bounding box center [324, 162] width 31 height 31
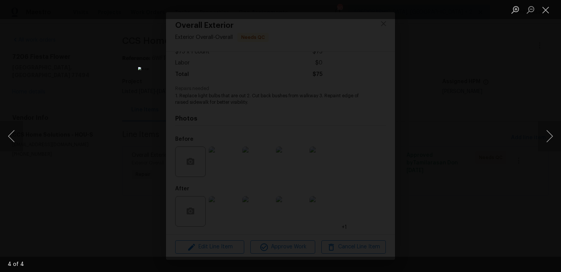
click at [294, 116] on img "Lightbox" at bounding box center [280, 136] width 285 height 138
click at [400, 213] on img "Lightbox" at bounding box center [267, 155] width 572 height 277
click at [418, 132] on div "Lightbox" at bounding box center [280, 136] width 561 height 272
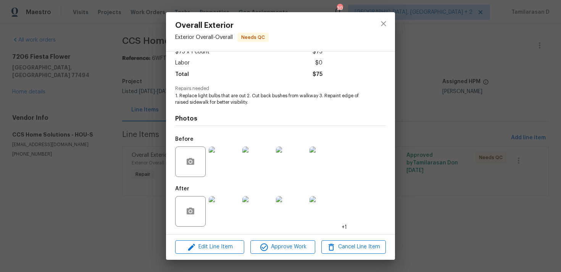
click at [290, 190] on div "After +1" at bounding box center [261, 207] width 172 height 50
click at [289, 205] on img at bounding box center [291, 211] width 31 height 31
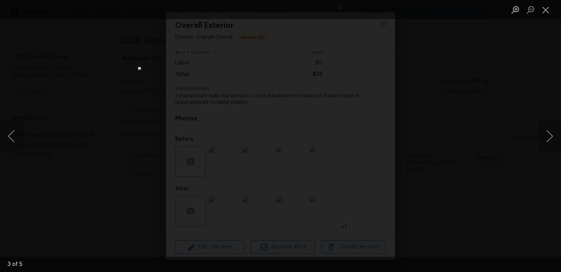
click at [463, 132] on div "Lightbox" at bounding box center [280, 136] width 561 height 272
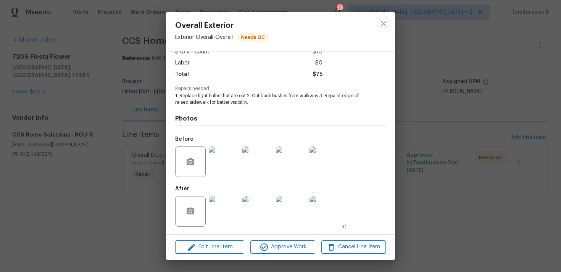
click at [139, 122] on div "Overall Exterior Exterior Overall - Overall Needs QC Vendor CCS Home Solutions …" at bounding box center [280, 136] width 561 height 272
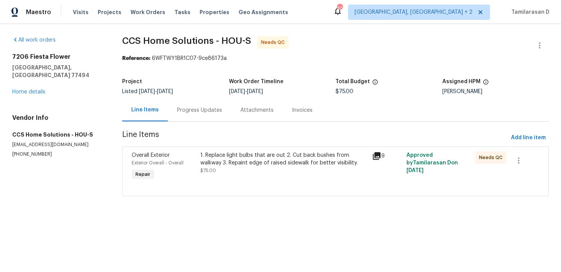
click at [171, 108] on div "Progress Updates" at bounding box center [199, 110] width 63 height 23
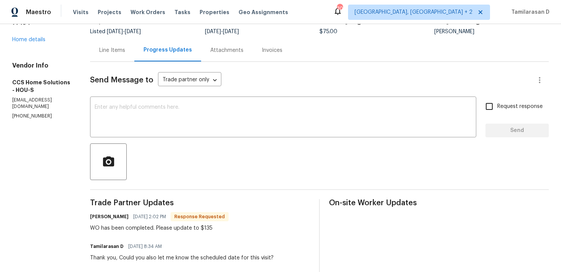
scroll to position [58, 0]
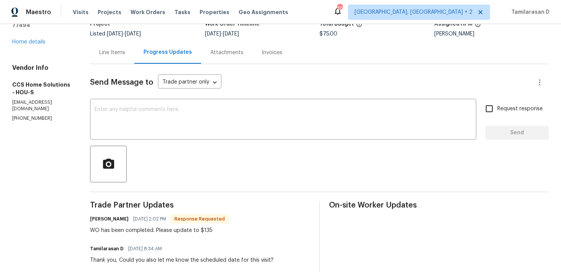
click at [120, 60] on div "Line Items" at bounding box center [112, 52] width 44 height 23
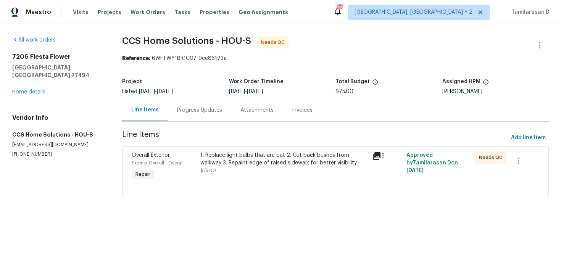
click at [242, 171] on div "1. Replace light bulbs that are out 2. Cut back bushes from walkway 3. Repaint …" at bounding box center [283, 163] width 167 height 23
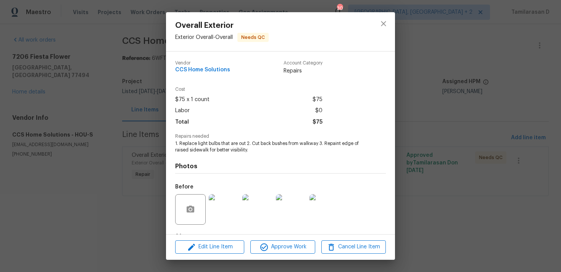
scroll to position [48, 0]
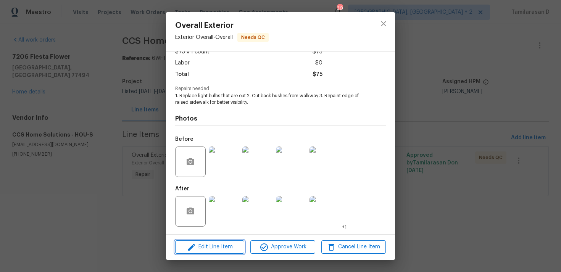
click at [218, 252] on button "Edit Line Item" at bounding box center [209, 246] width 69 height 13
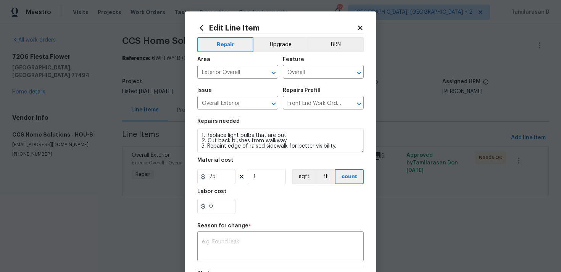
click at [218, 252] on textarea at bounding box center [280, 247] width 157 height 16
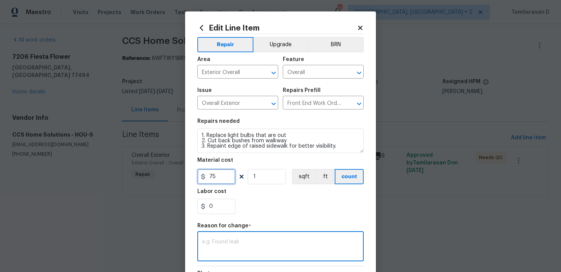
click at [209, 175] on input "75" at bounding box center [216, 176] width 38 height 15
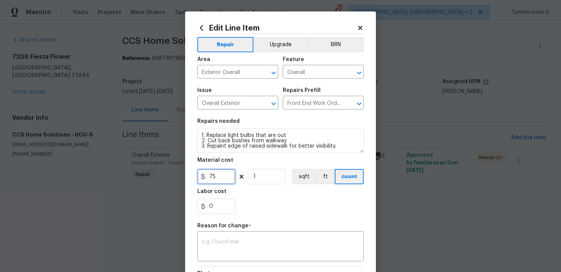
click at [209, 175] on input "75" at bounding box center [216, 176] width 38 height 15
type input "135"
click at [224, 240] on textarea at bounding box center [280, 247] width 157 height 16
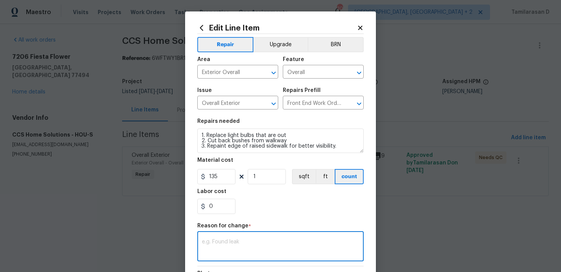
click at [211, 237] on div "x ​" at bounding box center [280, 247] width 166 height 28
paste textarea "(TD) Updated per vendor’s final cost."
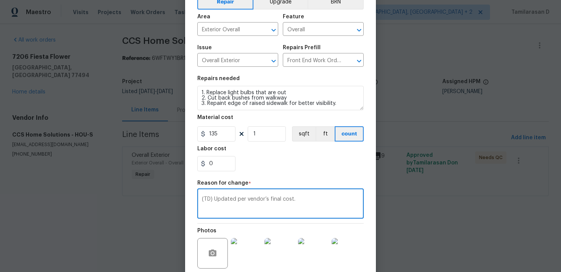
scroll to position [112, 0]
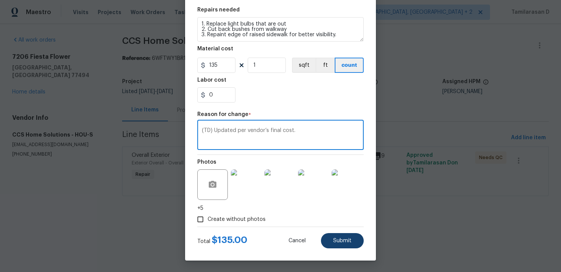
type textarea "(TD) Updated per vendor’s final cost."
click at [342, 241] on span "Submit" at bounding box center [342, 241] width 18 height 6
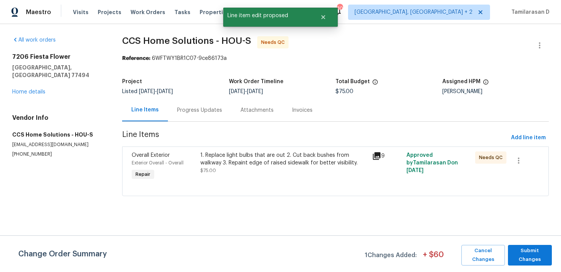
scroll to position [0, 0]
click at [178, 110] on div "Progress Updates" at bounding box center [199, 110] width 45 height 8
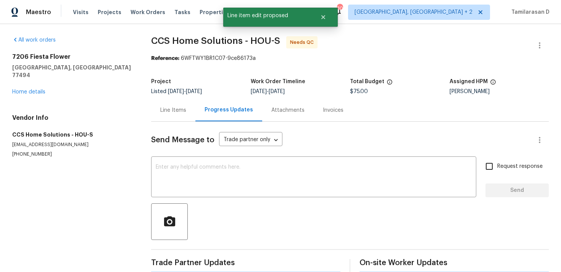
click at [160, 111] on div "Line Items" at bounding box center [173, 110] width 44 height 23
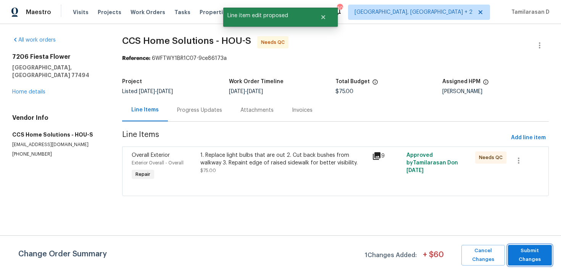
click at [529, 253] on span "Submit Changes" at bounding box center [530, 256] width 36 height 18
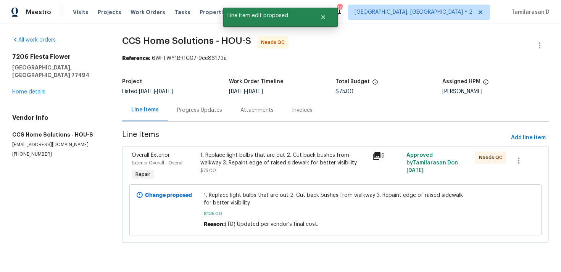
click at [198, 106] on div "Progress Updates" at bounding box center [199, 110] width 45 height 8
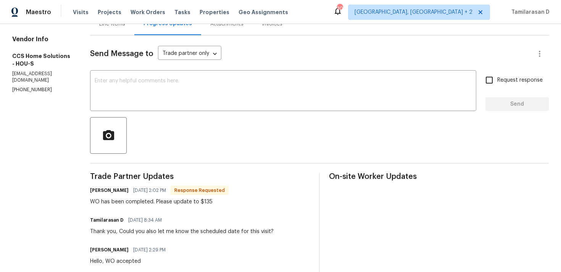
scroll to position [3, 0]
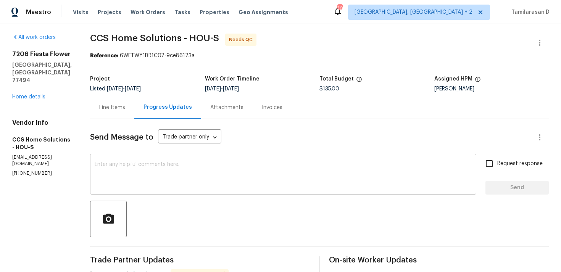
click at [215, 163] on textarea at bounding box center [283, 175] width 377 height 27
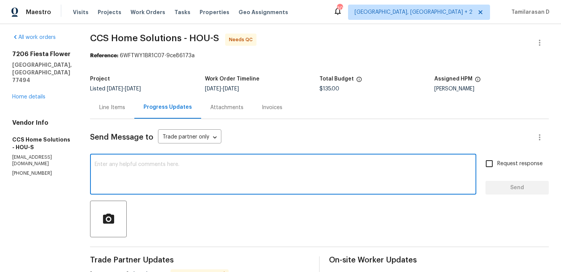
click at [122, 107] on div "Line Items" at bounding box center [112, 108] width 26 height 8
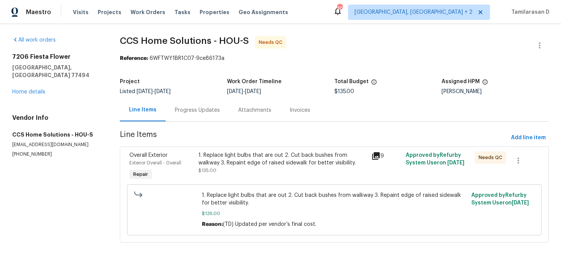
click at [259, 176] on div "1. Replace light bulbs that are out 2. Cut back bushes from walkway 3. Repaint …" at bounding box center [282, 166] width 172 height 35
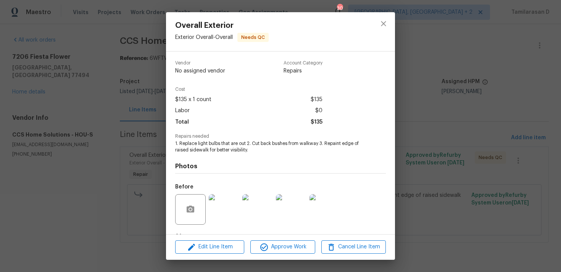
scroll to position [48, 0]
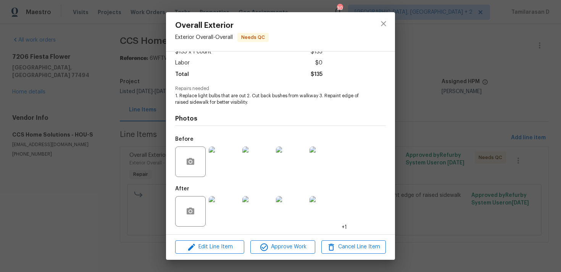
click at [233, 213] on img at bounding box center [224, 211] width 31 height 31
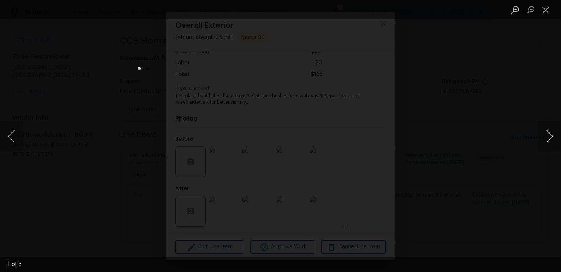
click at [546, 139] on button "Next image" at bounding box center [549, 136] width 23 height 31
click at [271, 127] on img "Lightbox" at bounding box center [280, 136] width 285 height 138
click at [271, 127] on img "Lightbox" at bounding box center [290, 144] width 572 height 277
click at [53, 130] on div "Lightbox" at bounding box center [280, 136] width 561 height 272
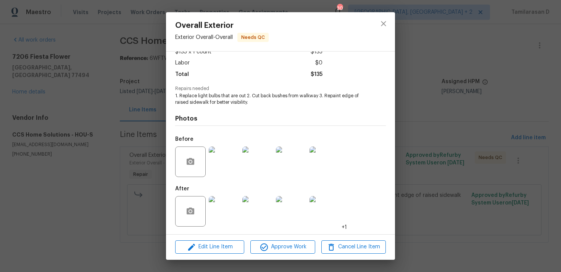
click at [230, 154] on img at bounding box center [224, 162] width 31 height 31
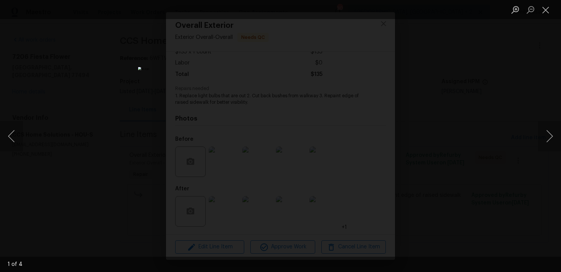
click at [118, 176] on div "Lightbox" at bounding box center [280, 136] width 561 height 272
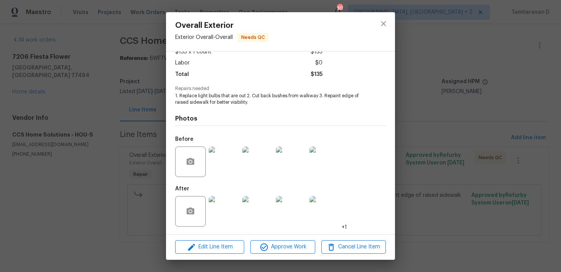
click at [261, 203] on img at bounding box center [257, 211] width 31 height 31
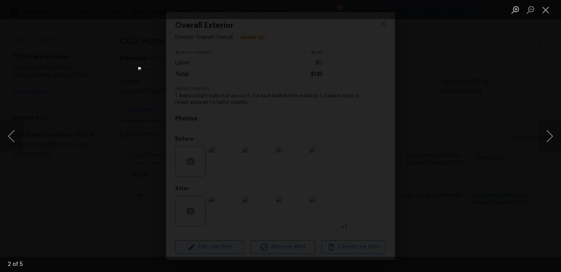
click at [276, 135] on img "Lightbox" at bounding box center [280, 136] width 285 height 138
click at [276, 135] on img "Lightbox" at bounding box center [284, 136] width 572 height 277
click at [434, 140] on div "Lightbox" at bounding box center [280, 136] width 561 height 272
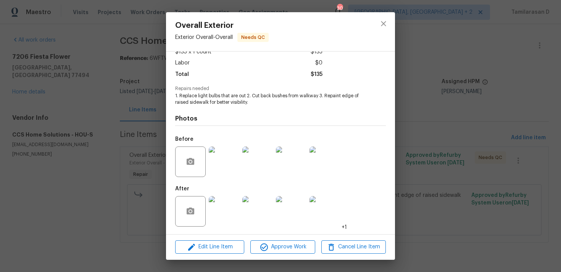
scroll to position [0, 0]
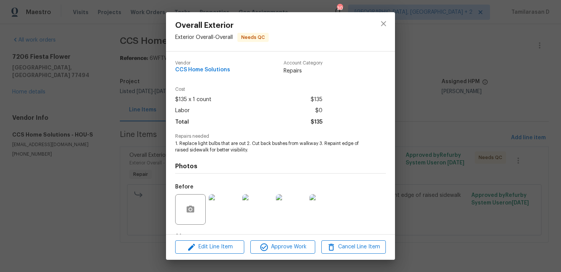
click at [119, 187] on div "Overall Exterior Exterior Overall - Overall Needs QC Vendor CCS Home Solutions …" at bounding box center [280, 136] width 561 height 272
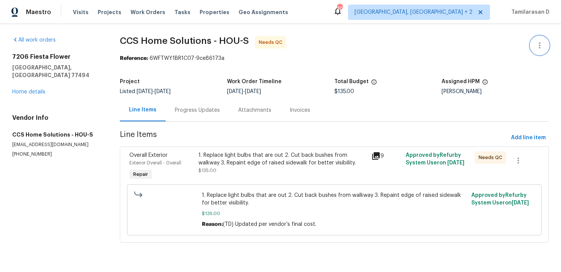
click at [540, 43] on icon "button" at bounding box center [540, 45] width 2 height 6
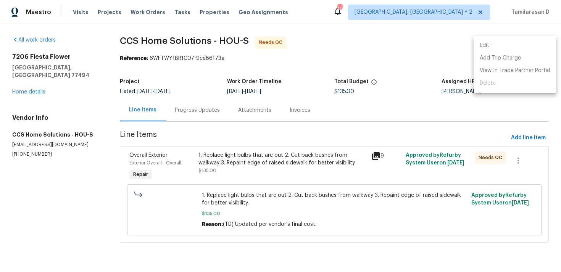
click at [505, 40] on li "Edit" at bounding box center [515, 45] width 82 height 13
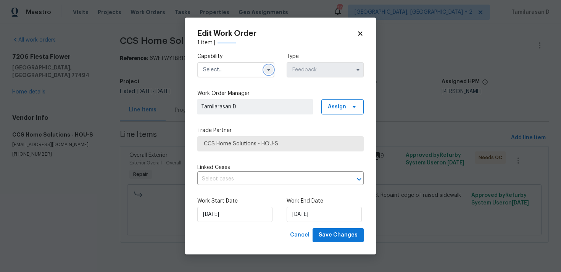
click at [267, 70] on icon "button" at bounding box center [269, 70] width 6 height 6
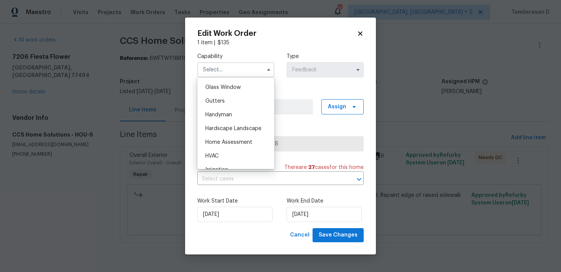
scroll to position [392, 0]
click at [229, 110] on div "Handyman" at bounding box center [235, 115] width 73 height 14
type input "Handyman"
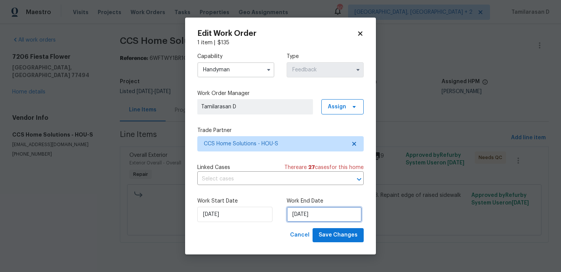
click at [293, 217] on input "05/09/2025" at bounding box center [324, 214] width 75 height 15
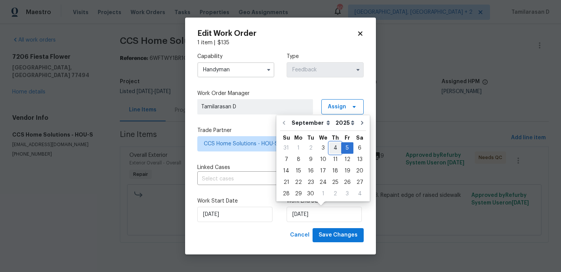
click at [334, 145] on div "4" at bounding box center [335, 148] width 12 height 11
type input "04/09/2025"
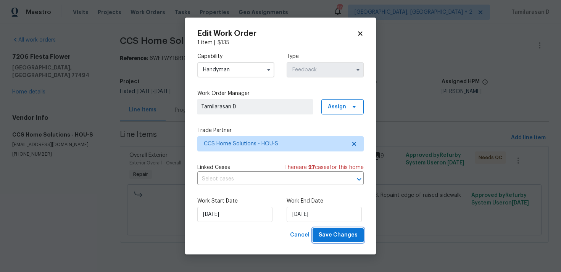
click at [341, 233] on span "Save Changes" at bounding box center [338, 235] width 39 height 10
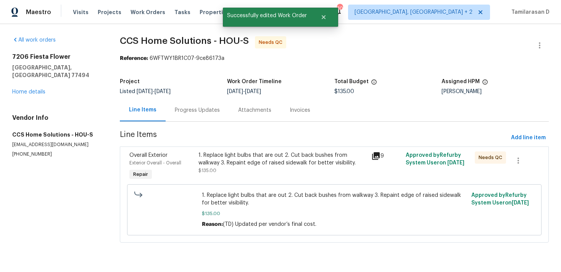
click at [187, 121] on div "Progress Updates" at bounding box center [197, 110] width 63 height 23
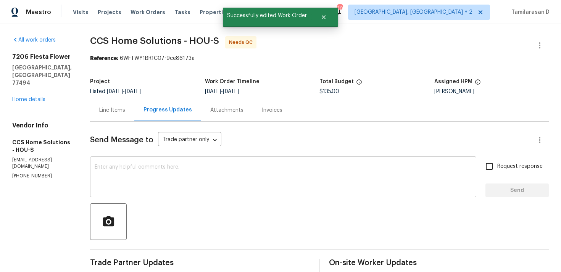
click at [150, 162] on div "x ​" at bounding box center [283, 177] width 386 height 39
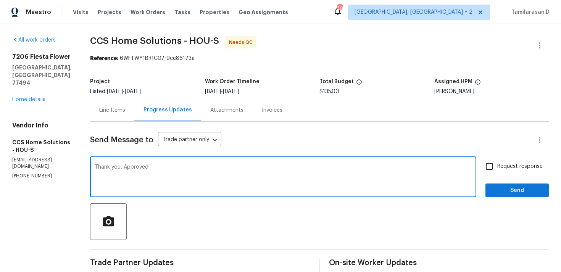
type textarea "Thank you, Approved!"
click at [507, 161] on label "Request response" at bounding box center [511, 166] width 61 height 16
click at [497, 161] on input "Request response" at bounding box center [489, 166] width 16 height 16
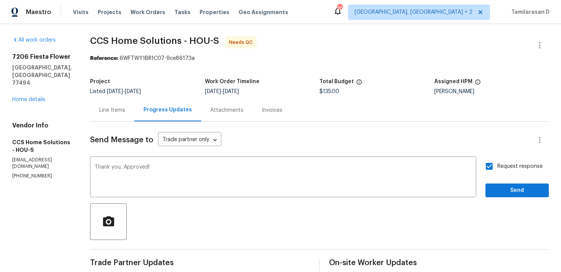
click at [489, 170] on input "Request response" at bounding box center [489, 166] width 16 height 16
checkbox input "false"
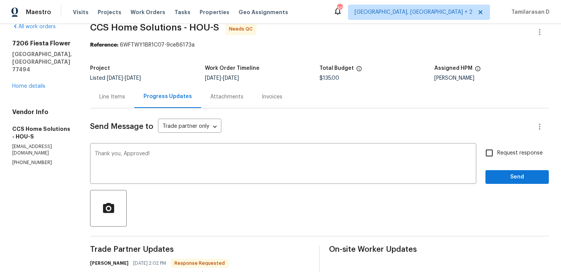
scroll to position [25, 0]
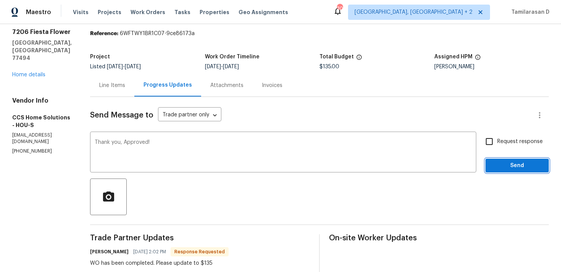
click at [501, 171] on button "Send" at bounding box center [516, 166] width 63 height 14
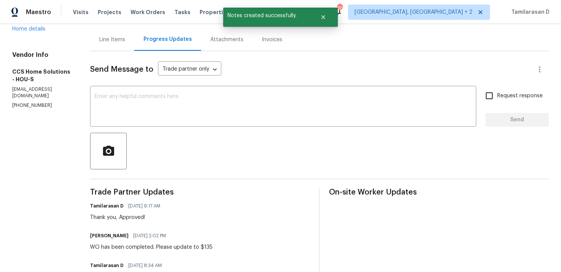
scroll to position [73, 0]
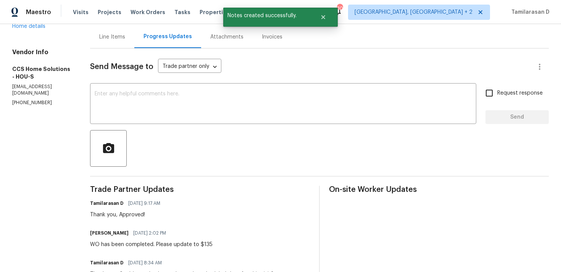
click at [160, 239] on div "Julice Millan 09/04/2025 2:02 PM WO has been completed. Please update to $135" at bounding box center [151, 238] width 122 height 21
copy div "WO has been completed. Please update to $135"
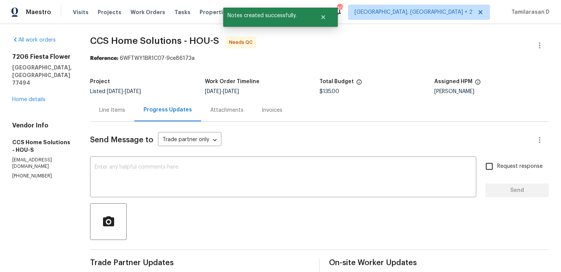
click at [110, 111] on div "Line Items" at bounding box center [112, 110] width 26 height 8
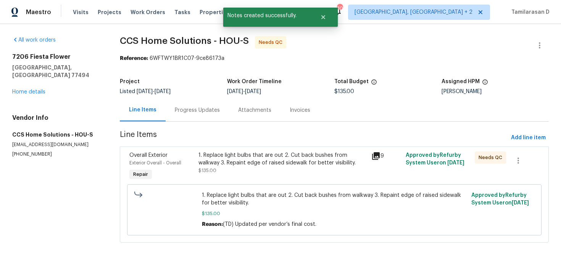
click at [198, 166] on div "1. Replace light bulbs that are out 2. Cut back bushes from walkway 3. Repaint …" at bounding box center [282, 159] width 168 height 15
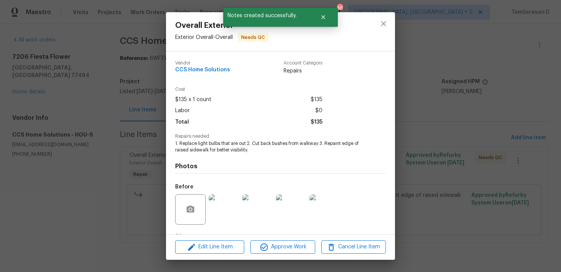
scroll to position [48, 0]
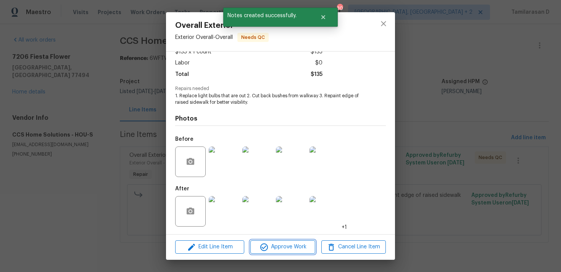
click at [276, 241] on button "Approve Work" at bounding box center [282, 246] width 64 height 13
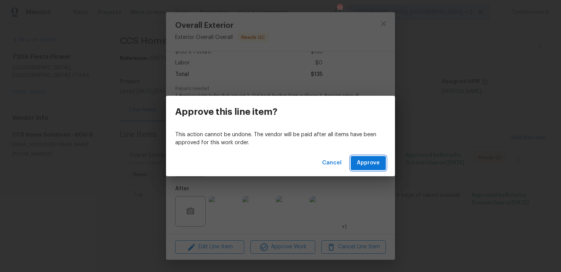
click at [364, 165] on span "Approve" at bounding box center [368, 163] width 23 height 10
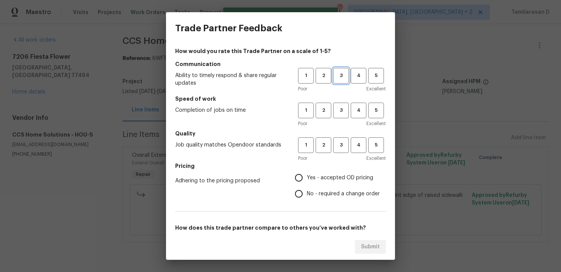
click at [338, 78] on span "3" at bounding box center [341, 75] width 14 height 9
click at [340, 108] on span "3" at bounding box center [341, 110] width 14 height 9
click at [342, 151] on button "3" at bounding box center [341, 145] width 16 height 16
click at [302, 193] on input "No - required a change order" at bounding box center [299, 194] width 16 height 16
radio input "true"
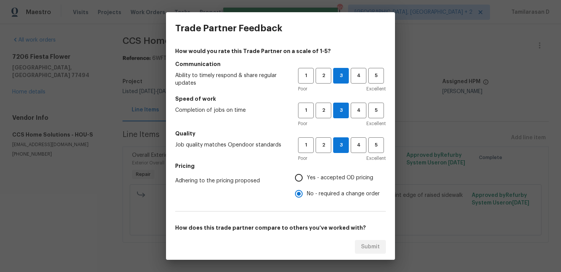
scroll to position [115, 0]
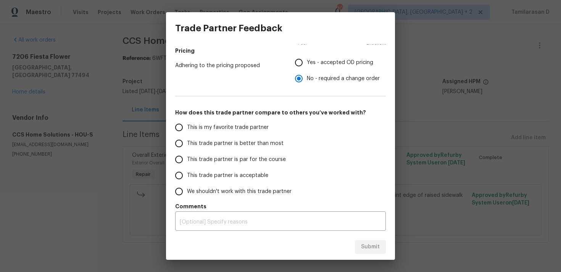
click at [182, 155] on input "This trade partner is par for the course" at bounding box center [179, 160] width 16 height 16
click at [370, 242] on span "Submit" at bounding box center [370, 247] width 19 height 10
radio input "true"
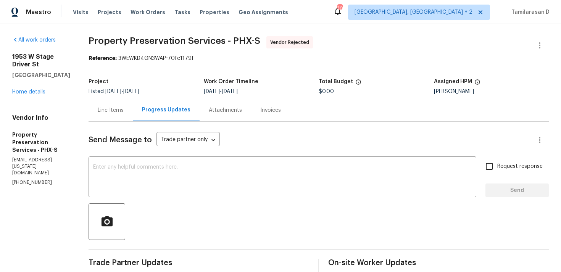
click at [98, 111] on div "Line Items" at bounding box center [111, 110] width 26 height 8
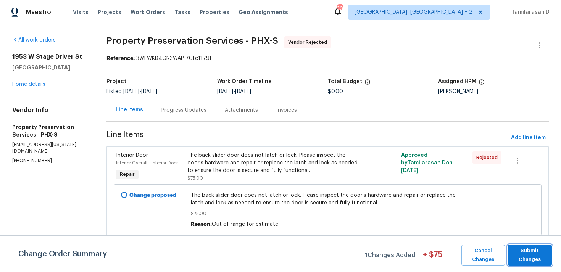
click at [535, 261] on span "Submit Changes" at bounding box center [530, 256] width 36 height 18
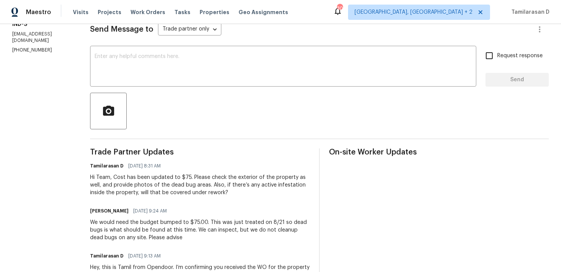
scroll to position [154, 0]
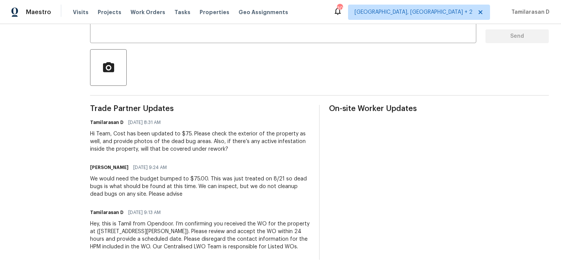
click at [156, 144] on div "Hi Team, Cost has been updated to $75. Please check the exterior of the propert…" at bounding box center [200, 141] width 220 height 23
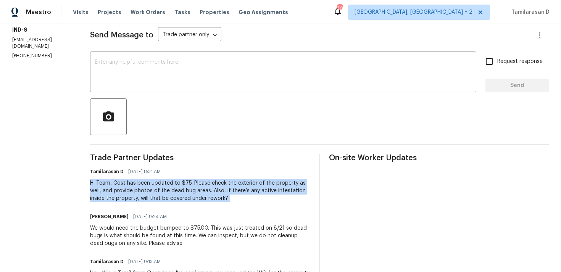
scroll to position [119, 0]
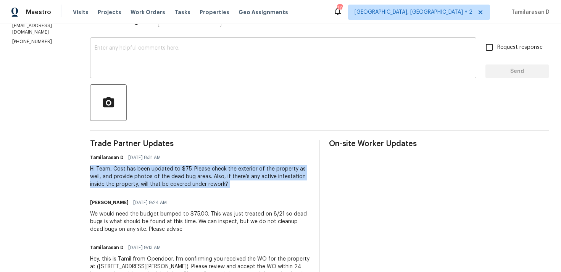
click at [124, 58] on textarea at bounding box center [283, 58] width 377 height 27
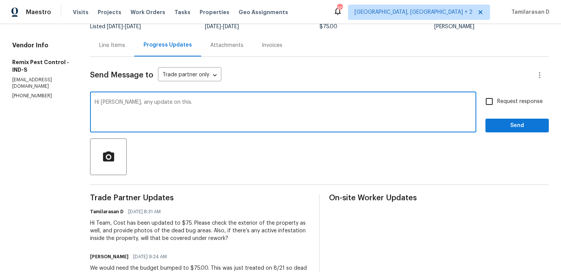
scroll to position [60, 0]
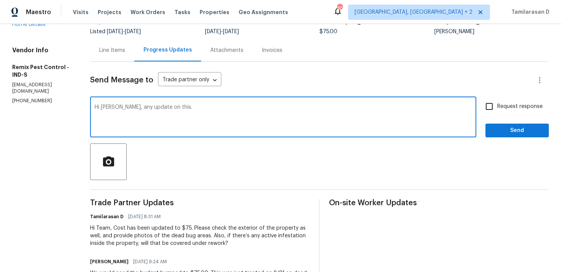
type textarea "Hi [PERSON_NAME], any update on this."
click at [495, 112] on input "Request response" at bounding box center [489, 106] width 16 height 16
checkbox input "true"
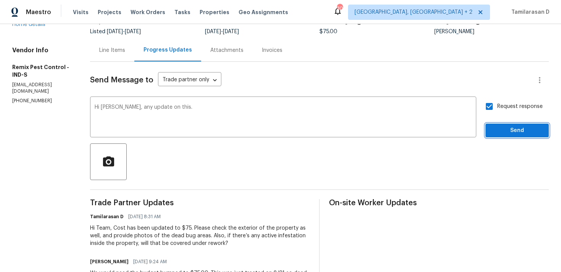
click at [517, 130] on span "Send" at bounding box center [517, 131] width 51 height 10
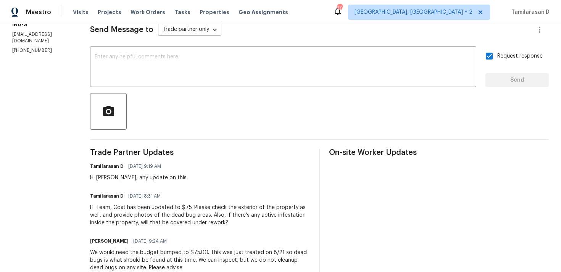
scroll to position [0, 0]
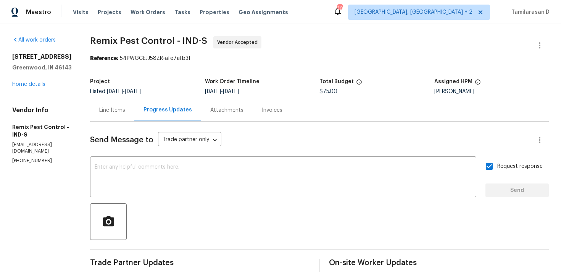
click at [117, 118] on div "Line Items" at bounding box center [112, 110] width 44 height 23
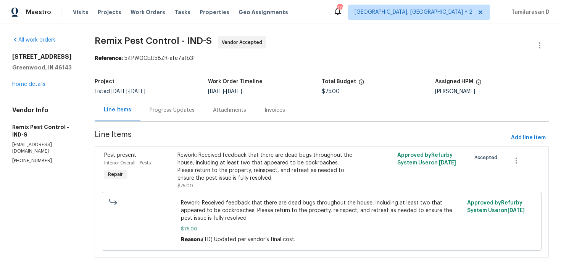
click at [188, 102] on div "Progress Updates" at bounding box center [171, 110] width 63 height 23
